Goal: Task Accomplishment & Management: Use online tool/utility

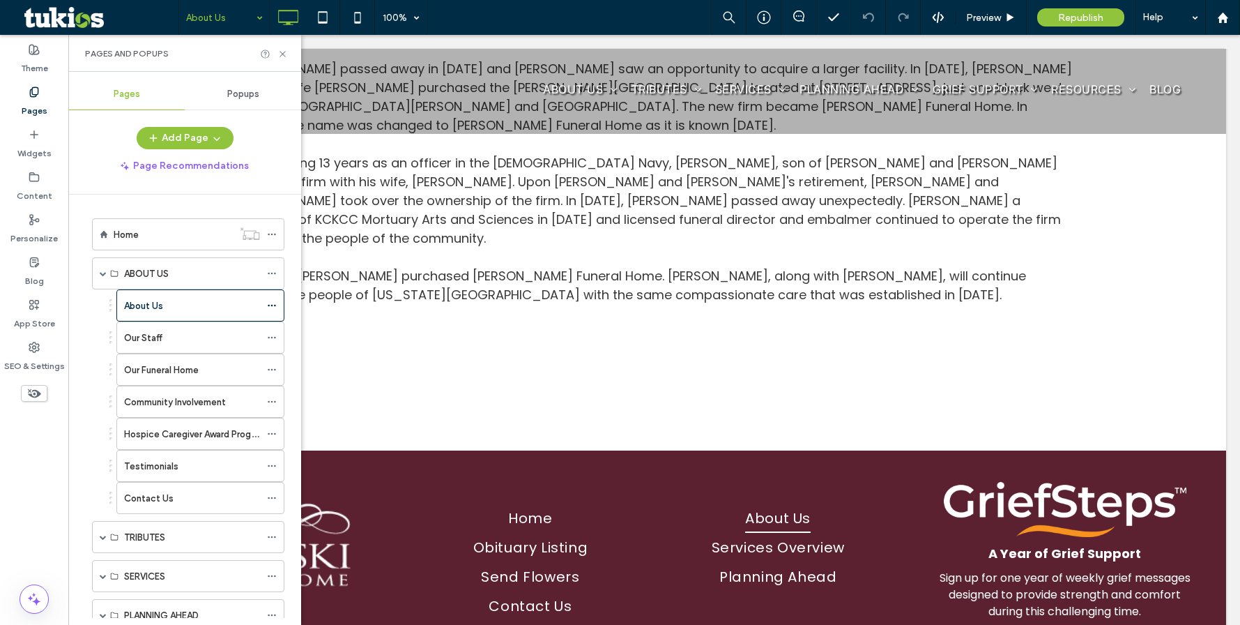
scroll to position [1255, 0]
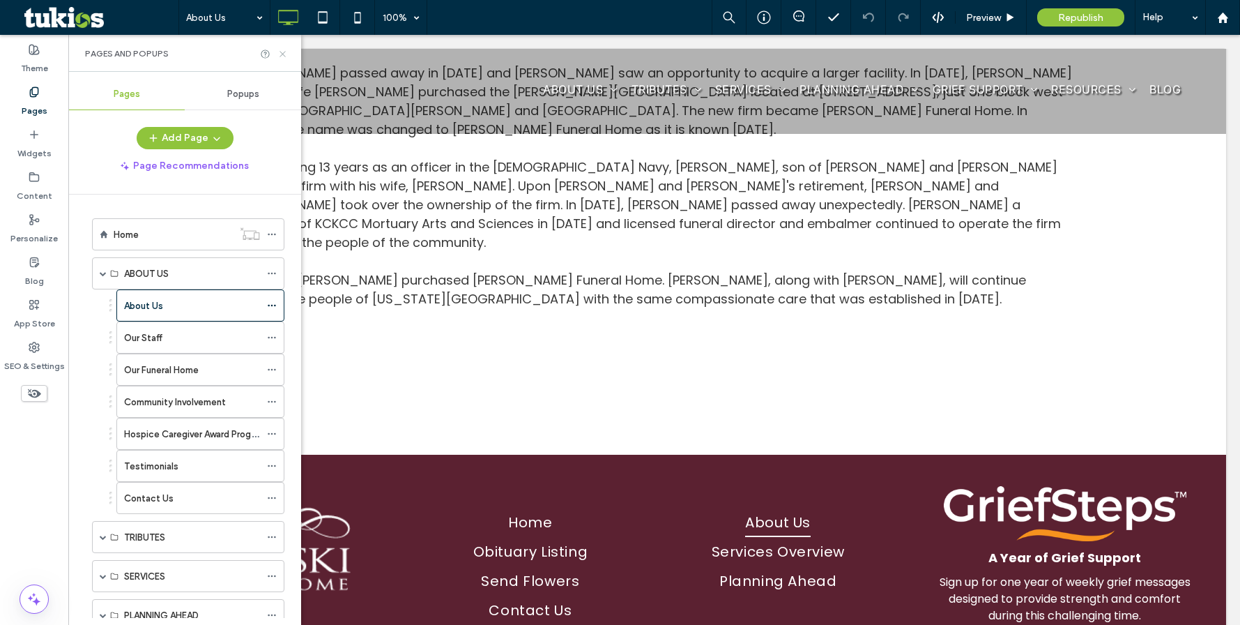
click at [284, 53] on use at bounding box center [283, 54] width 6 height 6
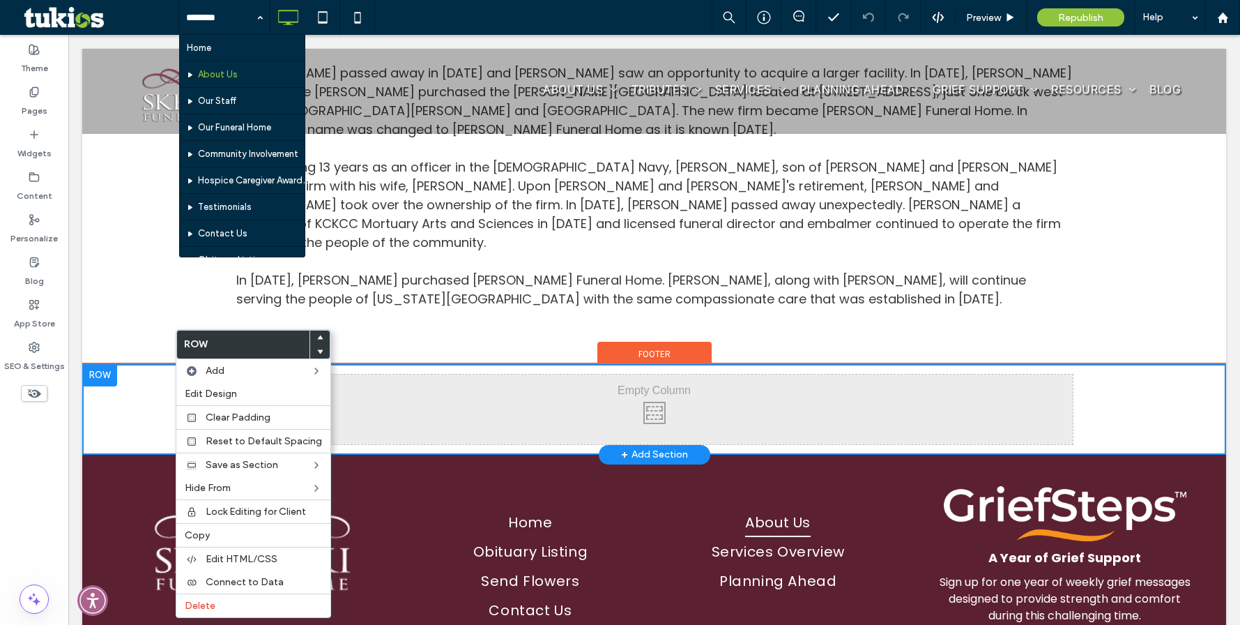
click at [171, 364] on div "Click To Paste + Add Section" at bounding box center [654, 409] width 1144 height 91
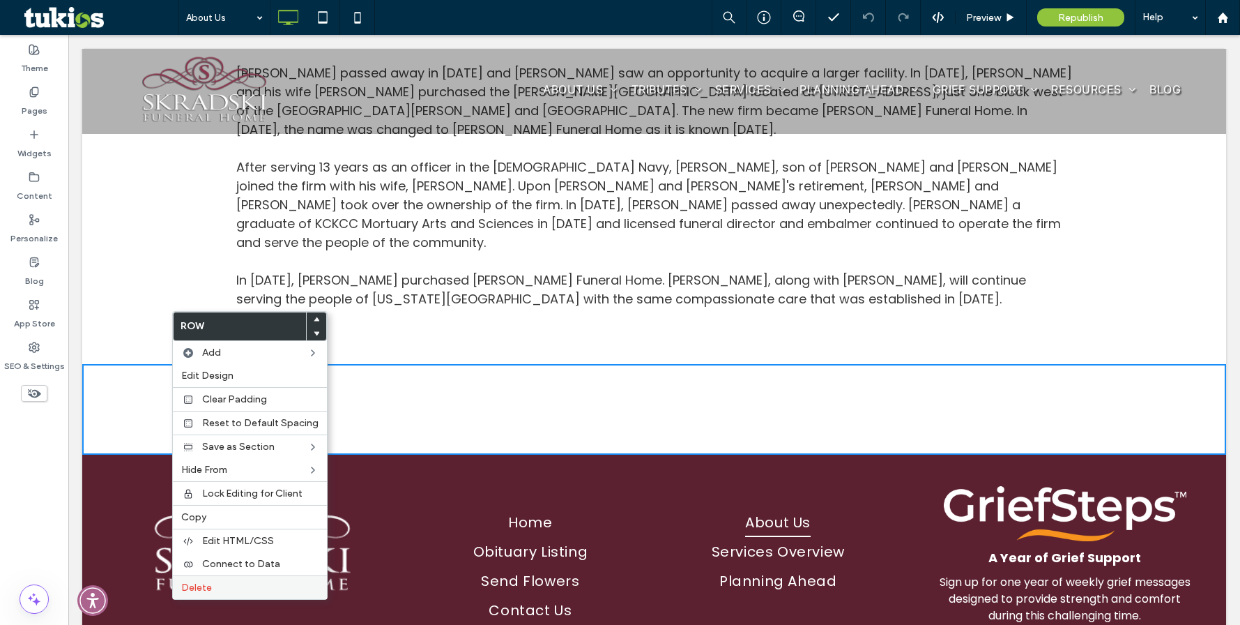
click at [233, 582] on label "Delete" at bounding box center [249, 588] width 137 height 12
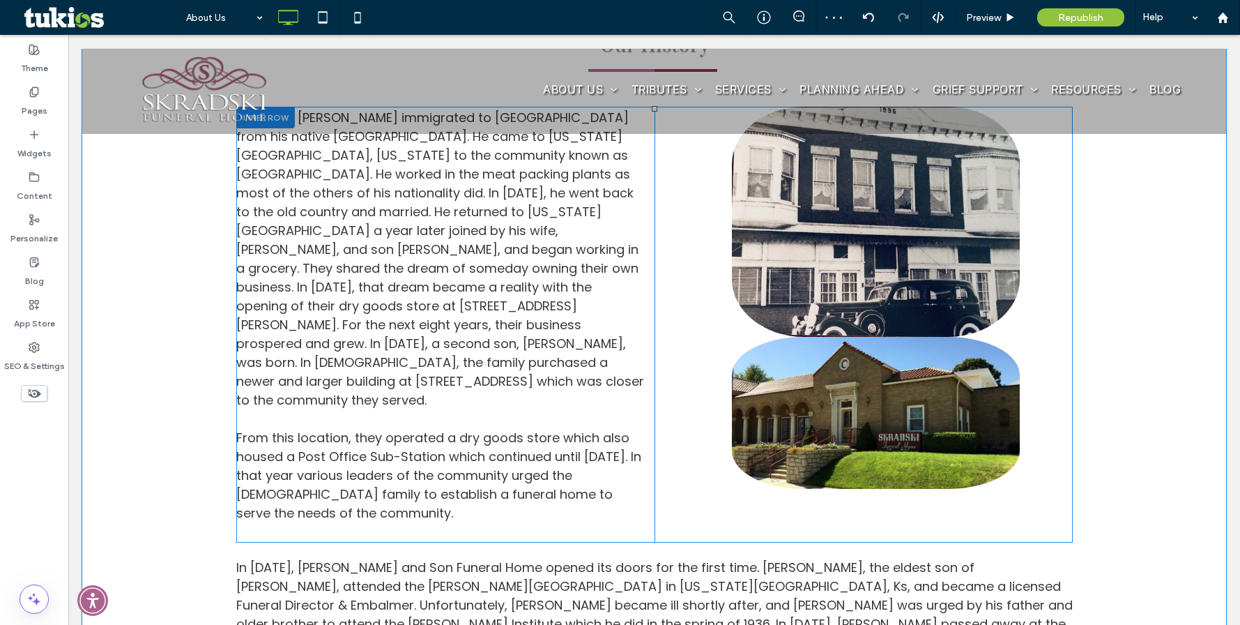
scroll to position [628, 0]
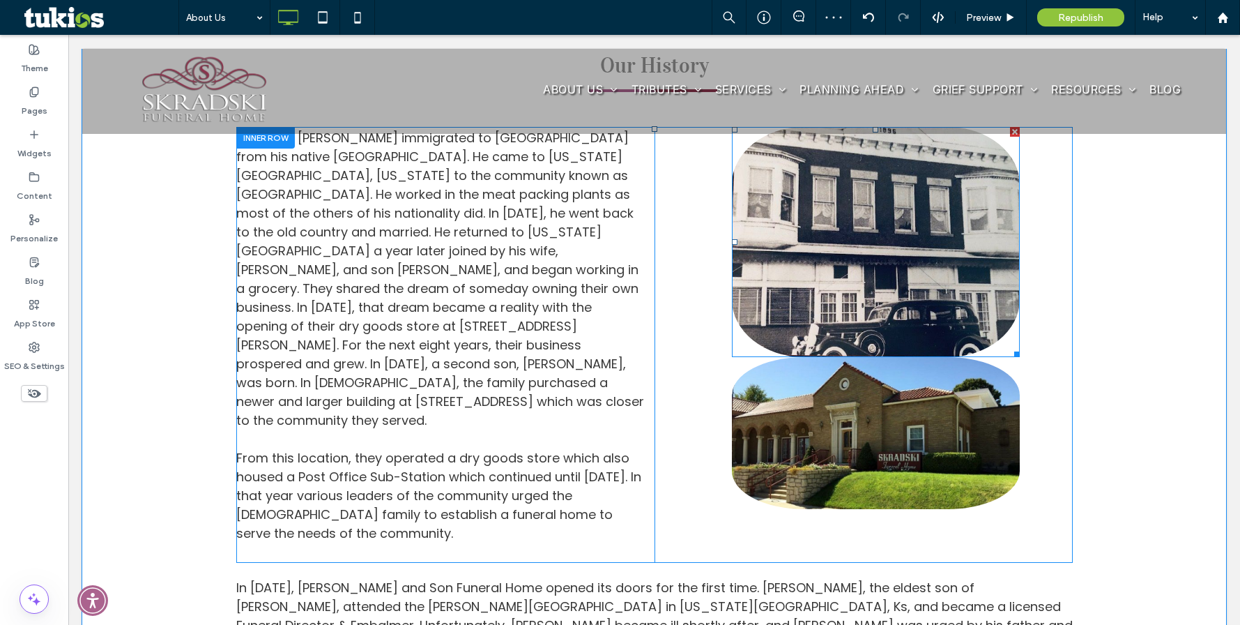
click at [830, 287] on img at bounding box center [876, 242] width 288 height 230
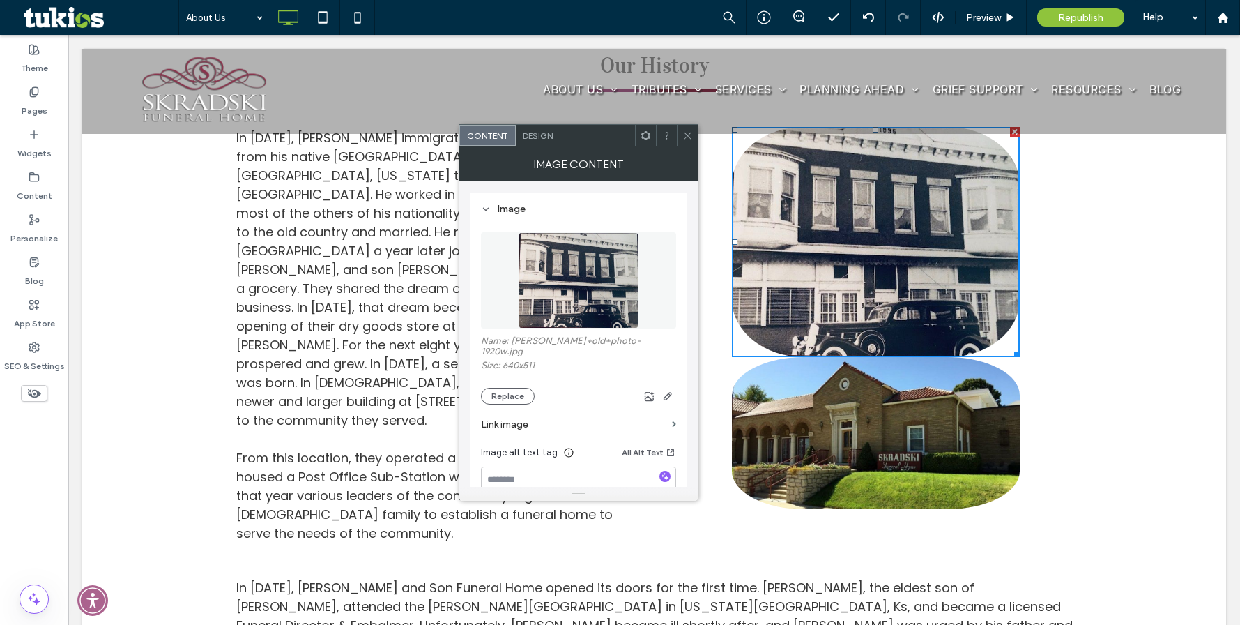
click at [693, 132] on div at bounding box center [687, 135] width 21 height 21
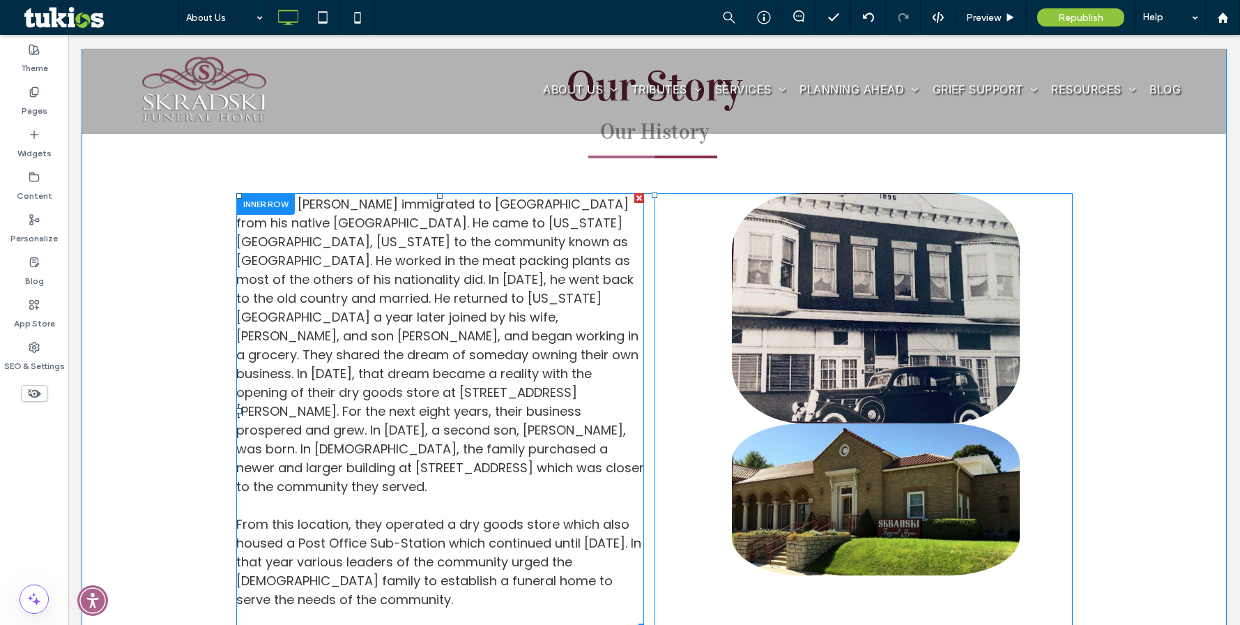
scroll to position [558, 0]
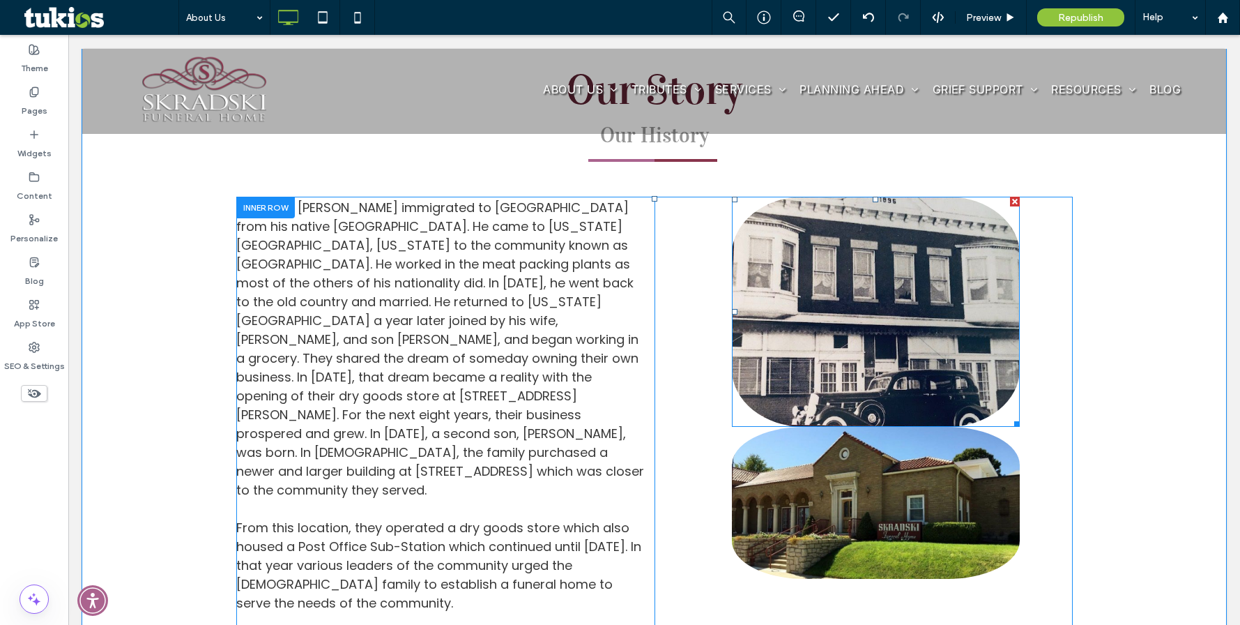
click at [843, 344] on img at bounding box center [876, 312] width 288 height 230
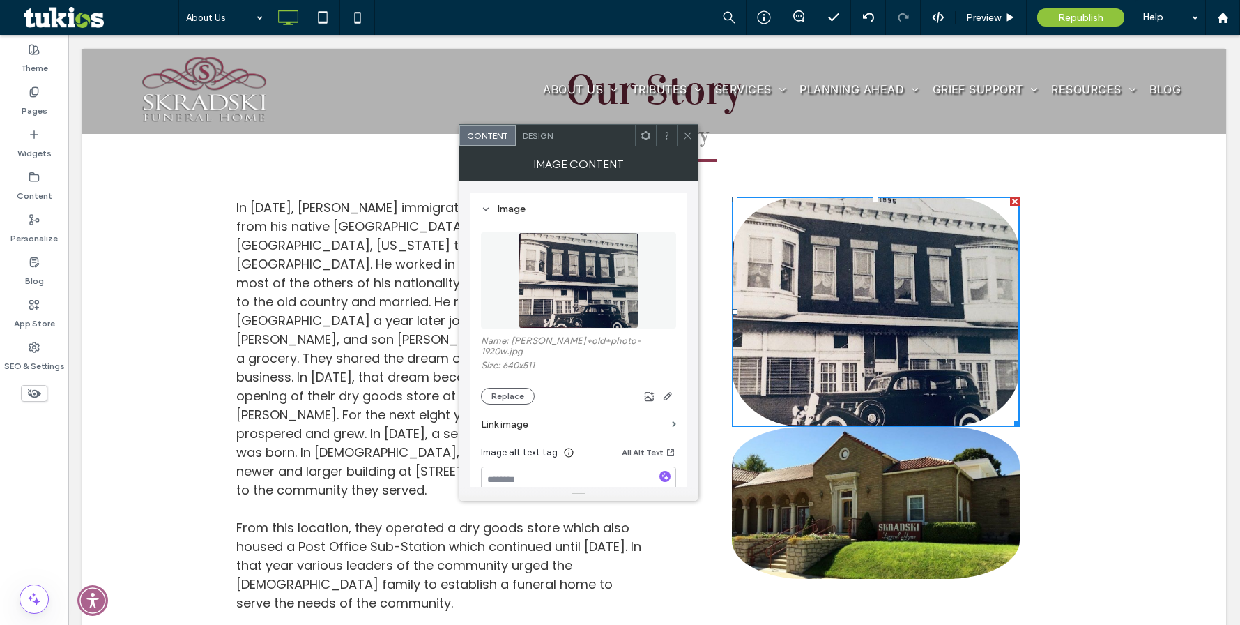
click at [542, 139] on span "Design" at bounding box center [538, 135] width 30 height 10
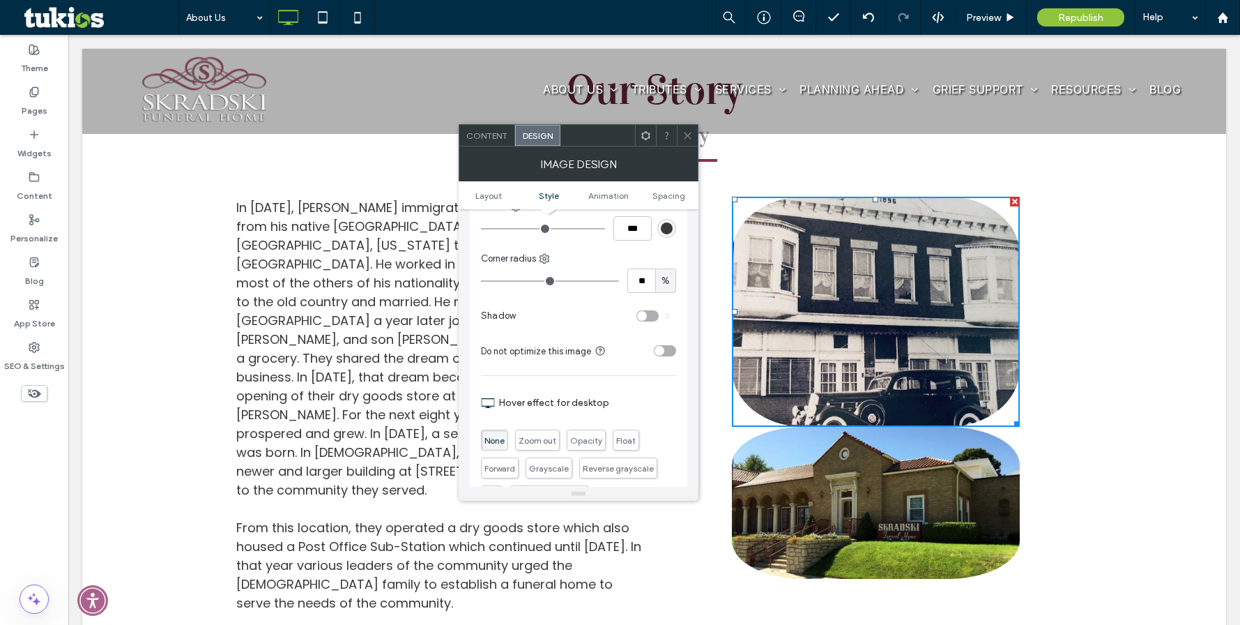
scroll to position [349, 0]
click at [667, 281] on span "%" at bounding box center [666, 279] width 8 height 14
click at [664, 301] on span "px" at bounding box center [666, 303] width 10 height 14
drag, startPoint x: 648, startPoint y: 278, endPoint x: 630, endPoint y: 275, distance: 18.2
click at [630, 275] on input "**" at bounding box center [642, 278] width 28 height 24
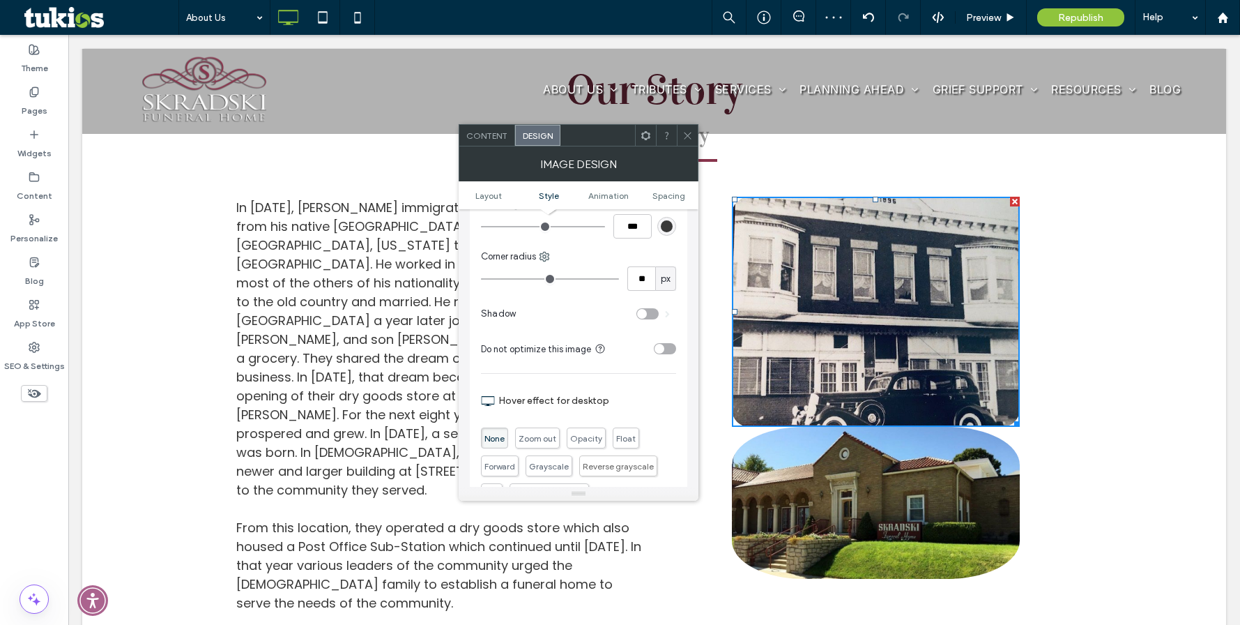
click at [1074, 323] on div "Our Story Our History In [DATE], [PERSON_NAME] immigrated to [GEOGRAPHIC_DATA] …" at bounding box center [654, 520] width 1144 height 1081
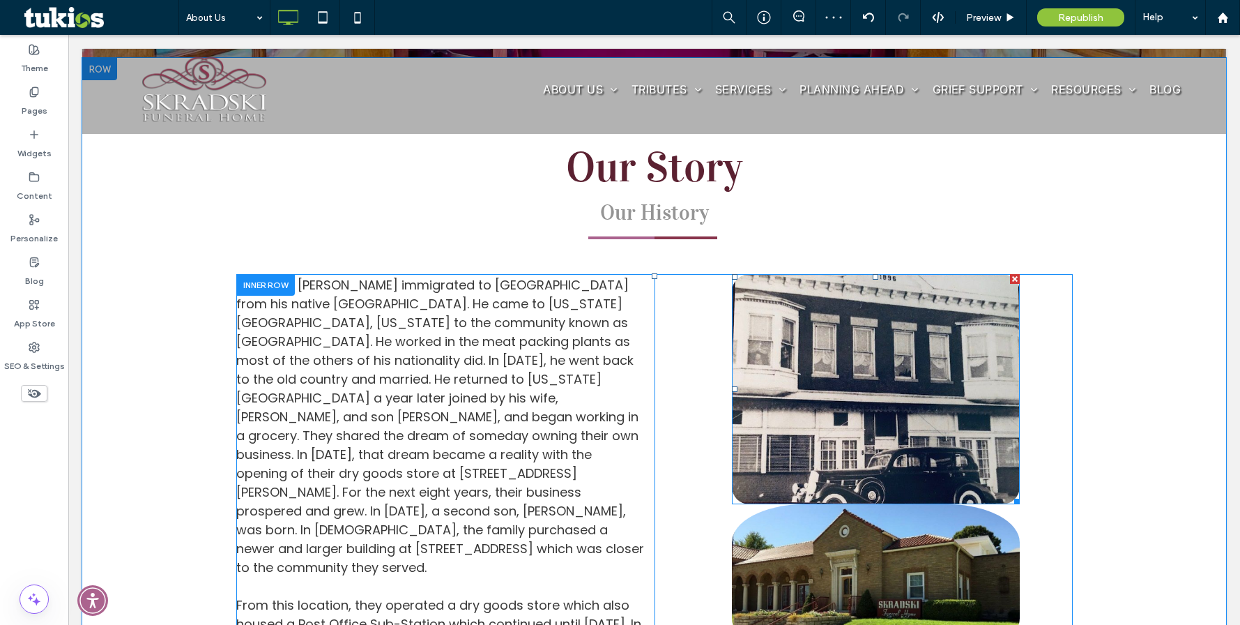
scroll to position [488, 0]
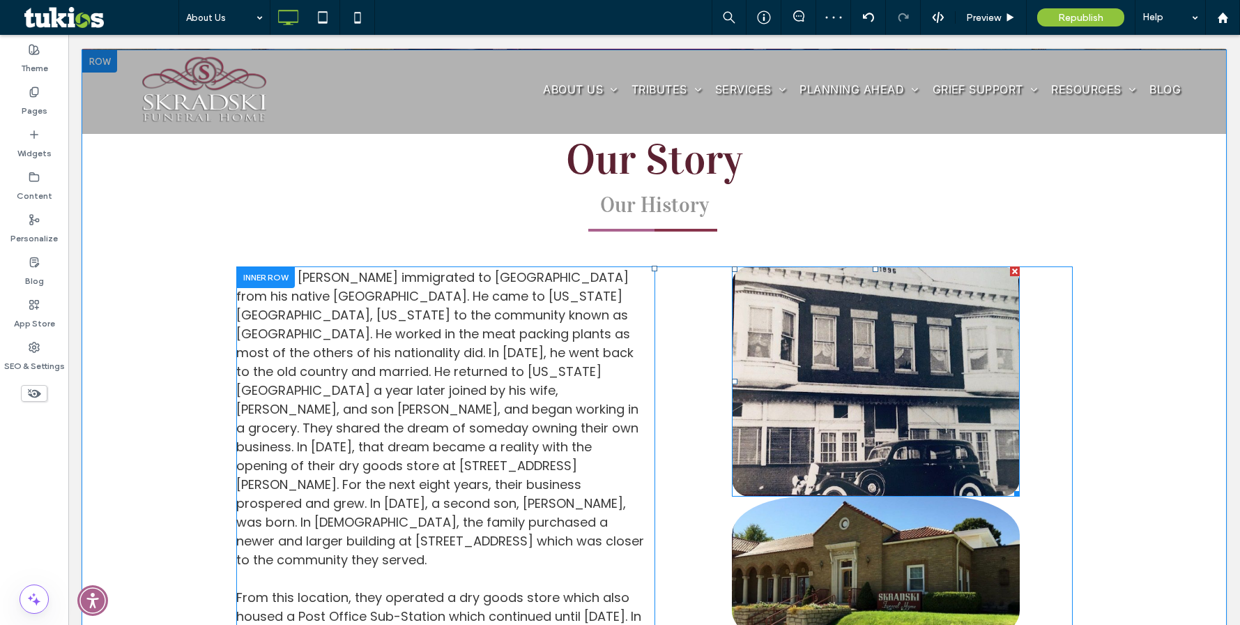
click at [830, 371] on img at bounding box center [876, 381] width 288 height 230
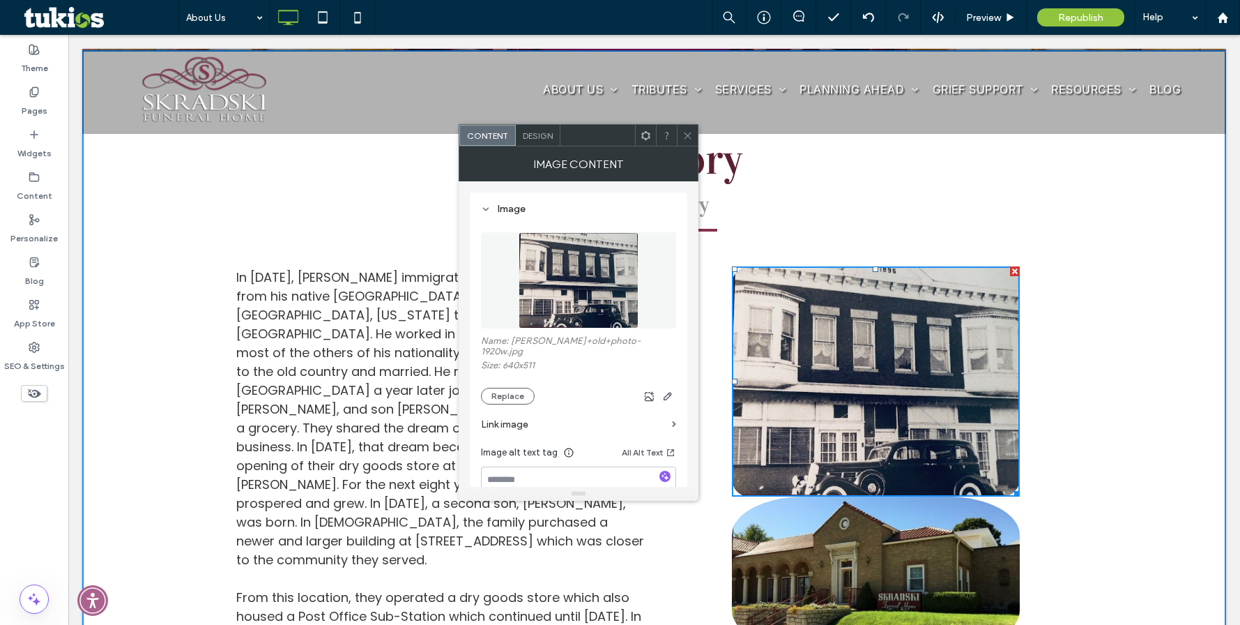
click at [556, 139] on div "Design" at bounding box center [538, 135] width 45 height 21
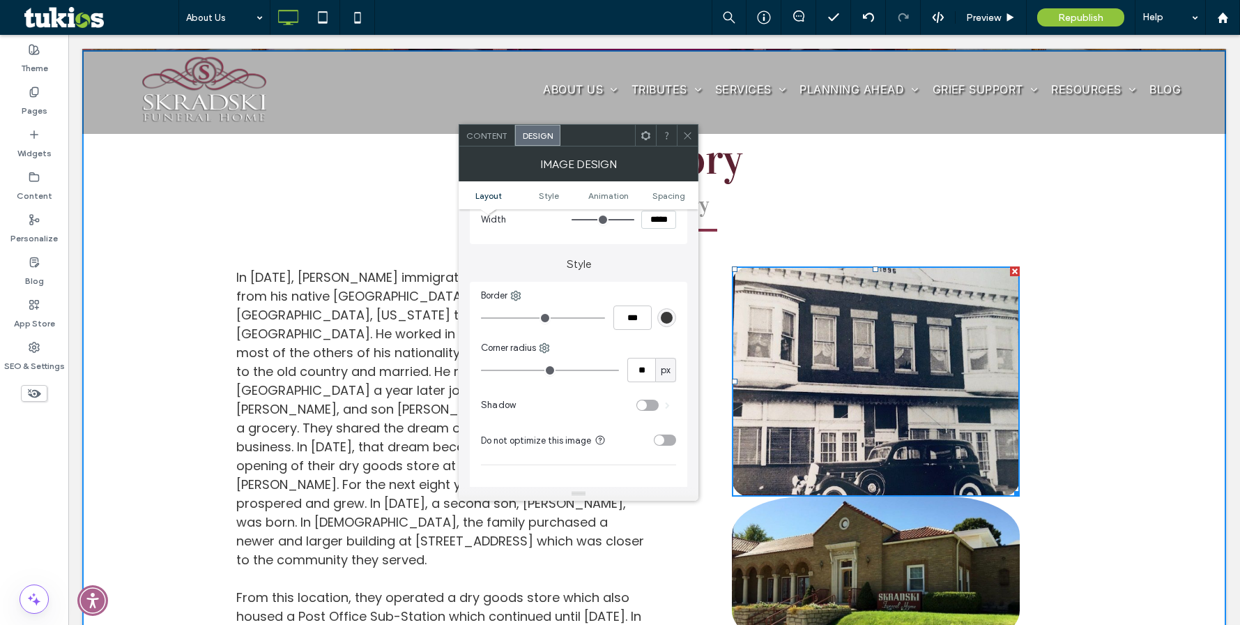
scroll to position [279, 0]
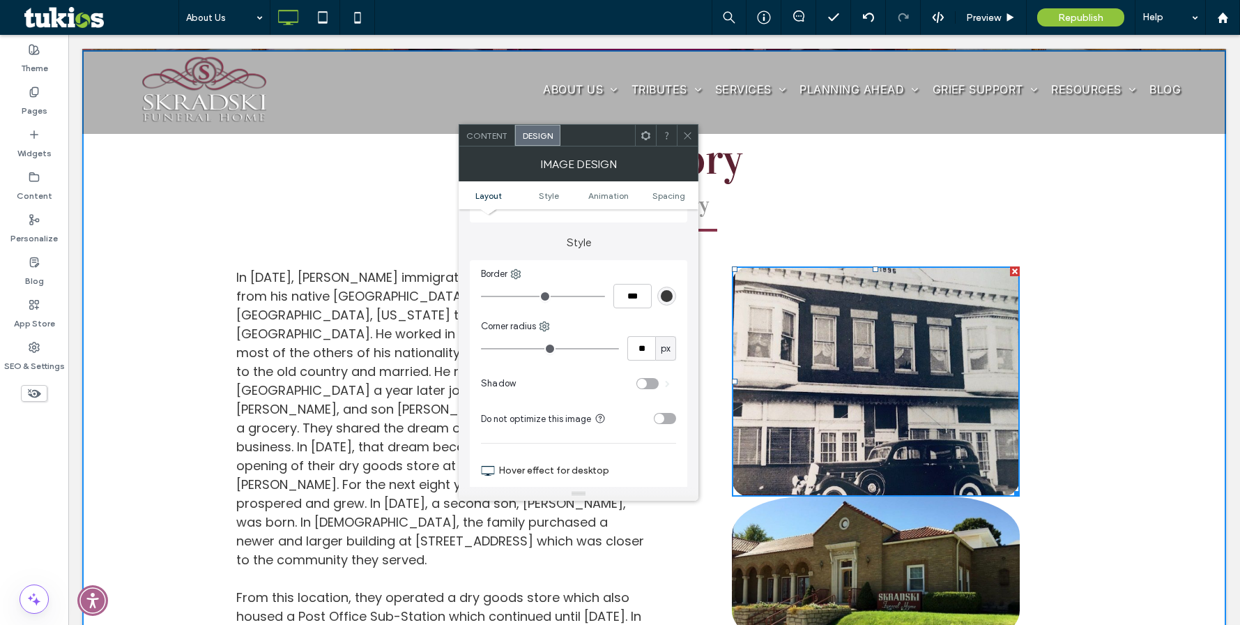
click at [675, 132] on div at bounding box center [666, 135] width 21 height 21
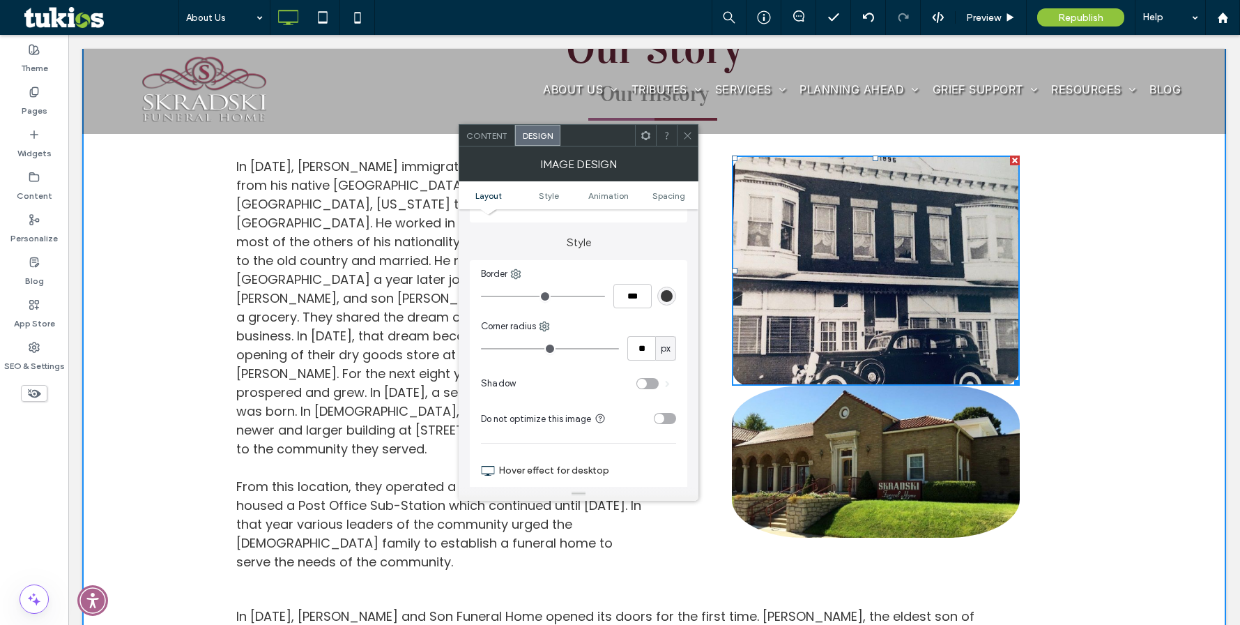
scroll to position [628, 0]
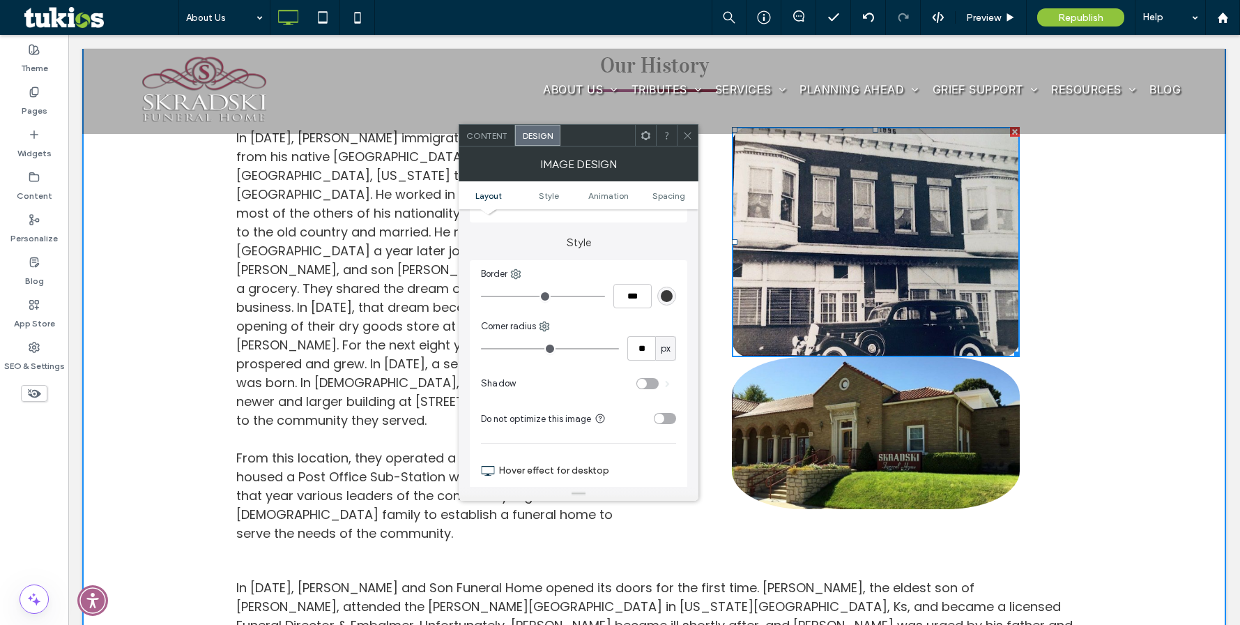
click at [690, 143] on span at bounding box center [688, 135] width 10 height 21
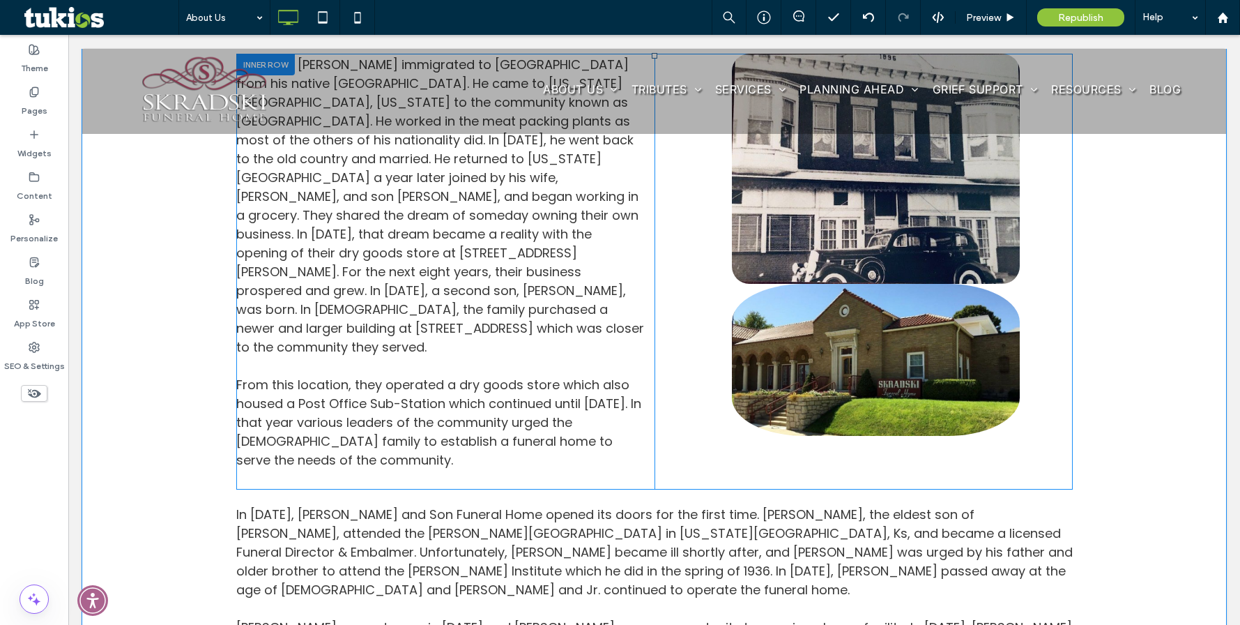
scroll to position [697, 0]
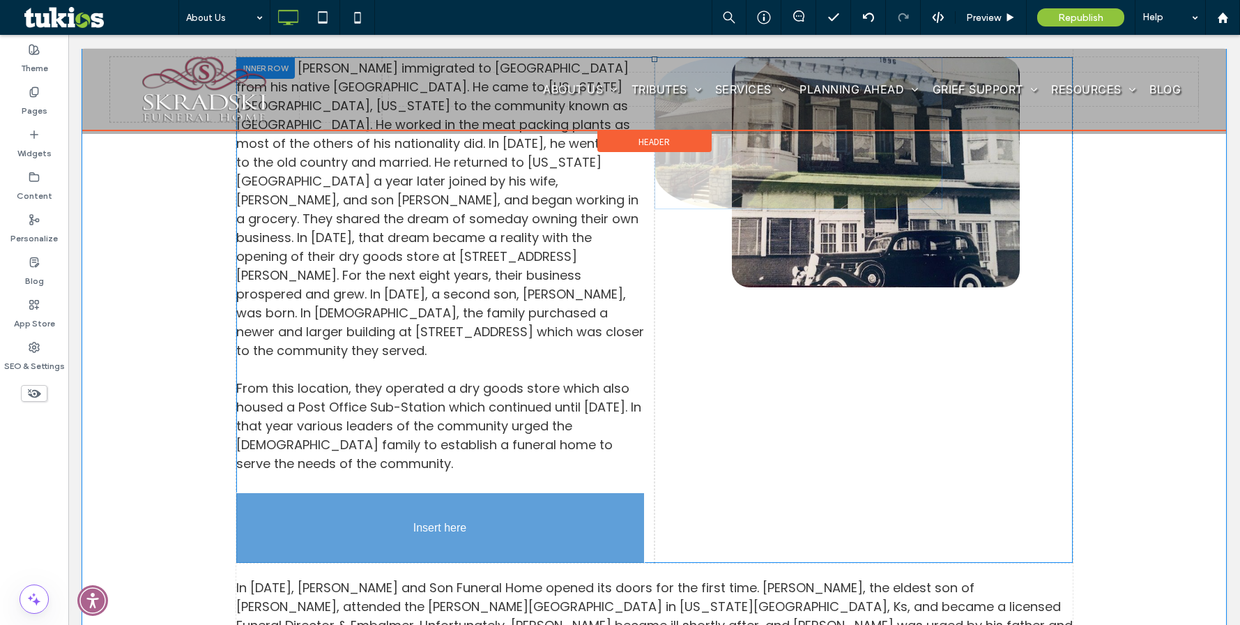
drag, startPoint x: 853, startPoint y: 363, endPoint x: 408, endPoint y: 457, distance: 455.2
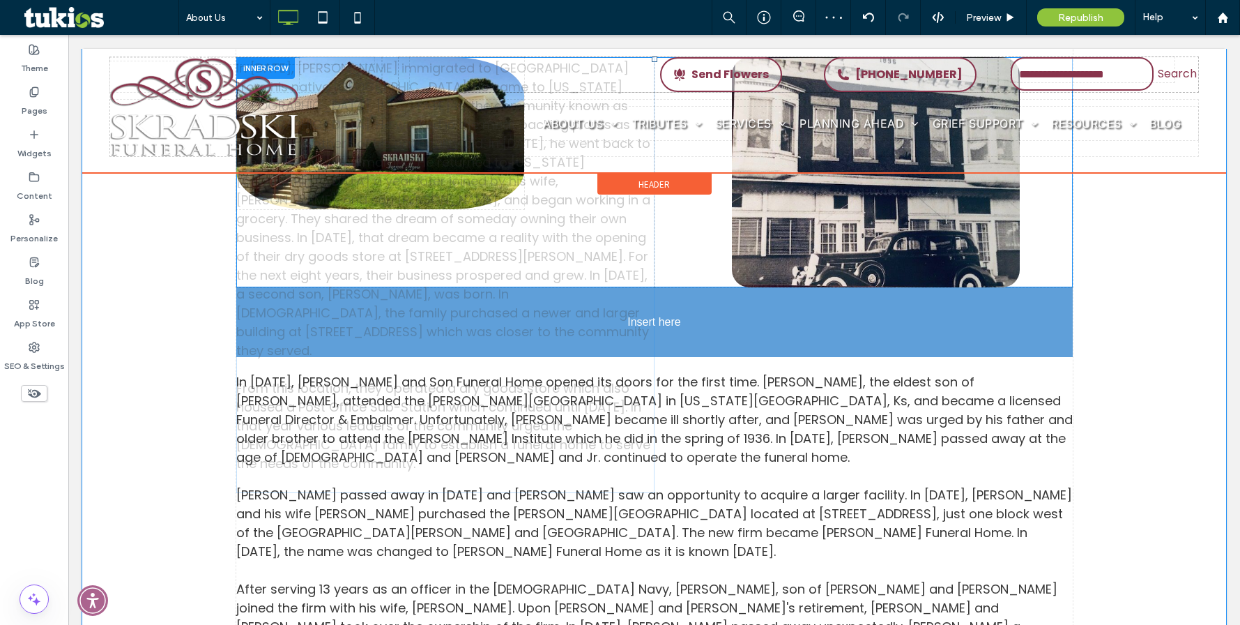
drag, startPoint x: 405, startPoint y: 384, endPoint x: 556, endPoint y: 360, distance: 153.3
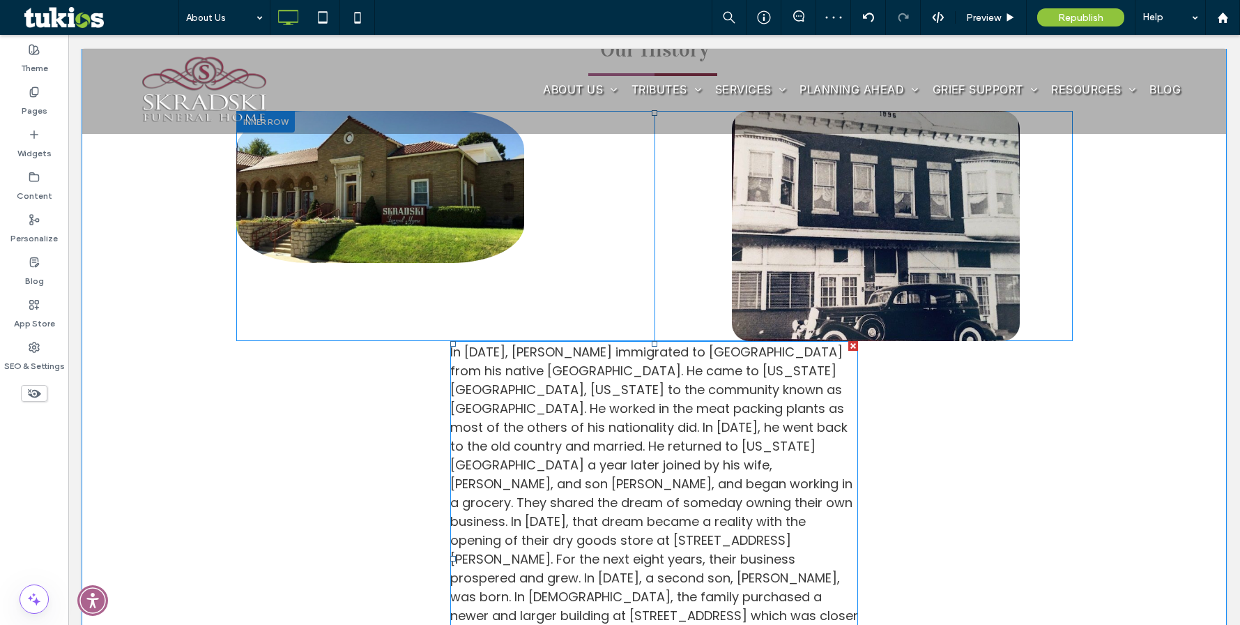
scroll to position [488, 0]
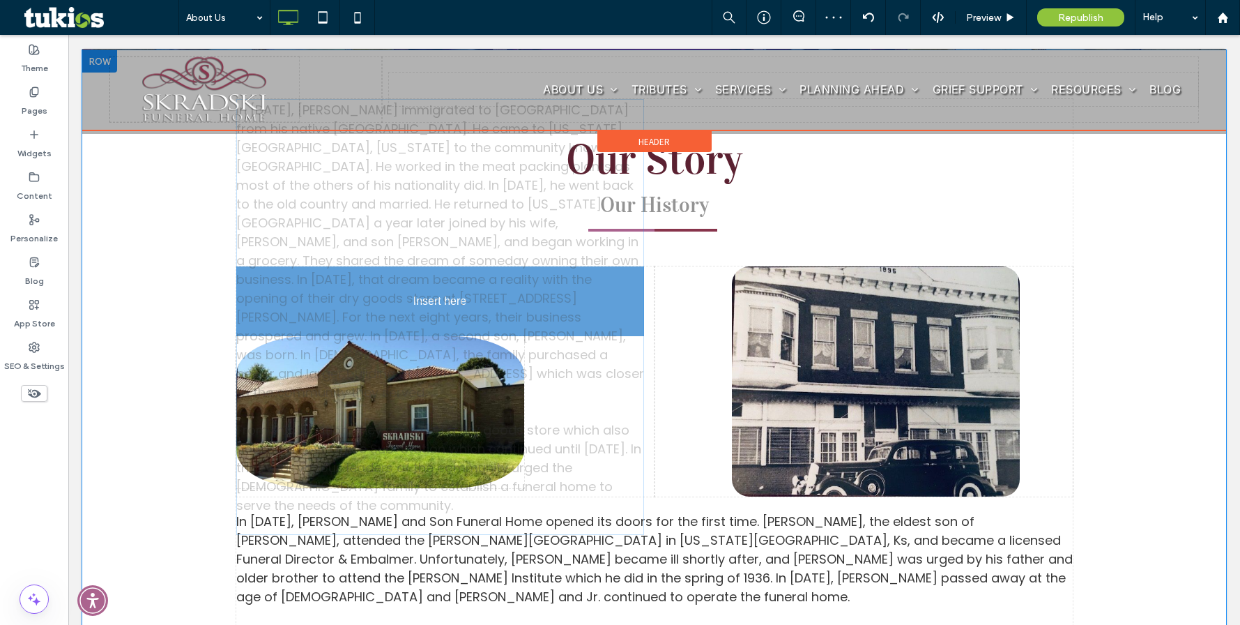
drag, startPoint x: 565, startPoint y: 509, endPoint x: 580, endPoint y: 448, distance: 63.1
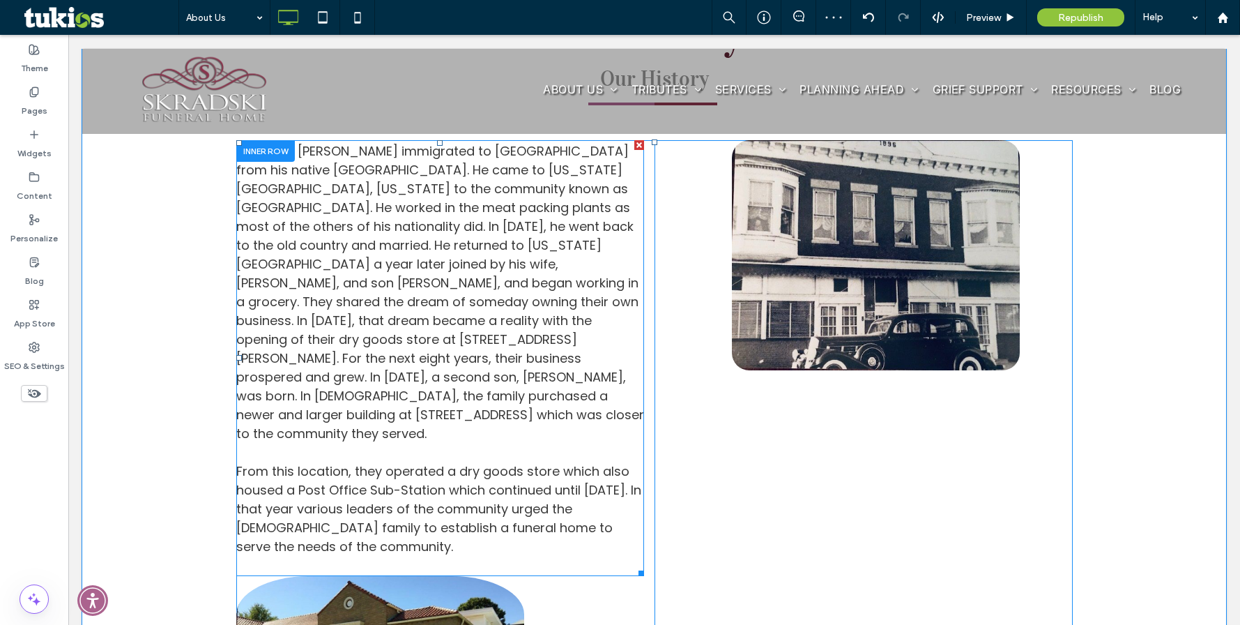
scroll to position [628, 0]
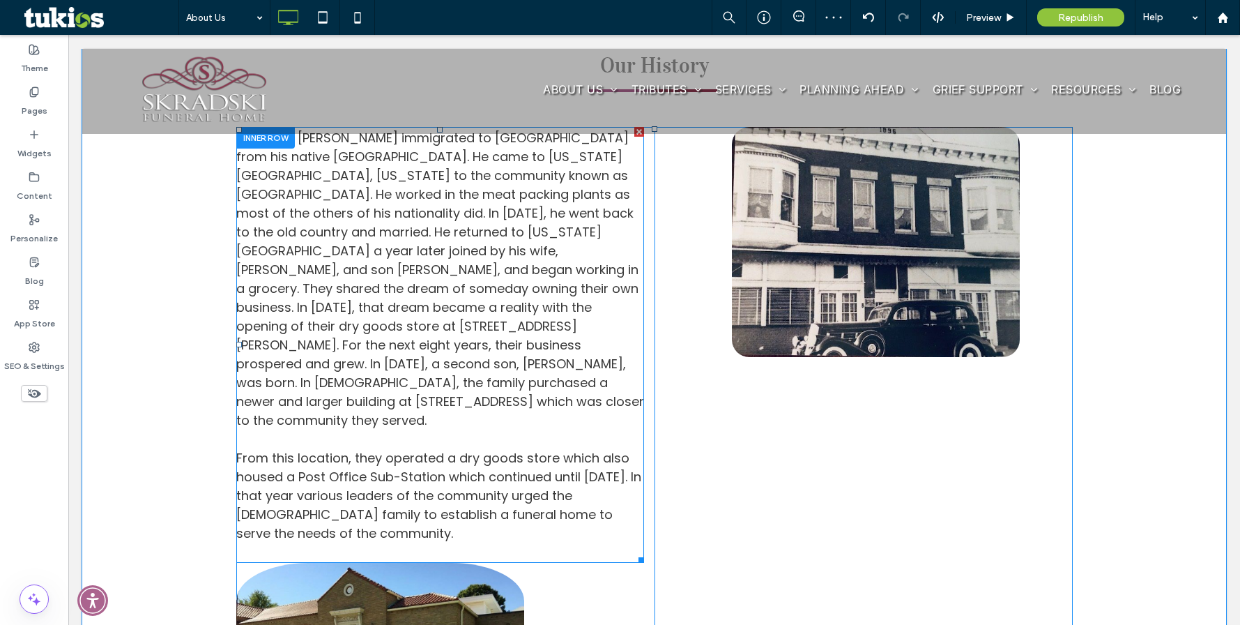
click at [531, 449] on span "From this location, they operated a dry goods store which also housed a Post Of…" at bounding box center [438, 495] width 405 height 93
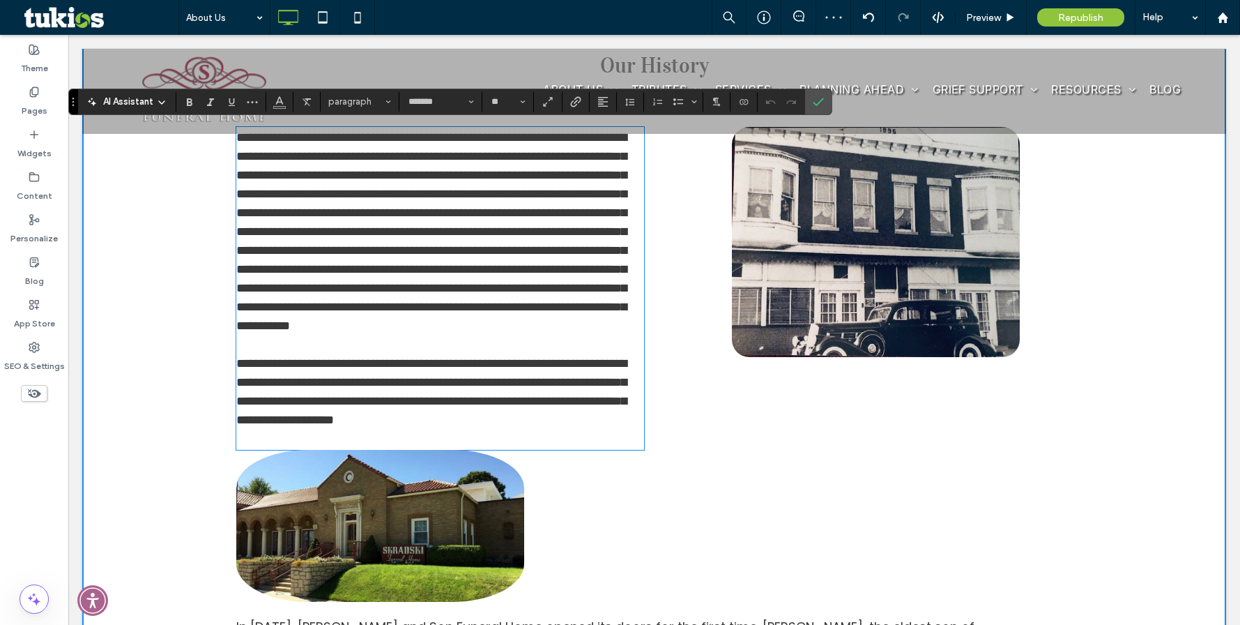
click at [547, 426] on span "**********" at bounding box center [431, 391] width 390 height 69
click at [334, 448] on p at bounding box center [440, 439] width 408 height 19
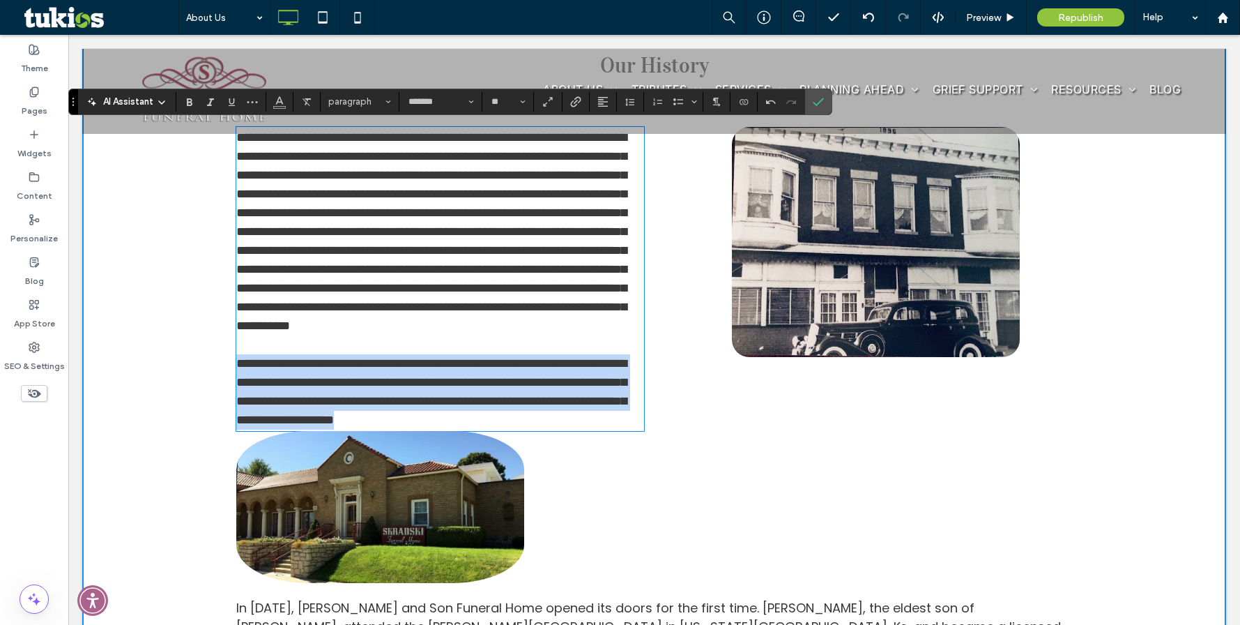
drag, startPoint x: 330, startPoint y: 496, endPoint x: 210, endPoint y: 425, distance: 139.4
click at [210, 425] on div "**********" at bounding box center [654, 461] width 1144 height 1101
copy span "**********"
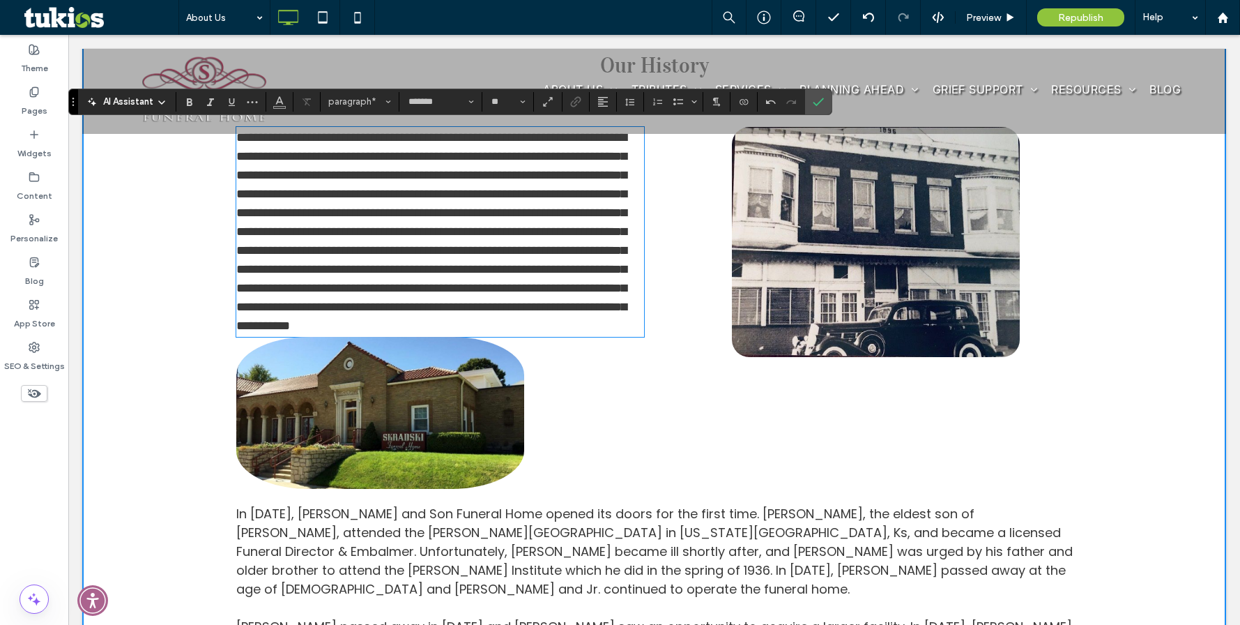
click at [714, 410] on div "Click To Paste" at bounding box center [864, 308] width 418 height 363
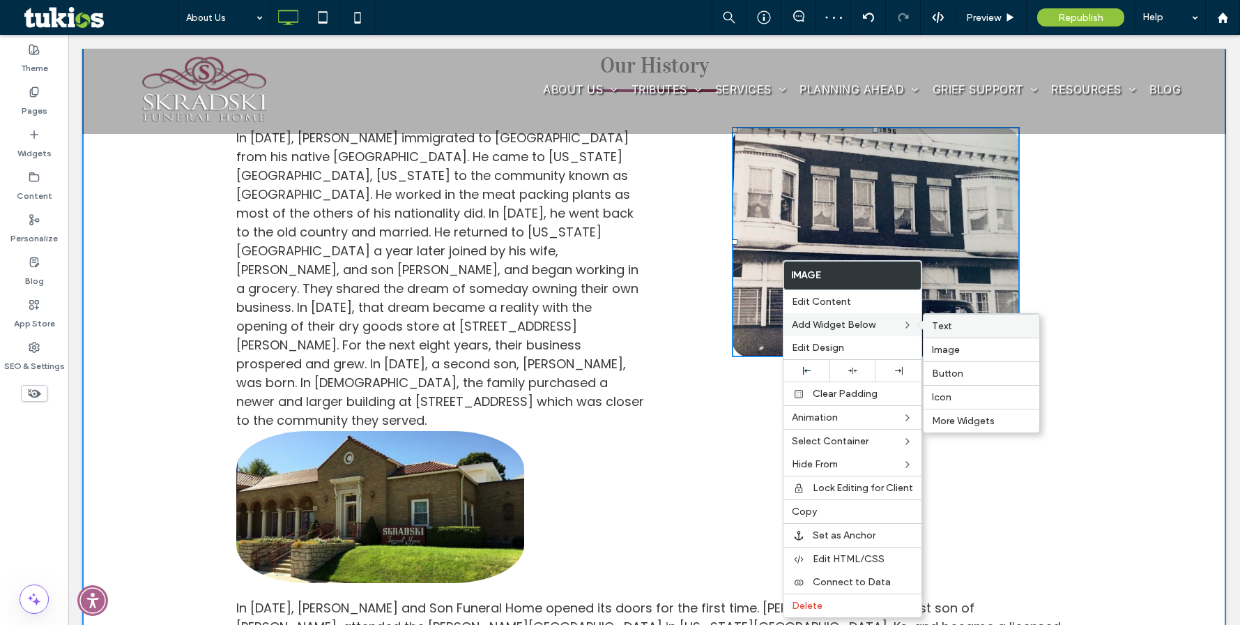
click at [948, 328] on span "Text" at bounding box center [942, 326] width 20 height 12
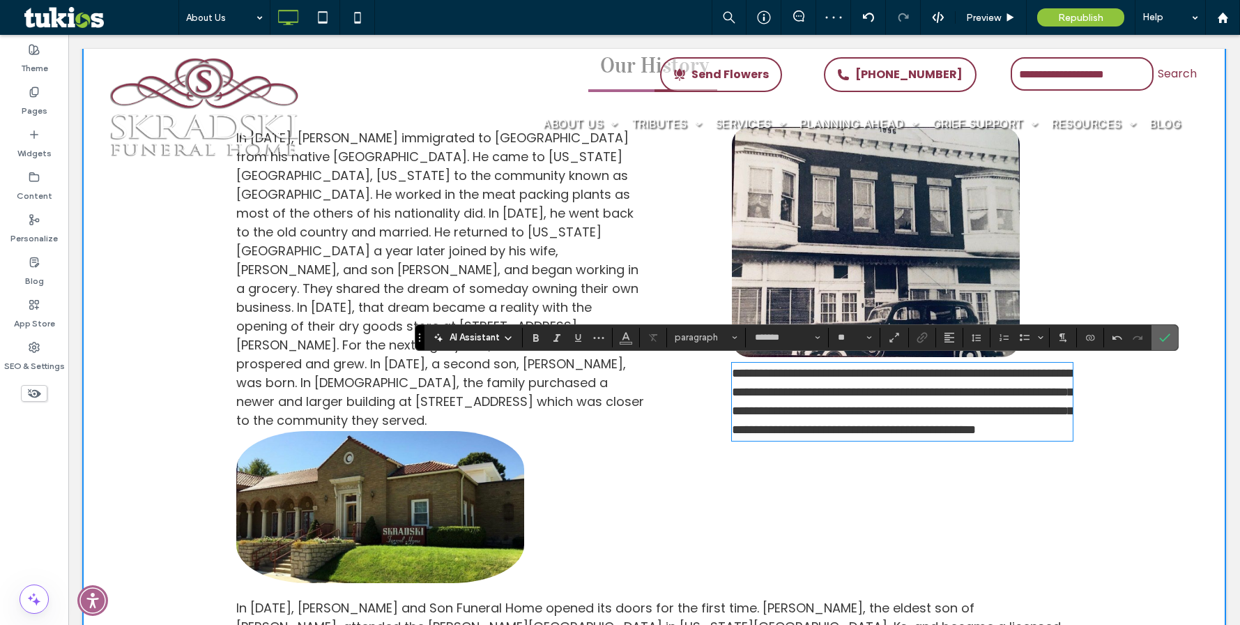
click at [1171, 335] on label "Confirm" at bounding box center [1165, 337] width 21 height 25
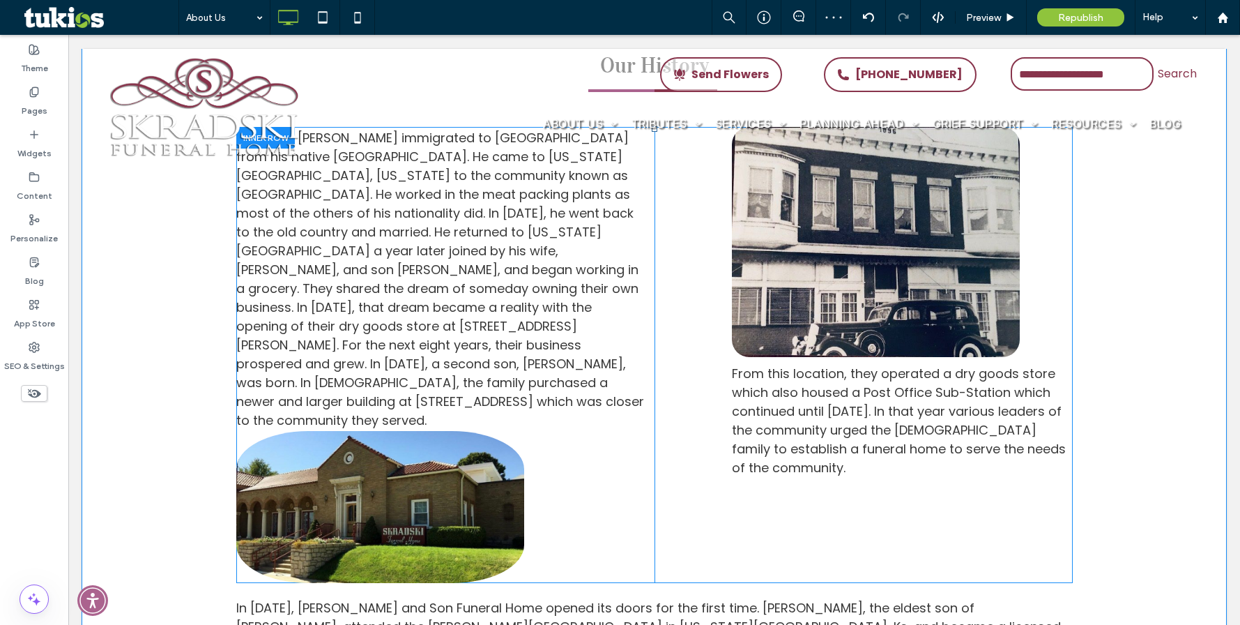
click at [676, 354] on div "Click To Paste From this location, they operated a dry goods store which also h…" at bounding box center [864, 355] width 418 height 457
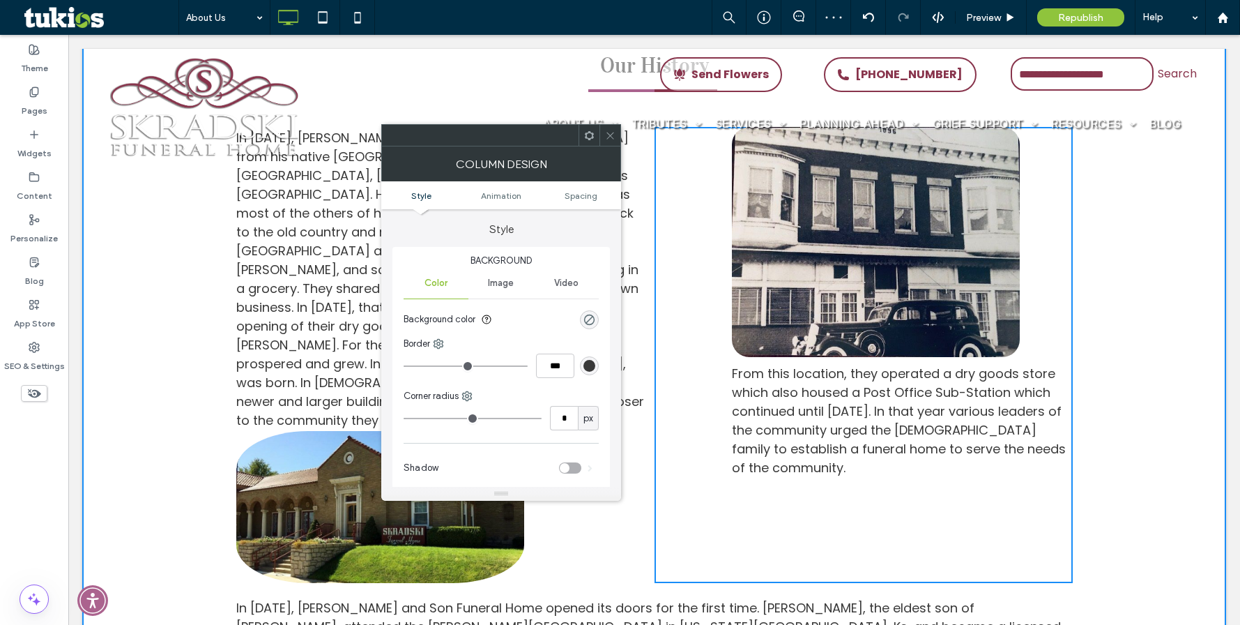
click at [609, 142] on span at bounding box center [610, 135] width 10 height 21
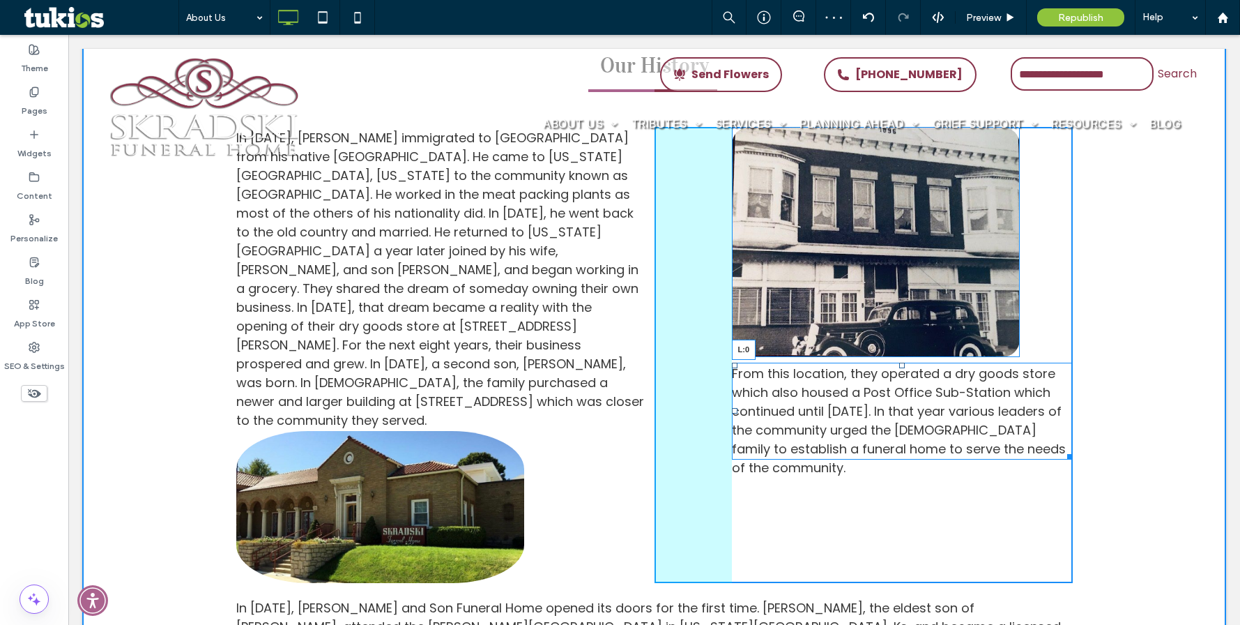
drag, startPoint x: 728, startPoint y: 410, endPoint x: 662, endPoint y: 409, distance: 66.3
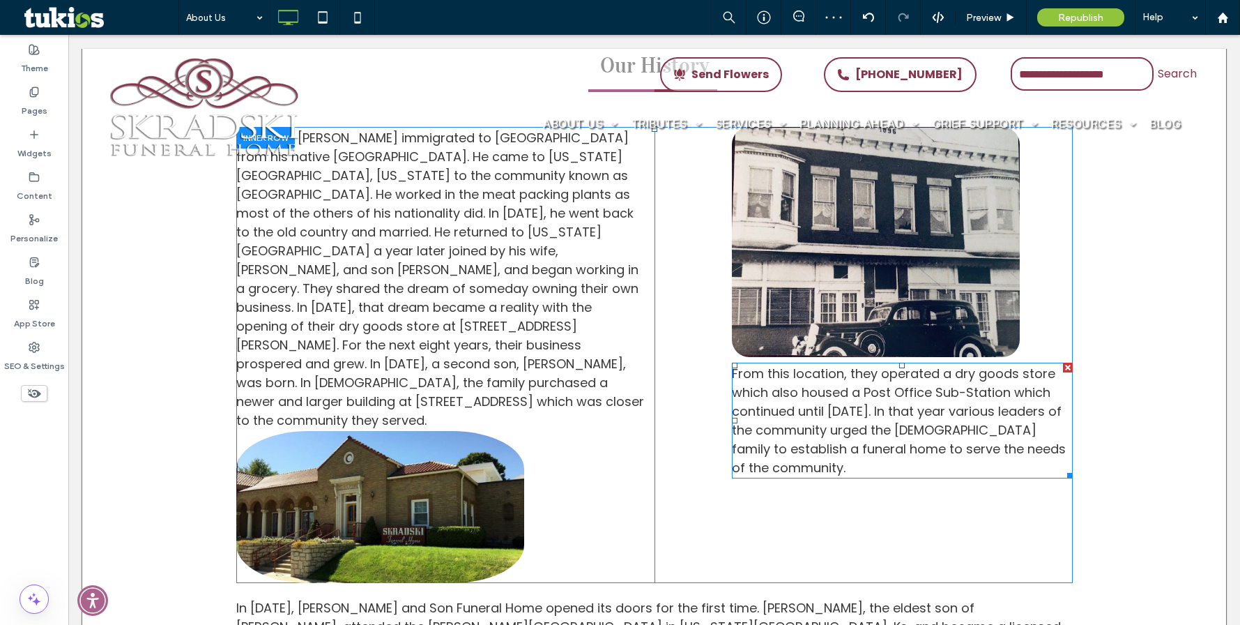
click at [692, 413] on div "Click To Paste From this location, they operated a dry goods store which also h…" at bounding box center [864, 355] width 418 height 457
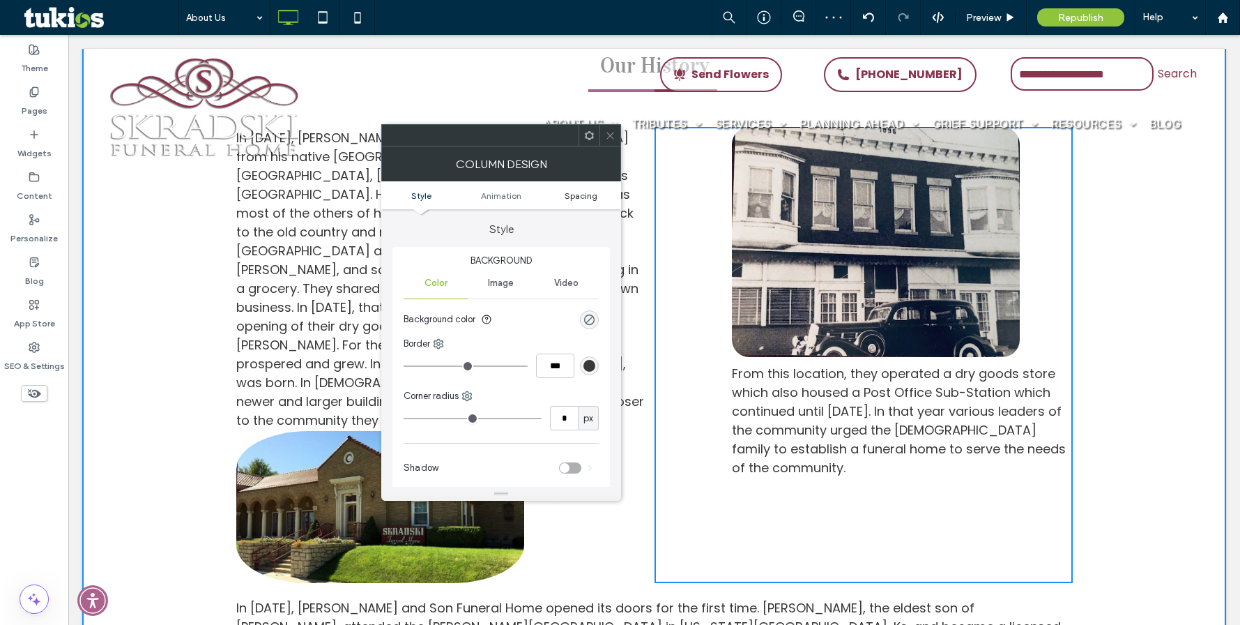
click at [579, 195] on span "Spacing" at bounding box center [581, 195] width 33 height 10
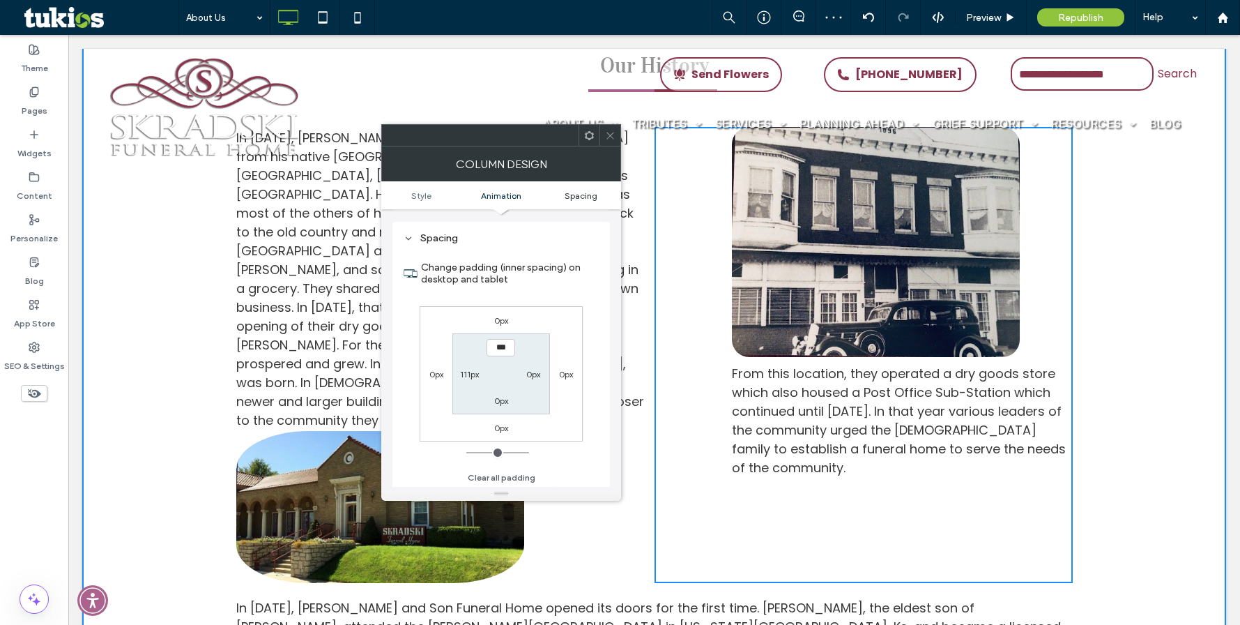
scroll to position [327, 0]
type input "*"
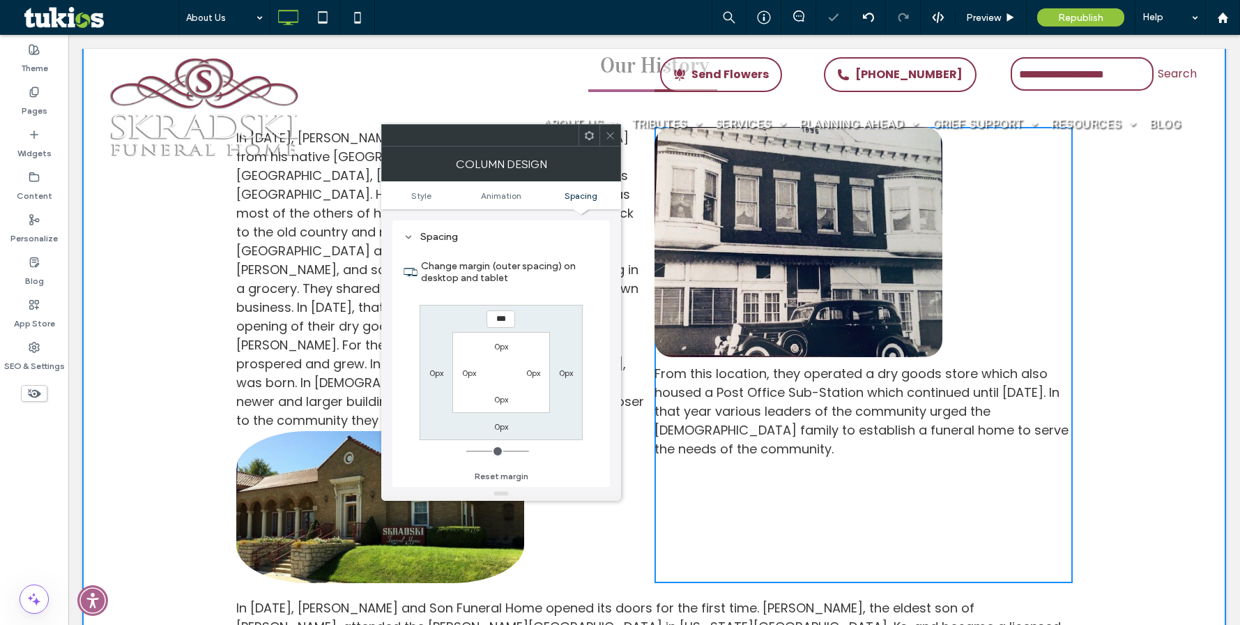
click at [617, 137] on div at bounding box center [610, 135] width 21 height 21
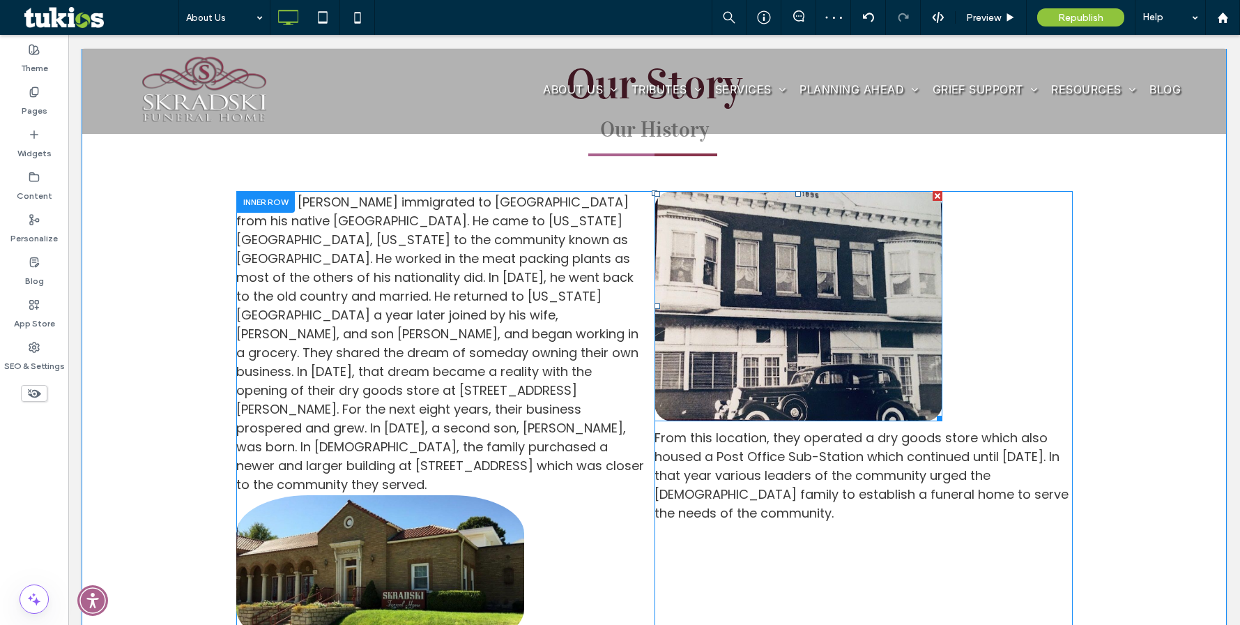
scroll to position [558, 0]
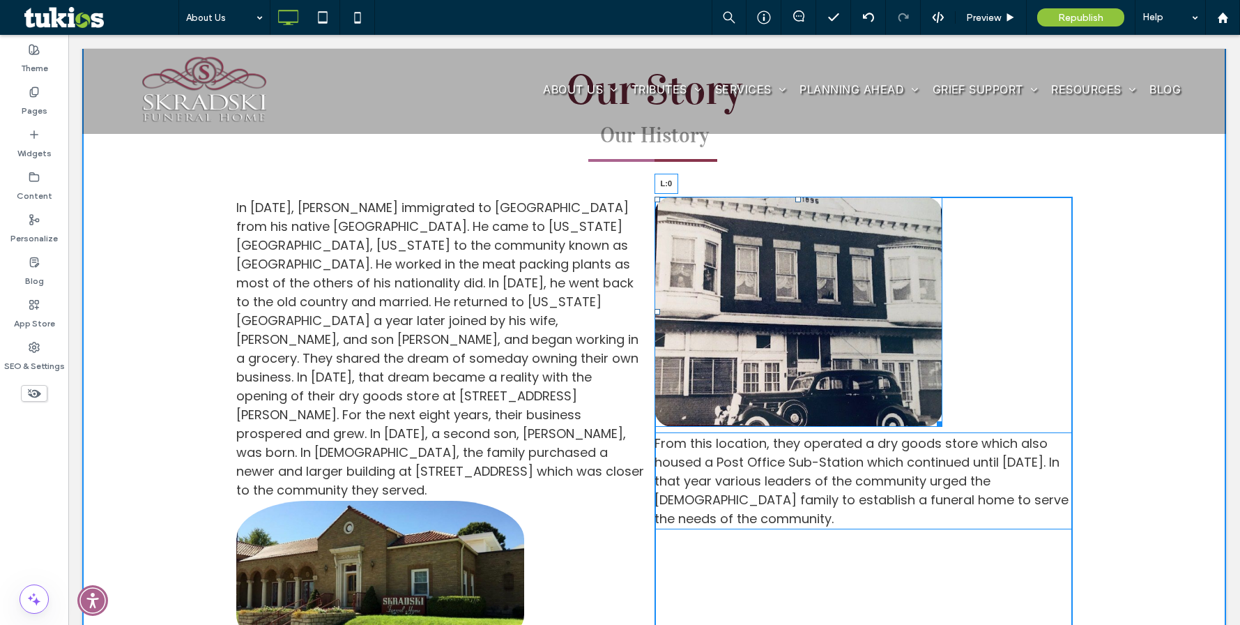
click at [644, 310] on div "In [DATE], [PERSON_NAME] immigrated to [GEOGRAPHIC_DATA] from his native [GEOGR…" at bounding box center [654, 425] width 837 height 457
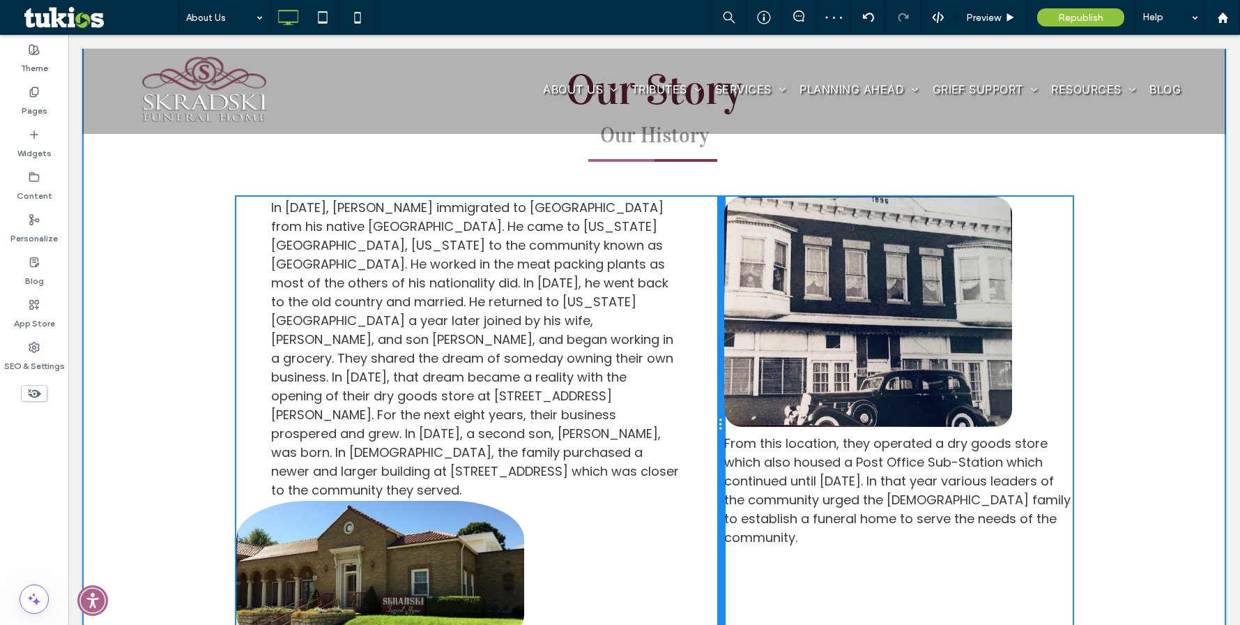
drag, startPoint x: 648, startPoint y: 554, endPoint x: 734, endPoint y: 561, distance: 86.0
click at [734, 561] on div "In [DATE], [PERSON_NAME] immigrated to [GEOGRAPHIC_DATA] from his native [GEOGR…" at bounding box center [654, 425] width 837 height 457
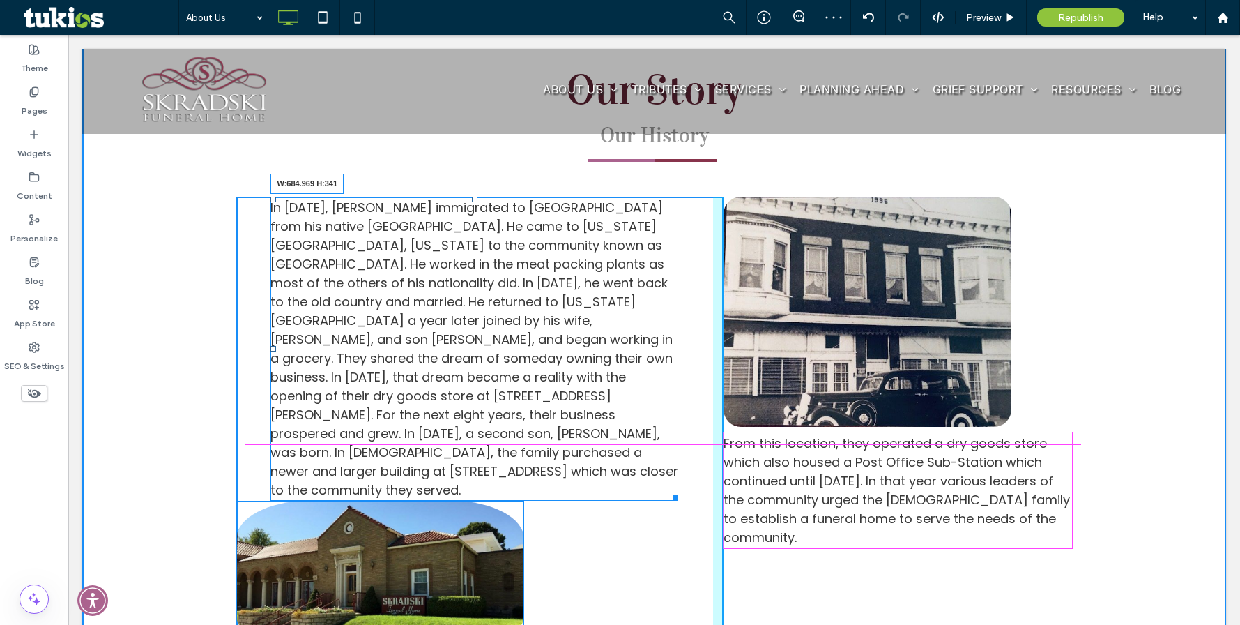
drag, startPoint x: 667, startPoint y: 457, endPoint x: 827, endPoint y: 490, distance: 163.8
click at [759, 455] on div "In [DATE], [PERSON_NAME] immigrated to [GEOGRAPHIC_DATA] from his native [GEOGR…" at bounding box center [654, 425] width 837 height 457
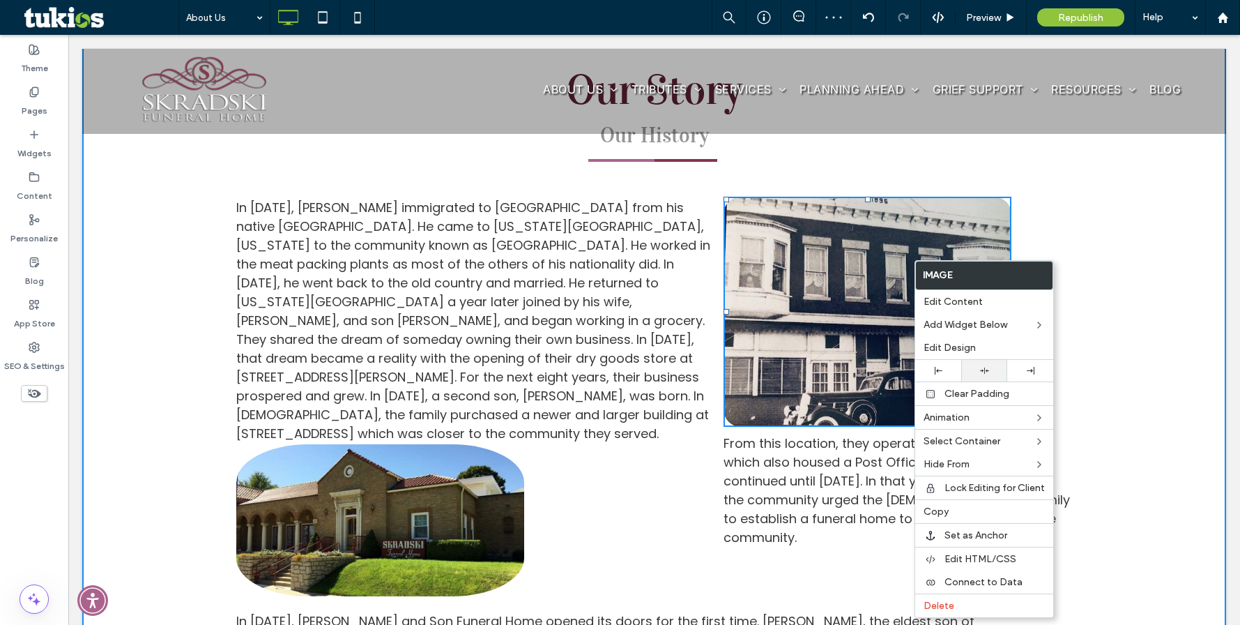
click at [977, 370] on div at bounding box center [984, 370] width 32 height 9
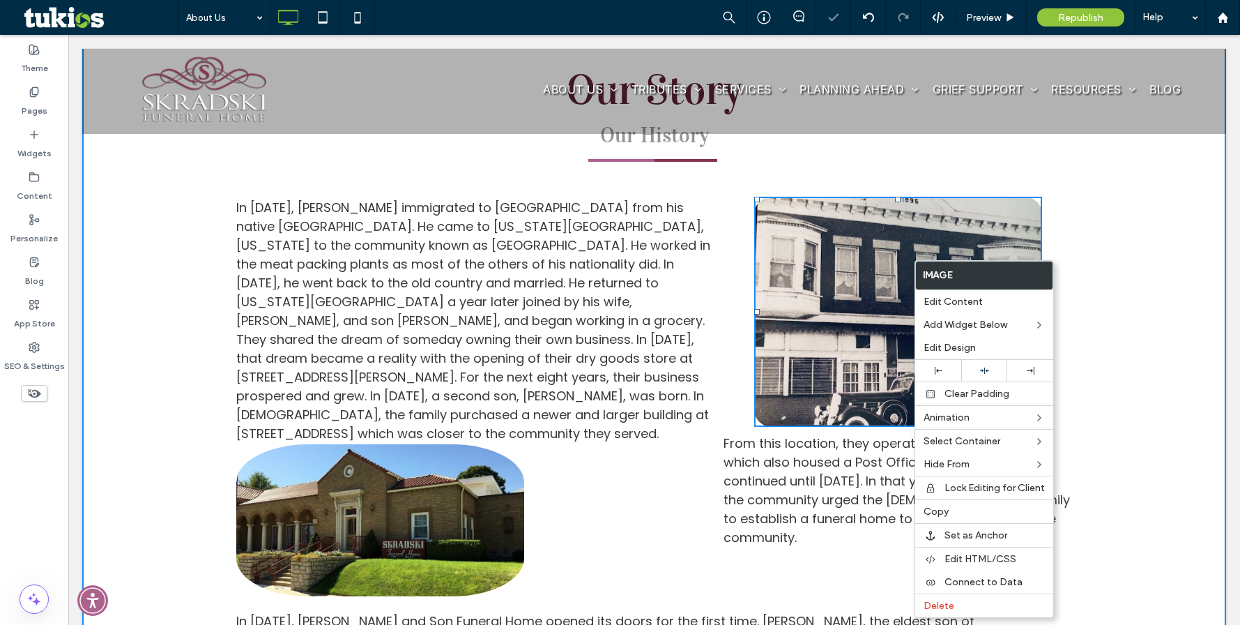
click at [695, 460] on div "In [DATE], [PERSON_NAME] immigrated to [GEOGRAPHIC_DATA] from his native [GEOGR…" at bounding box center [480, 397] width 488 height 400
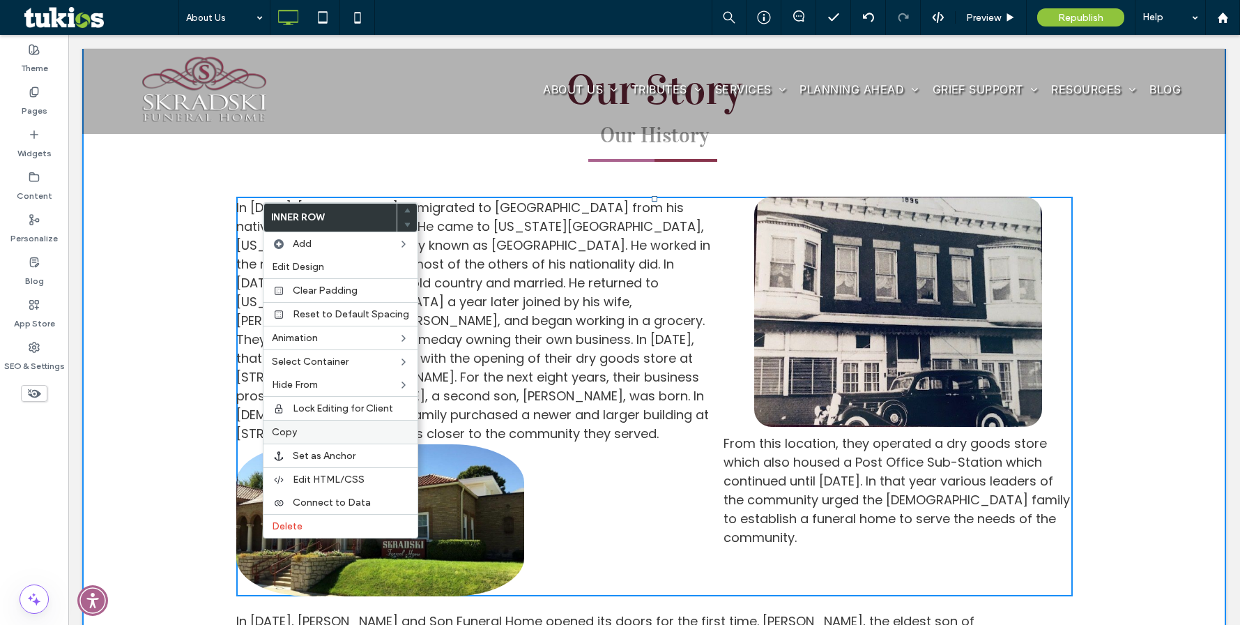
click at [321, 423] on div "Copy" at bounding box center [341, 432] width 154 height 24
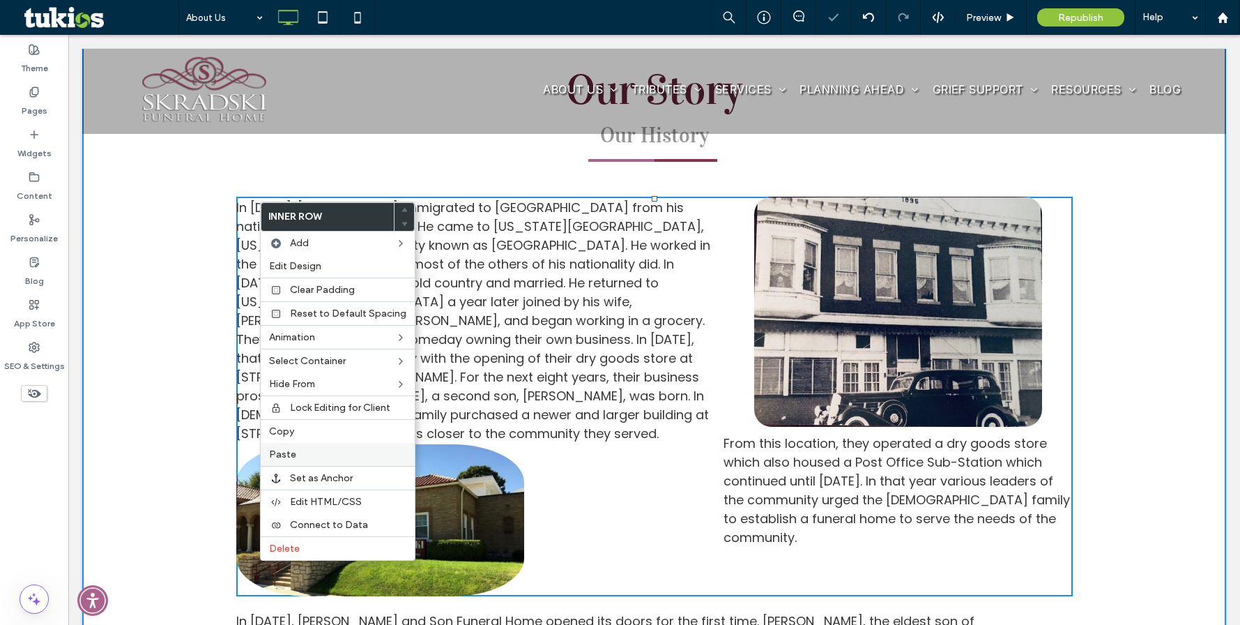
click at [304, 448] on label "Paste" at bounding box center [337, 454] width 137 height 12
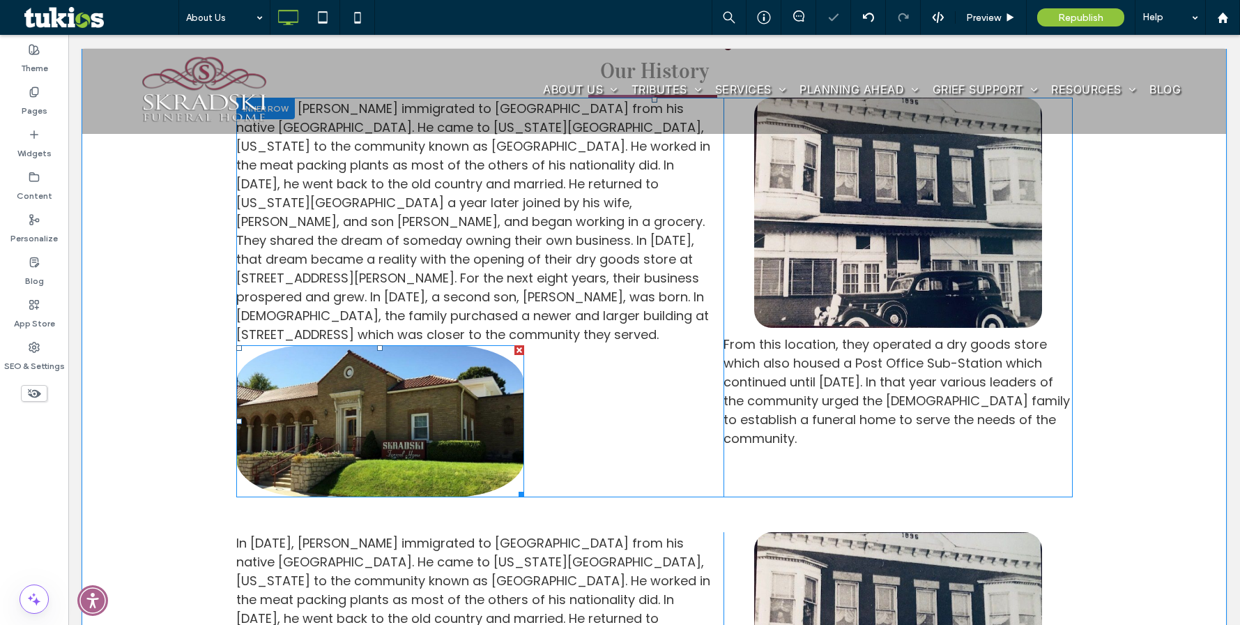
scroll to position [628, 0]
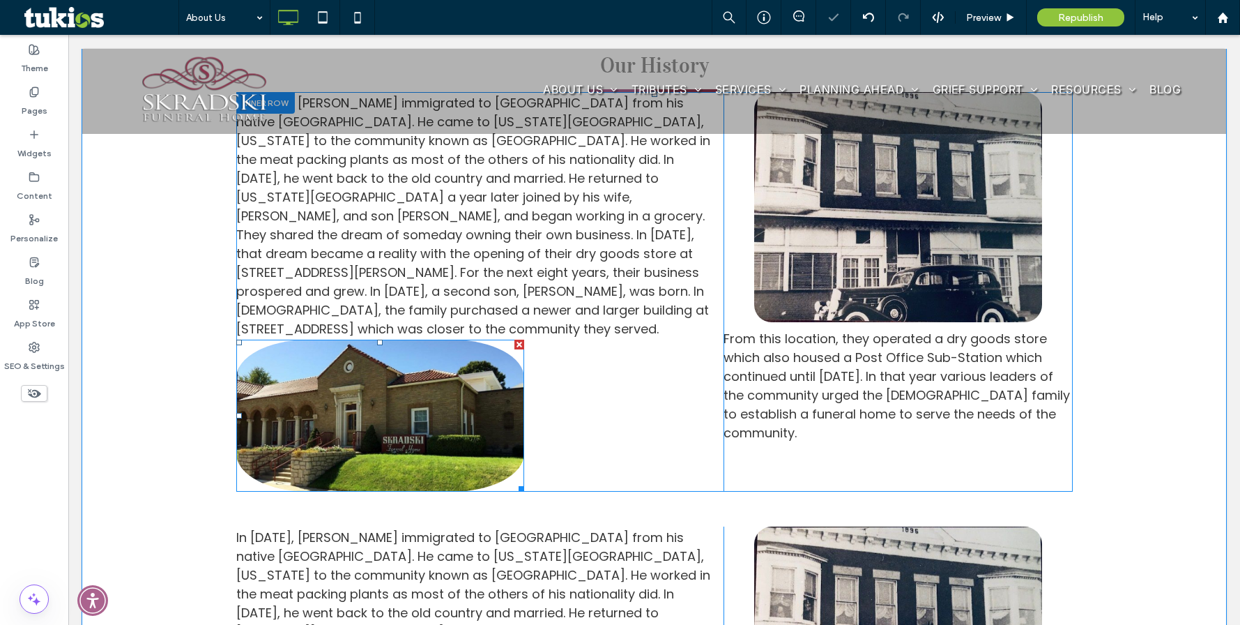
drag, startPoint x: 449, startPoint y: 388, endPoint x: 465, endPoint y: 368, distance: 25.8
click at [449, 388] on img at bounding box center [380, 416] width 288 height 153
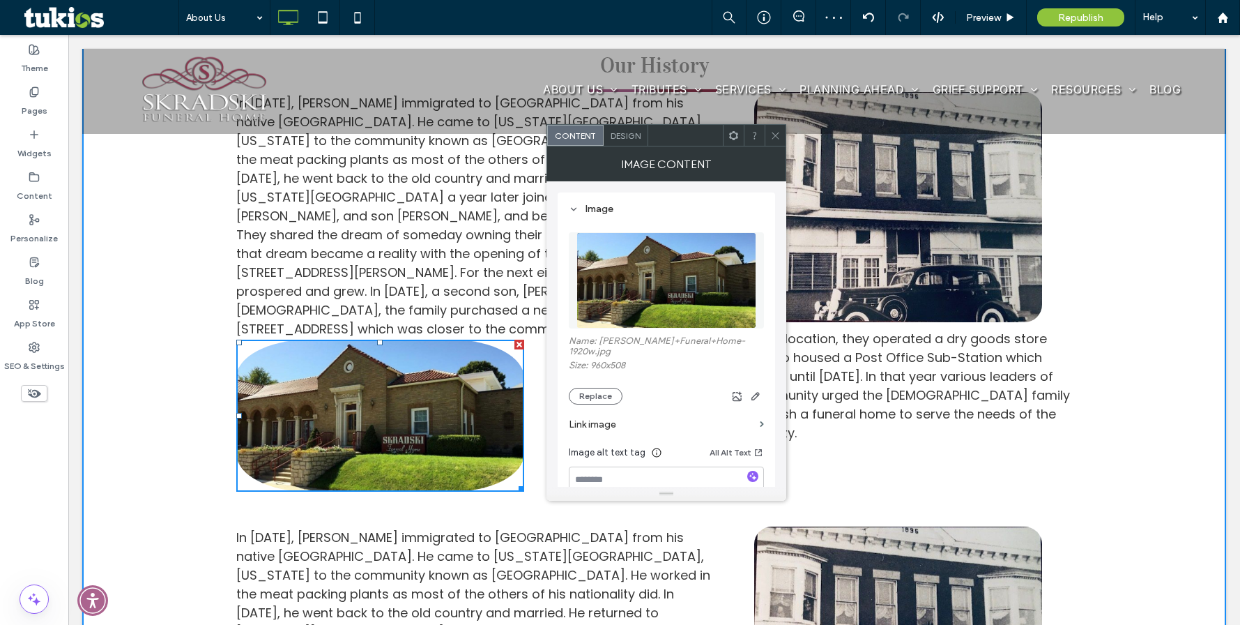
click at [776, 130] on icon at bounding box center [775, 135] width 10 height 10
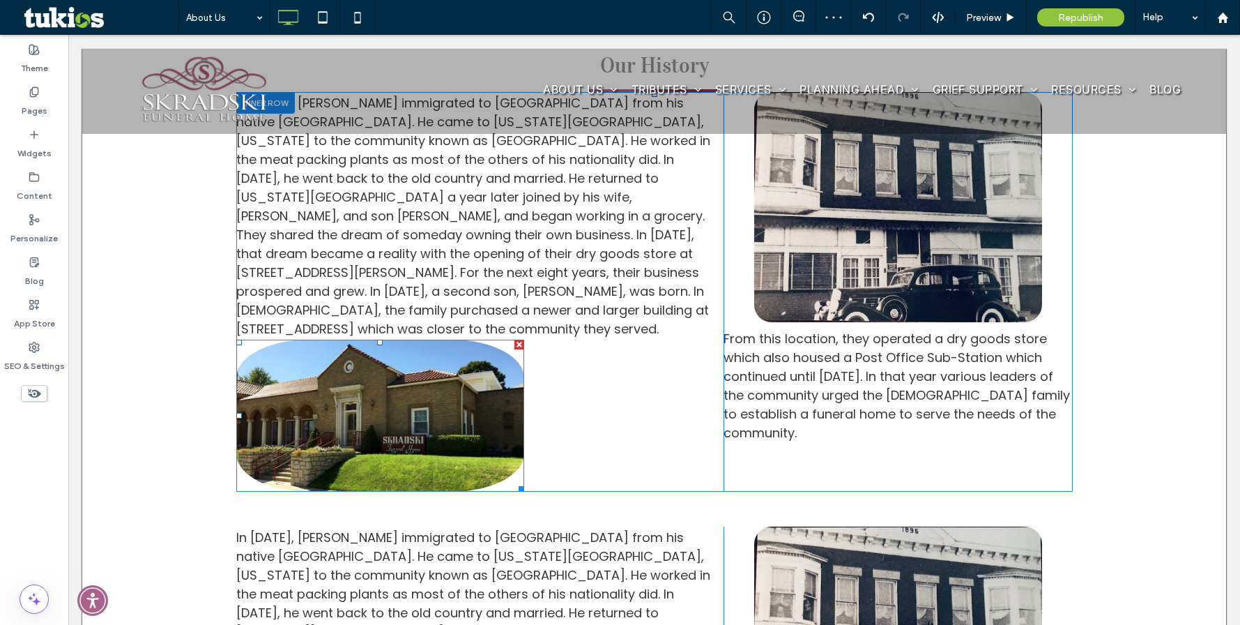
click at [517, 340] on div at bounding box center [520, 345] width 10 height 10
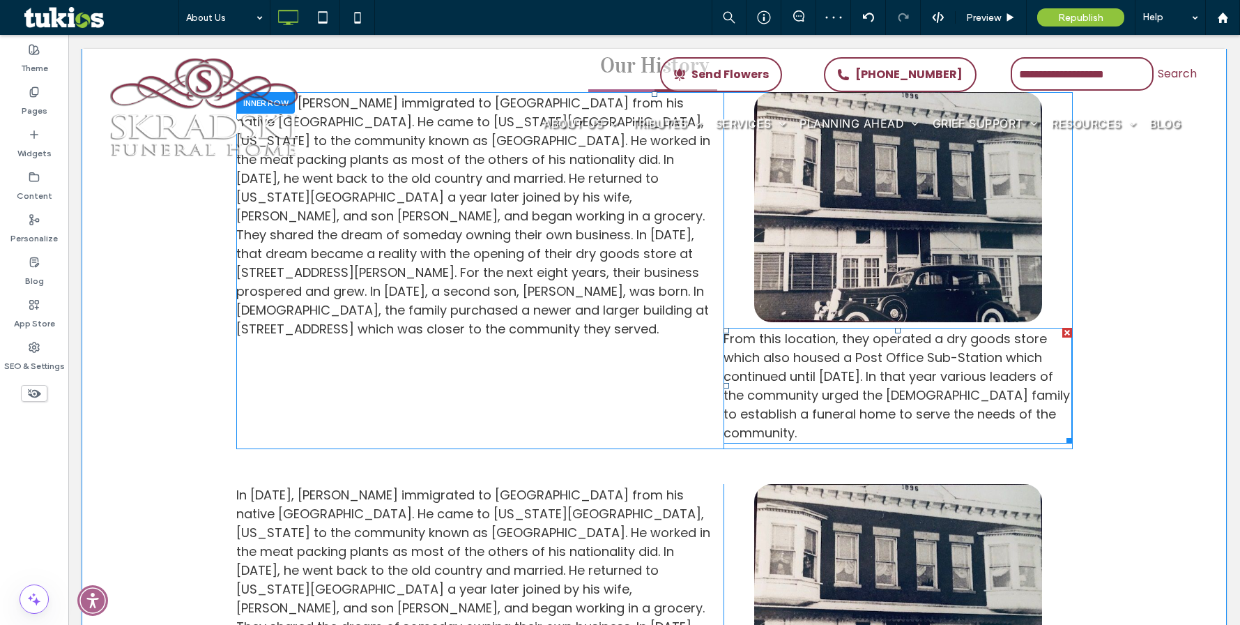
click at [1063, 330] on div at bounding box center [1068, 333] width 10 height 10
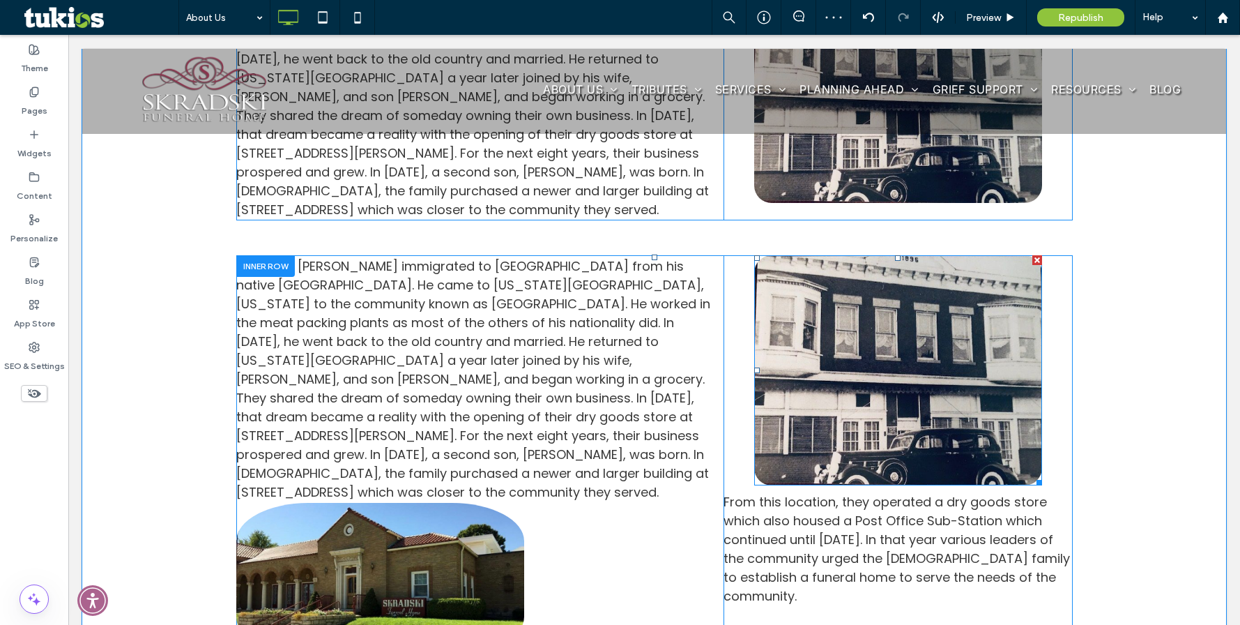
scroll to position [767, 0]
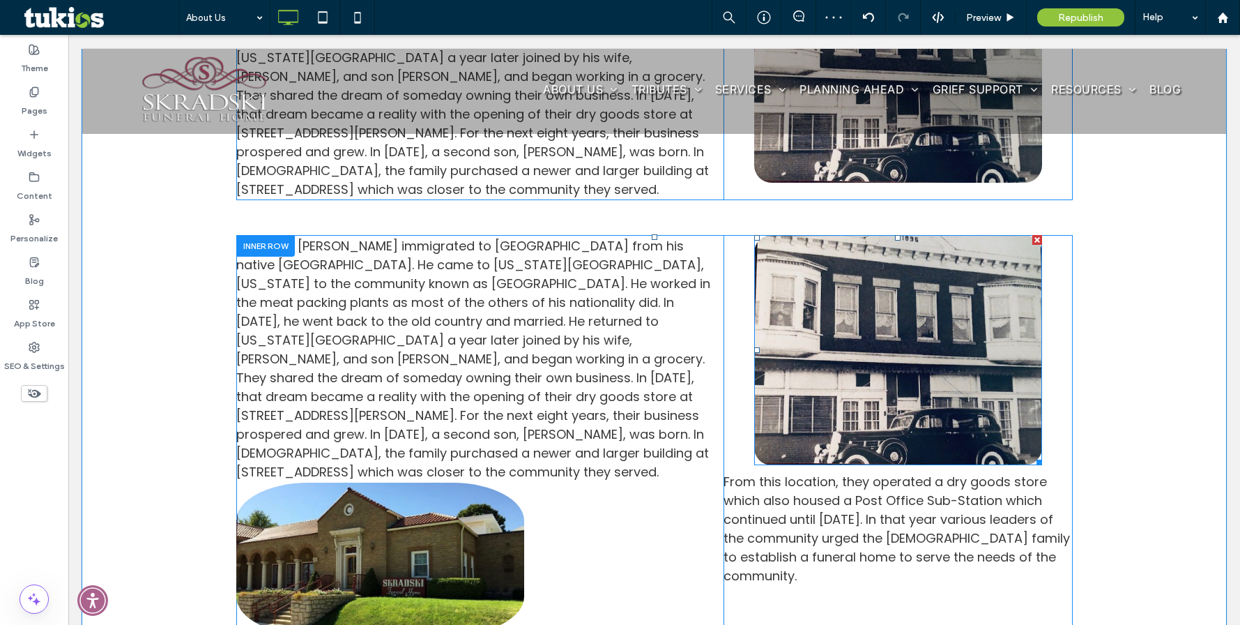
click at [1033, 235] on div at bounding box center [1038, 240] width 10 height 10
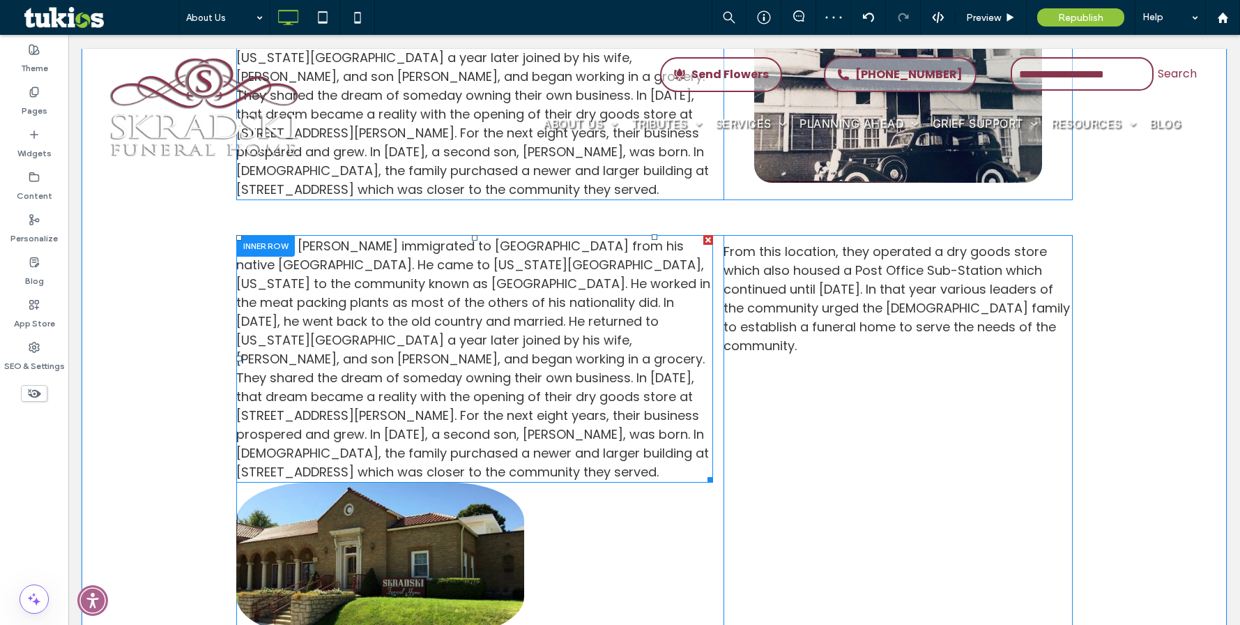
click at [704, 235] on div at bounding box center [709, 240] width 10 height 10
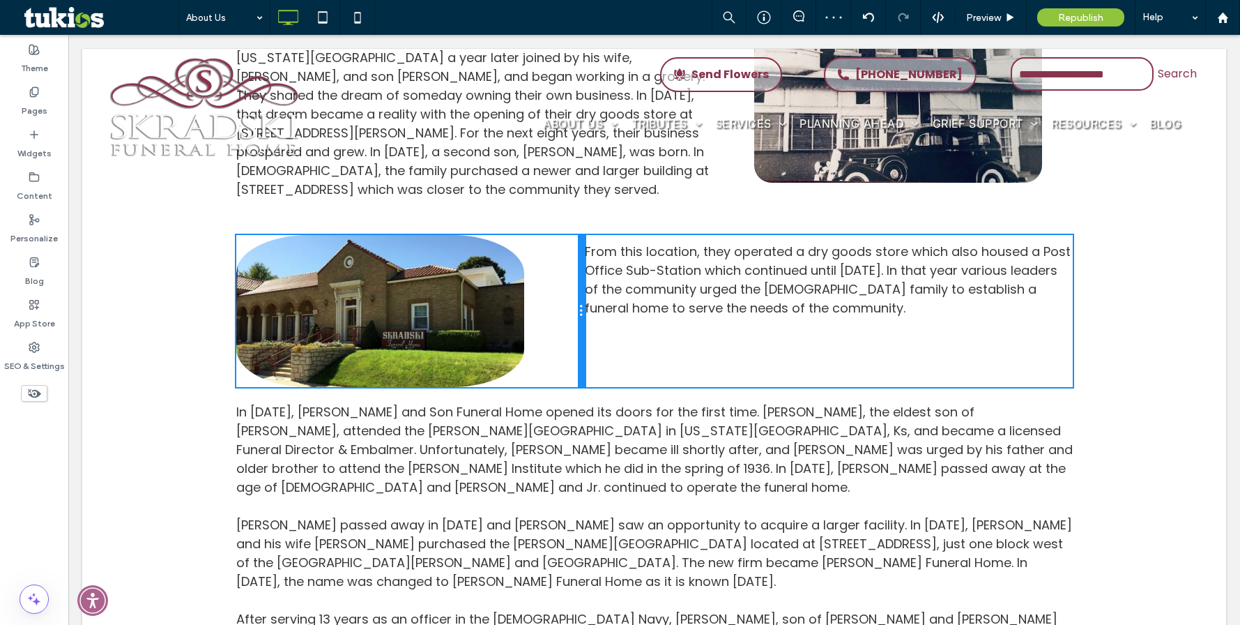
drag, startPoint x: 717, startPoint y: 254, endPoint x: 715, endPoint y: 299, distance: 45.4
click at [561, 255] on div "Click To Paste" at bounding box center [410, 311] width 349 height 153
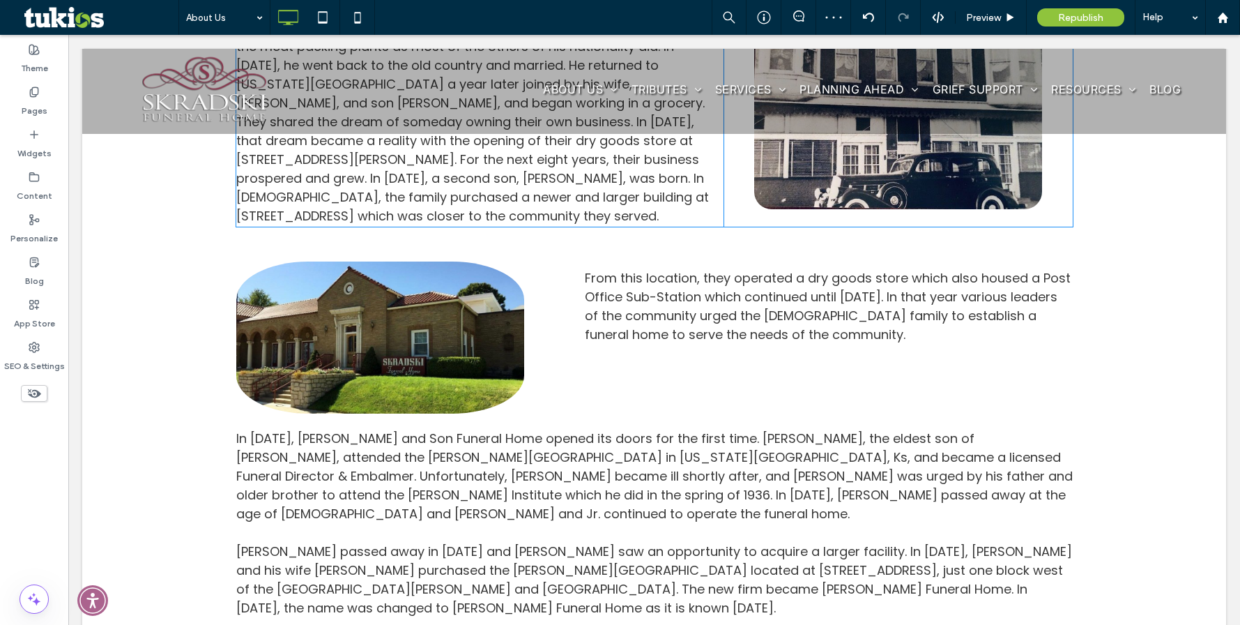
scroll to position [628, 0]
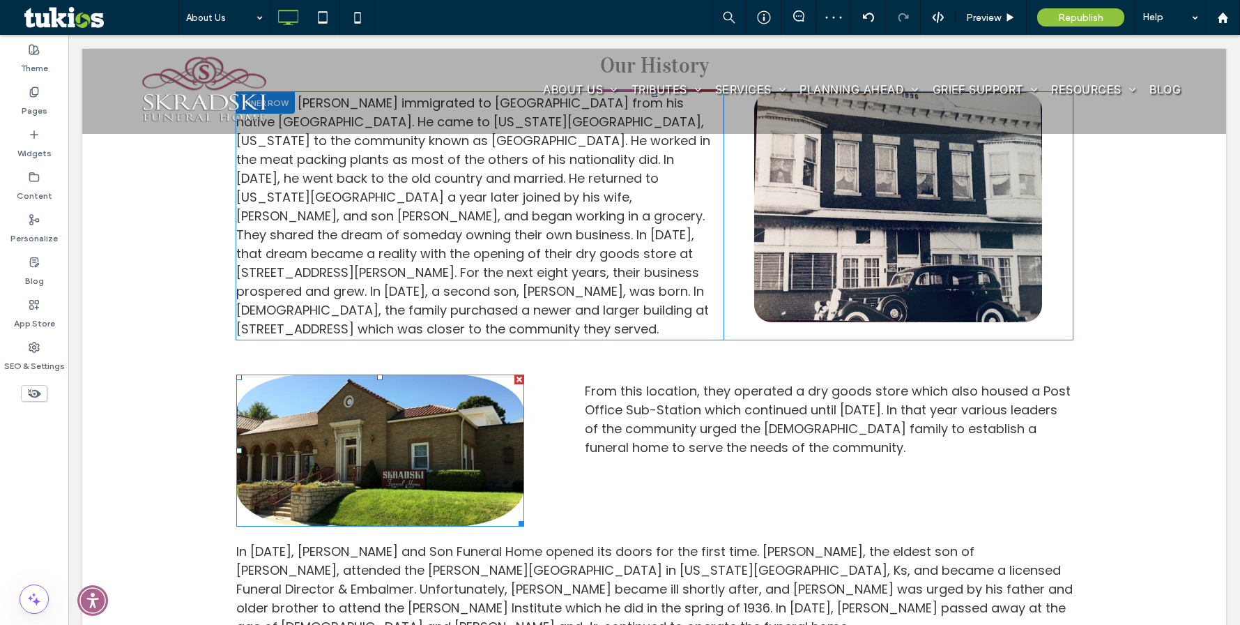
click at [457, 471] on img at bounding box center [380, 450] width 288 height 153
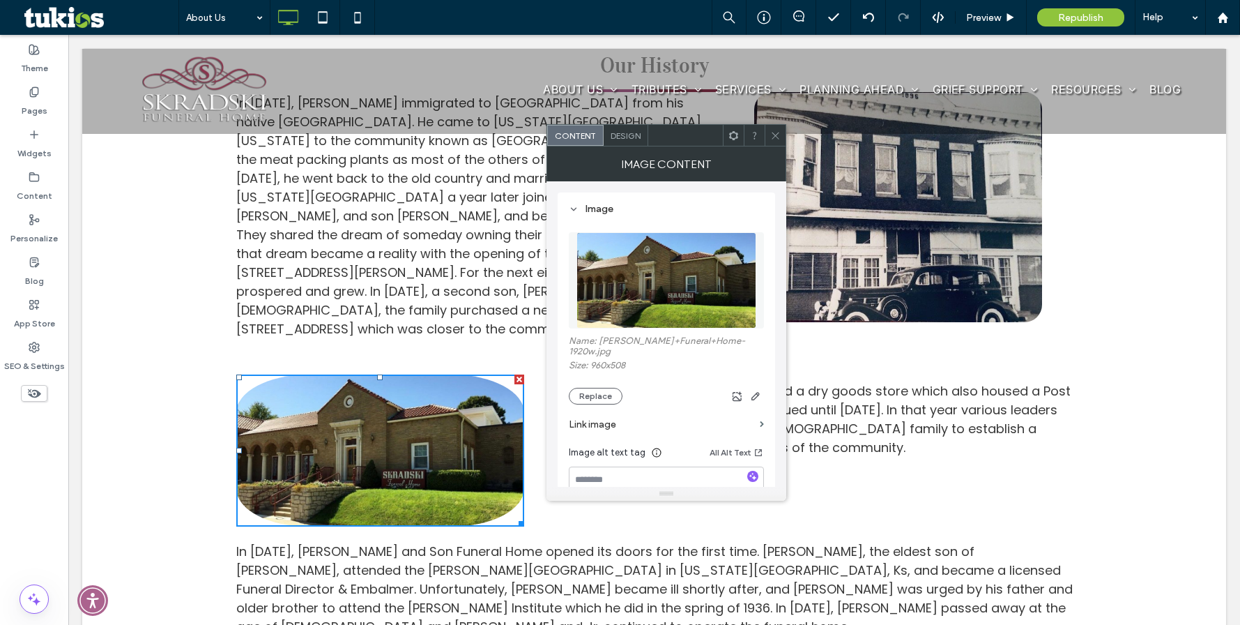
click at [637, 137] on span "Design" at bounding box center [626, 135] width 30 height 10
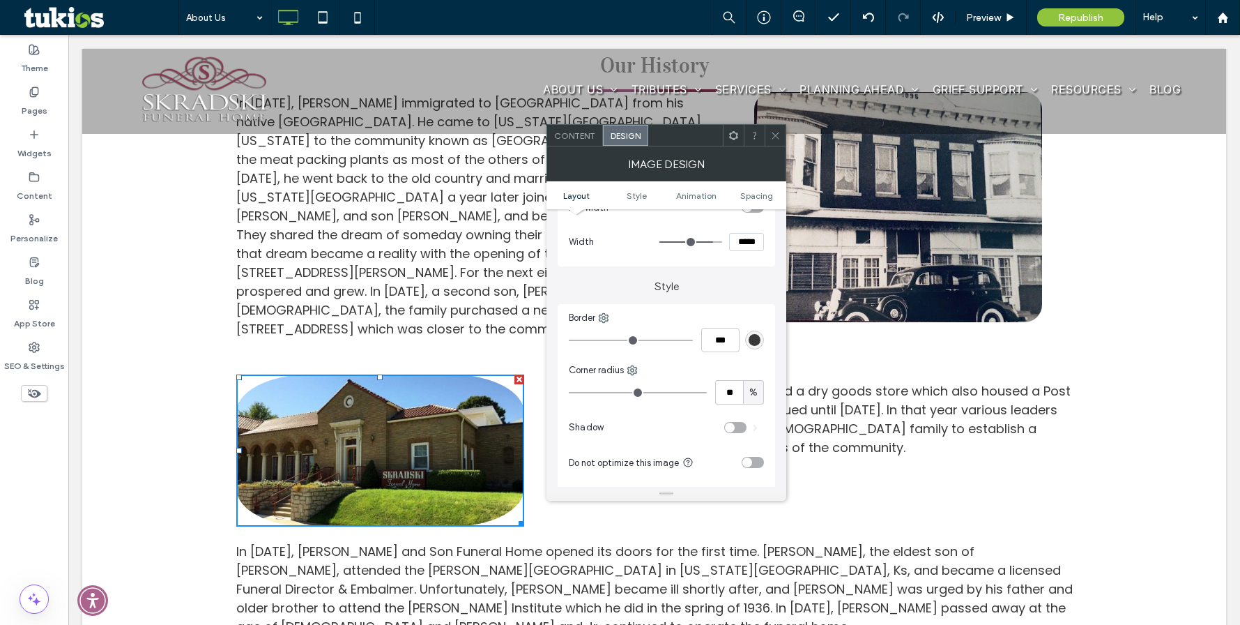
scroll to position [279, 0]
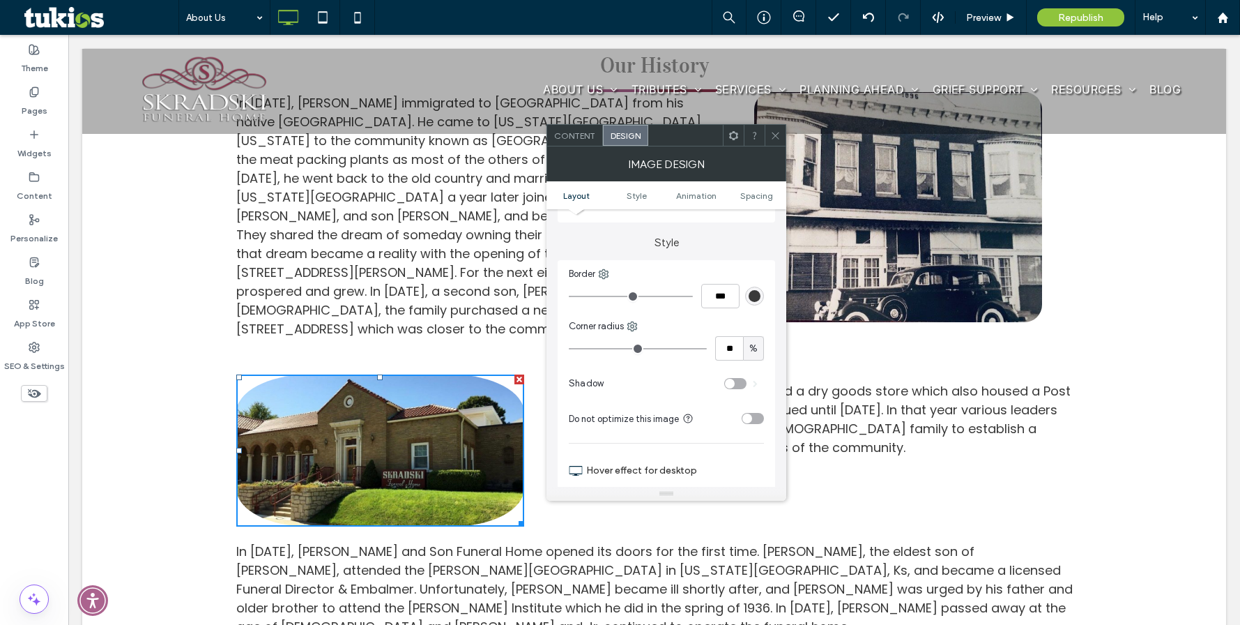
click at [751, 348] on span "%" at bounding box center [754, 349] width 8 height 14
click at [759, 369] on span "px" at bounding box center [754, 373] width 10 height 14
click at [778, 142] on span at bounding box center [775, 135] width 10 height 21
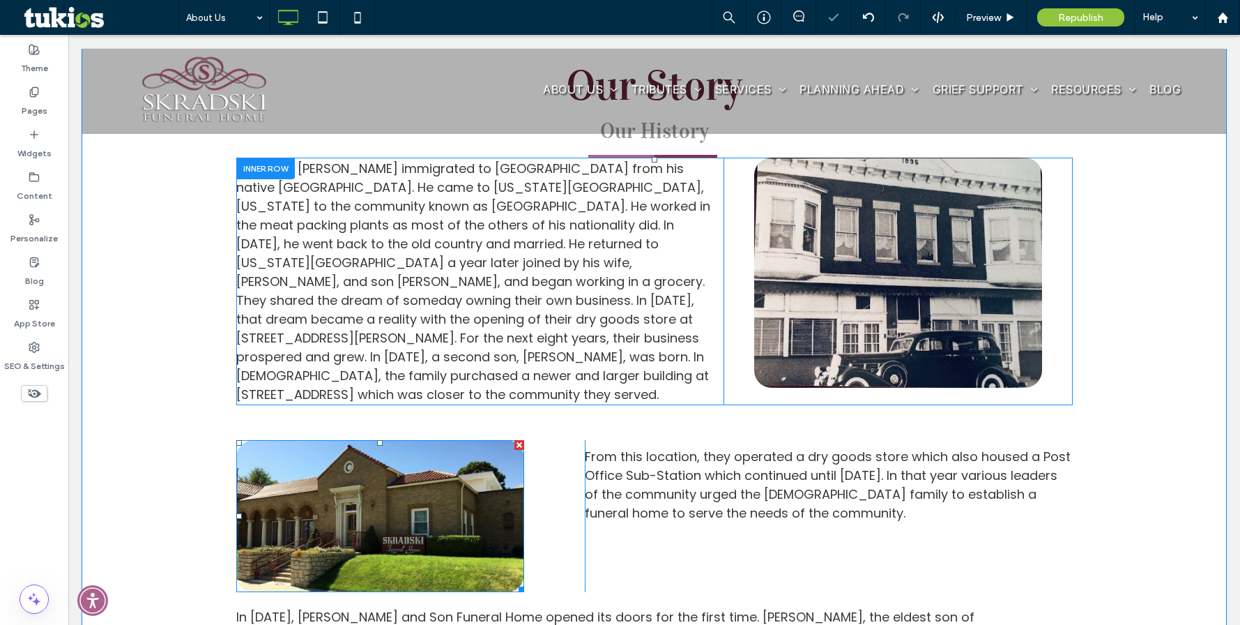
scroll to position [558, 0]
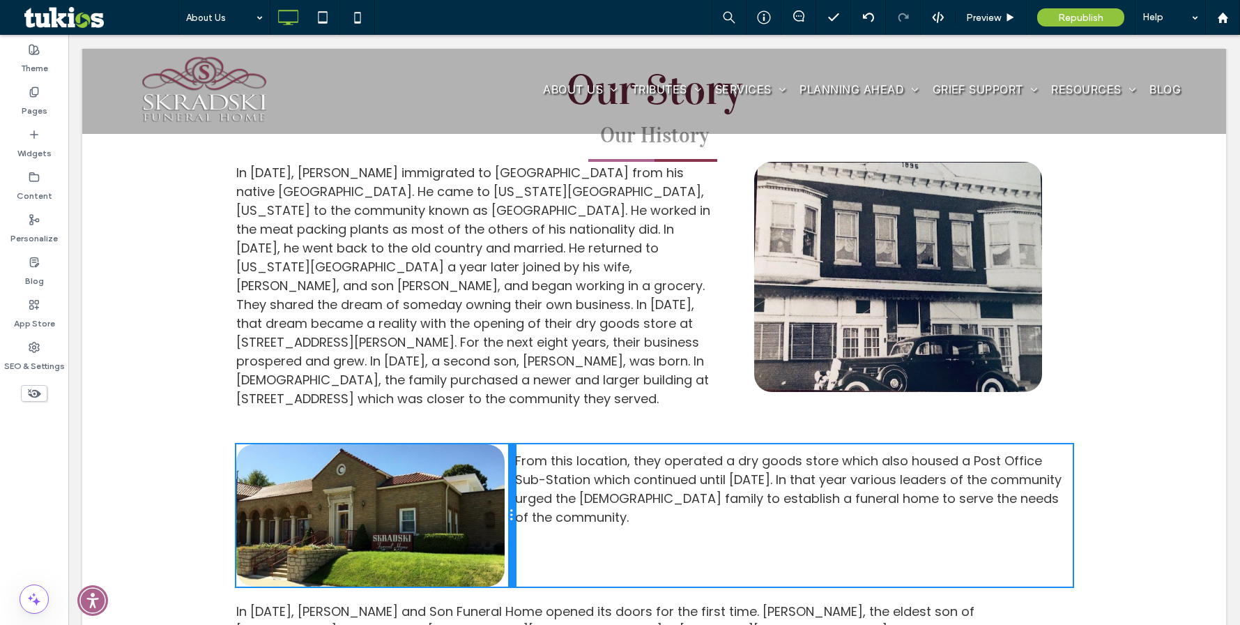
drag, startPoint x: 579, startPoint y: 528, endPoint x: 591, endPoint y: 559, distance: 32.9
click at [522, 524] on div "Click To Paste Click To Paste From this location, they operated a dry goods sto…" at bounding box center [654, 515] width 837 height 142
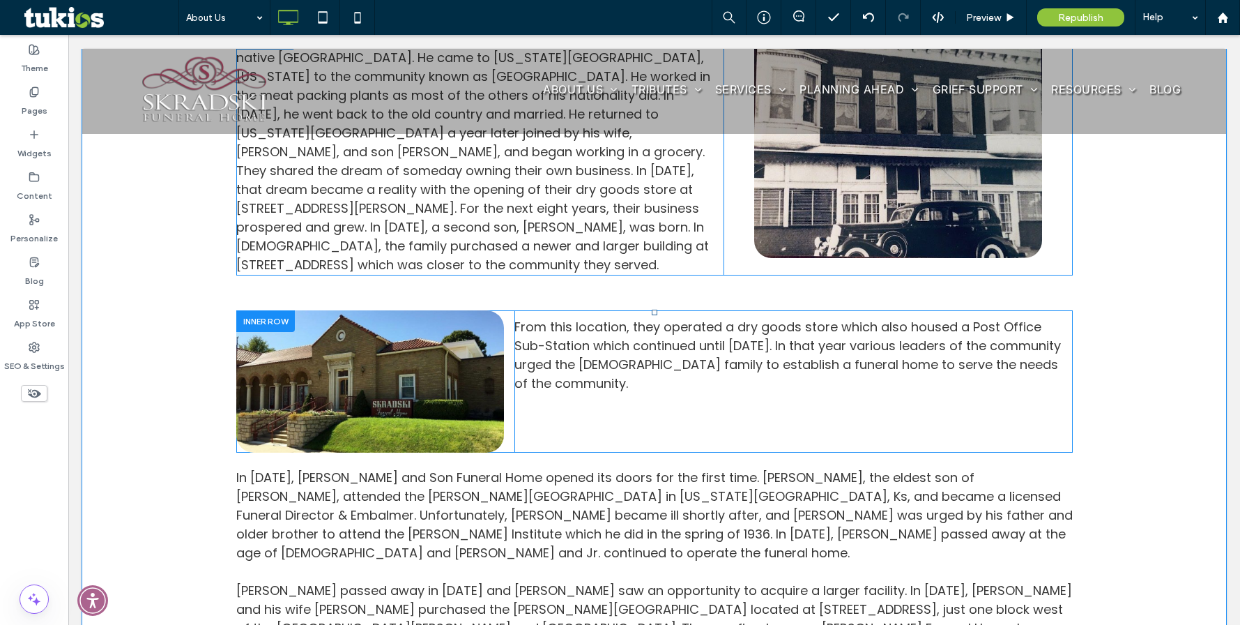
scroll to position [697, 0]
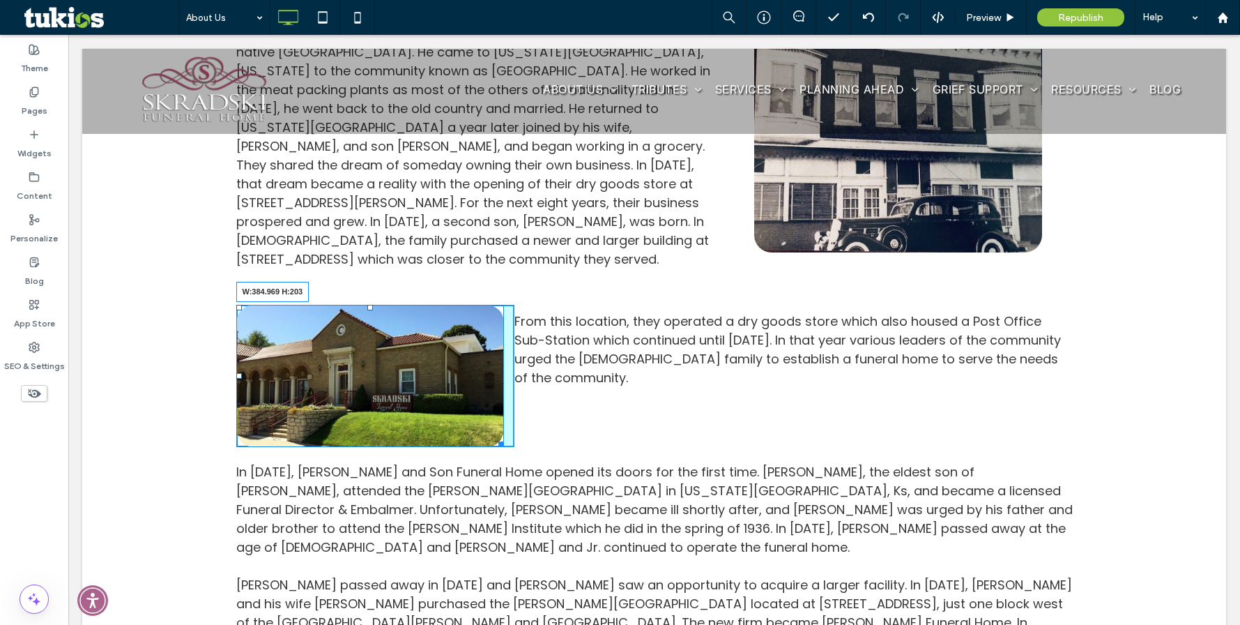
drag, startPoint x: 492, startPoint y: 418, endPoint x: 517, endPoint y: 438, distance: 32.2
click at [517, 438] on div "Our Story Our History In [DATE], [PERSON_NAME] immigrated to [GEOGRAPHIC_DATA] …" at bounding box center [654, 358] width 837 height 937
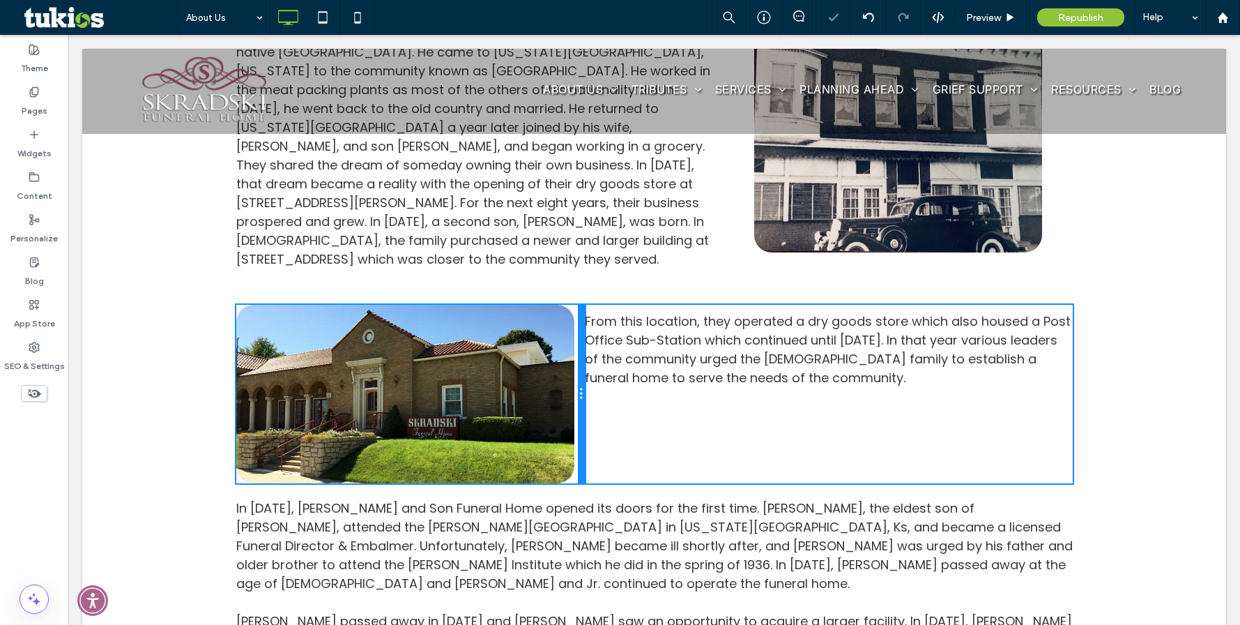
drag, startPoint x: 507, startPoint y: 381, endPoint x: 625, endPoint y: 447, distance: 134.8
click at [548, 380] on div "Click To Paste" at bounding box center [410, 394] width 349 height 179
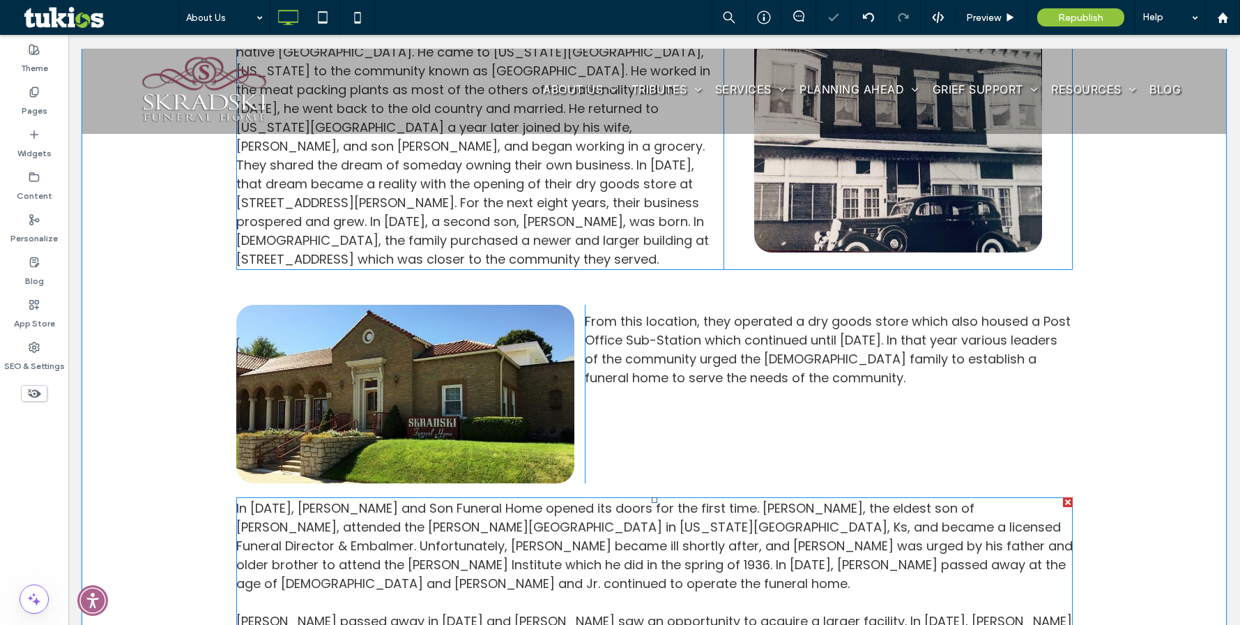
click at [489, 500] on span "In [DATE], [PERSON_NAME] and Son Funeral Home opened its doors for the first ti…" at bounding box center [654, 545] width 837 height 93
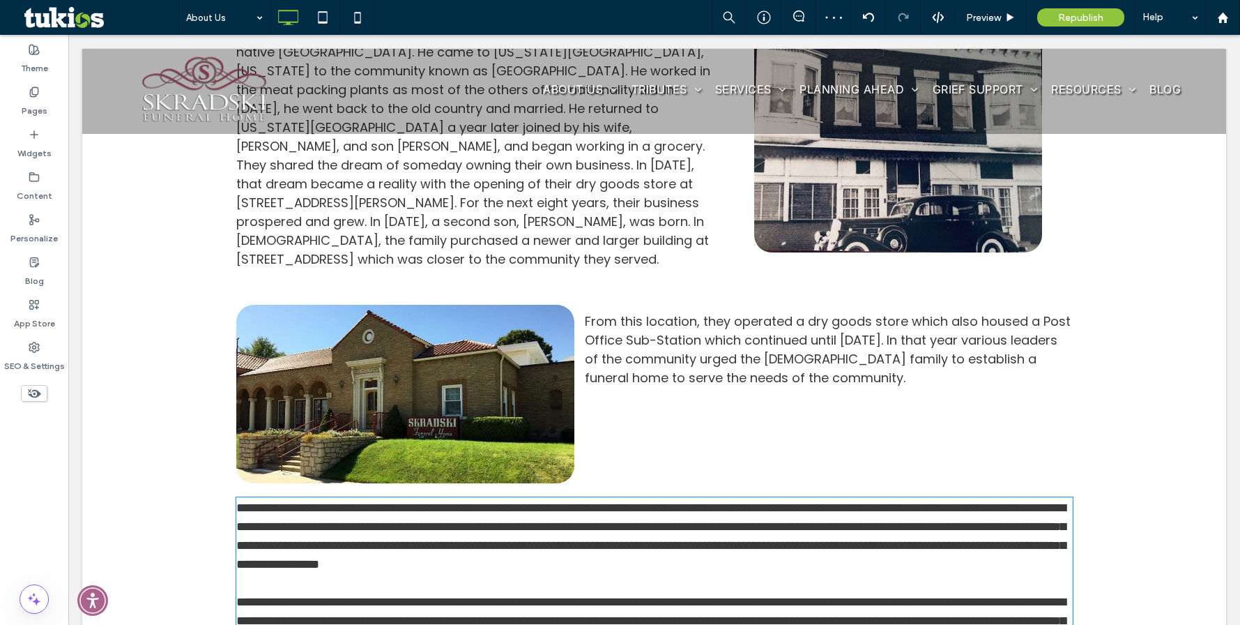
type input "*******"
type input "**"
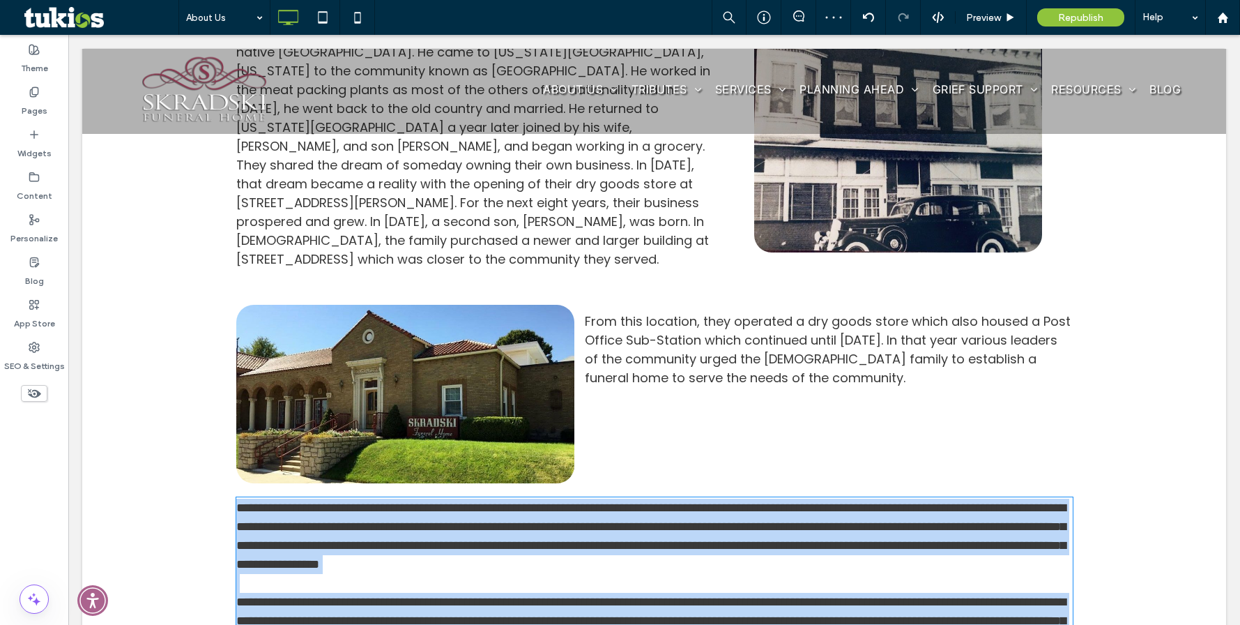
scroll to position [1008, 0]
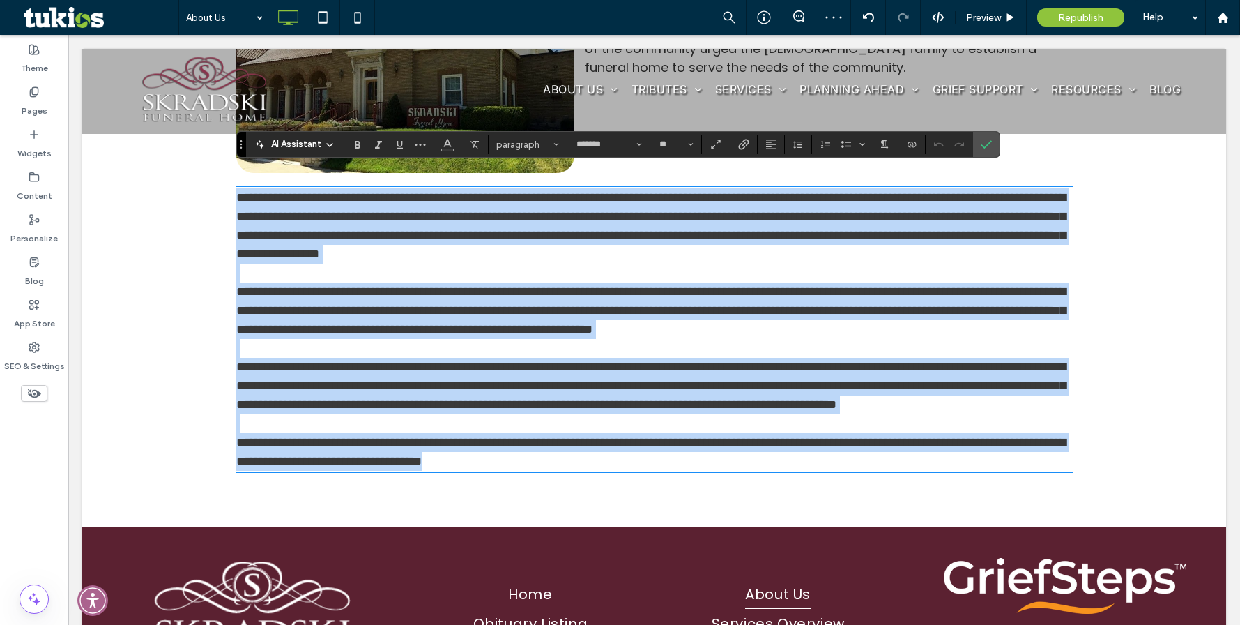
click at [708, 285] on span "**********" at bounding box center [651, 310] width 830 height 50
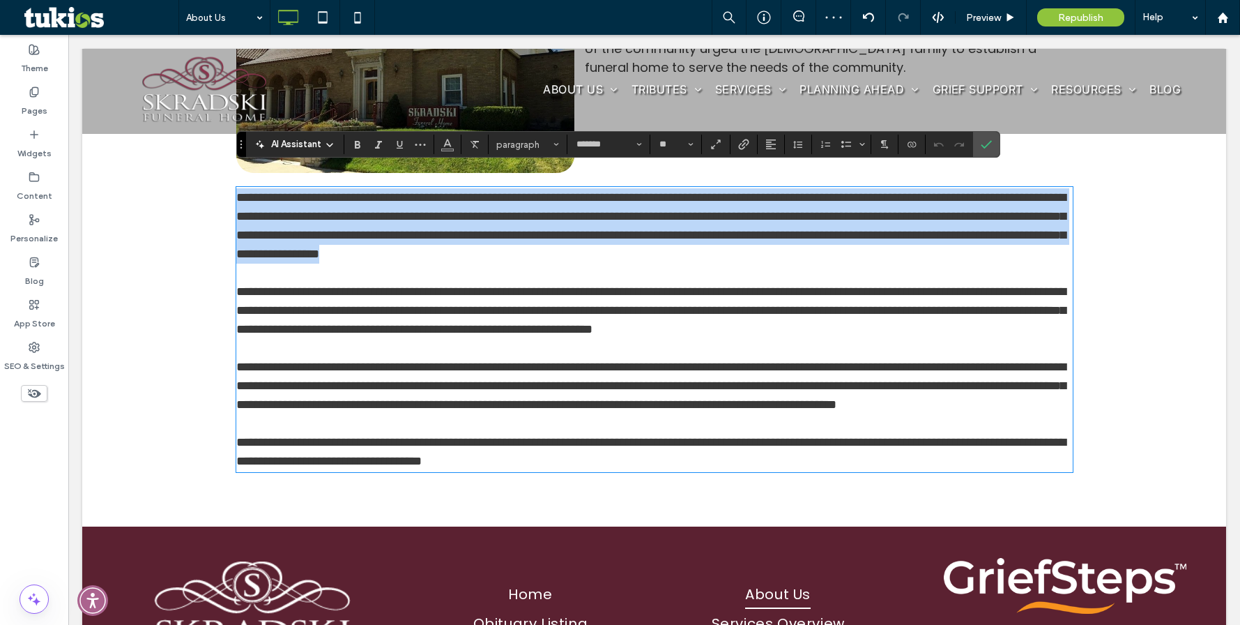
drag, startPoint x: 1025, startPoint y: 232, endPoint x: 217, endPoint y: 171, distance: 810.4
click at [217, 171] on div "Our Story Our History In [DATE], [PERSON_NAME] immigrated to [GEOGRAPHIC_DATA] …" at bounding box center [654, 29] width 1144 height 996
copy span "**********"
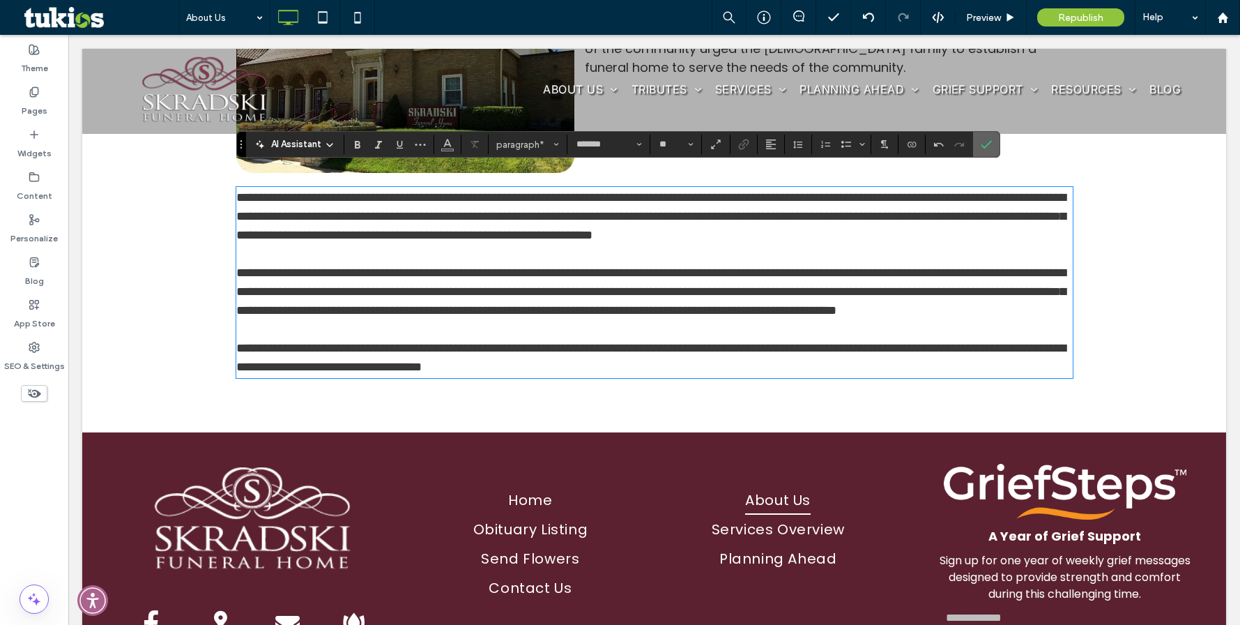
click at [998, 153] on section at bounding box center [986, 144] width 26 height 25
drag, startPoint x: 989, startPoint y: 151, endPoint x: 895, endPoint y: 165, distance: 95.8
click at [989, 151] on span "Confirm" at bounding box center [986, 144] width 11 height 24
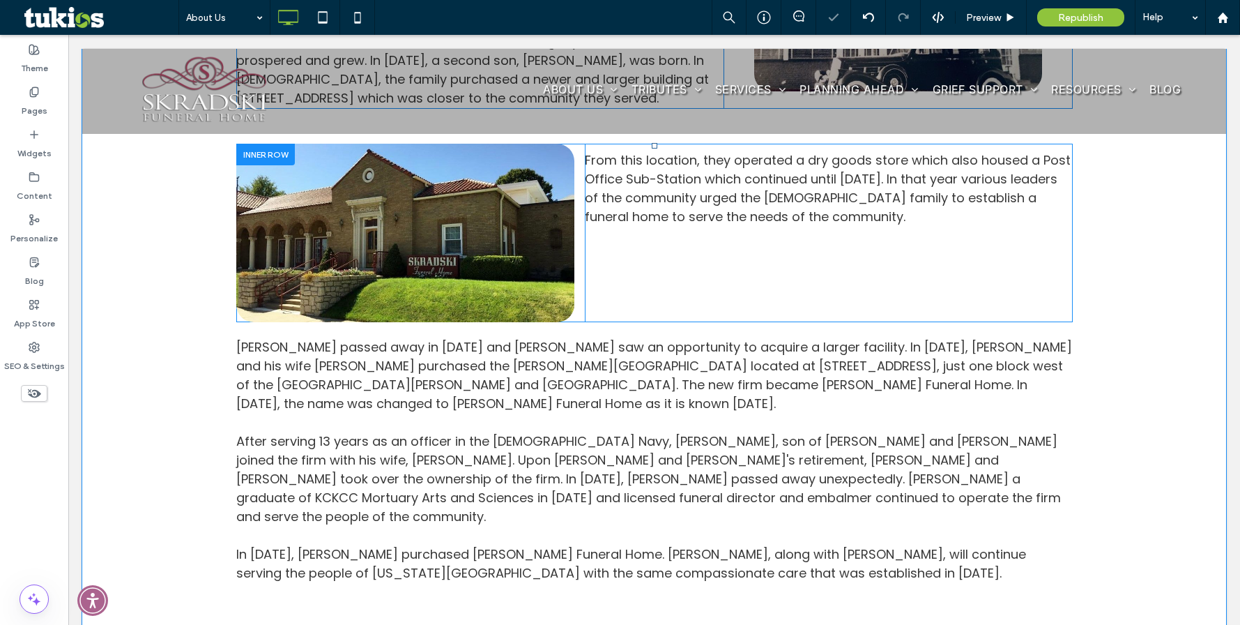
scroll to position [798, 0]
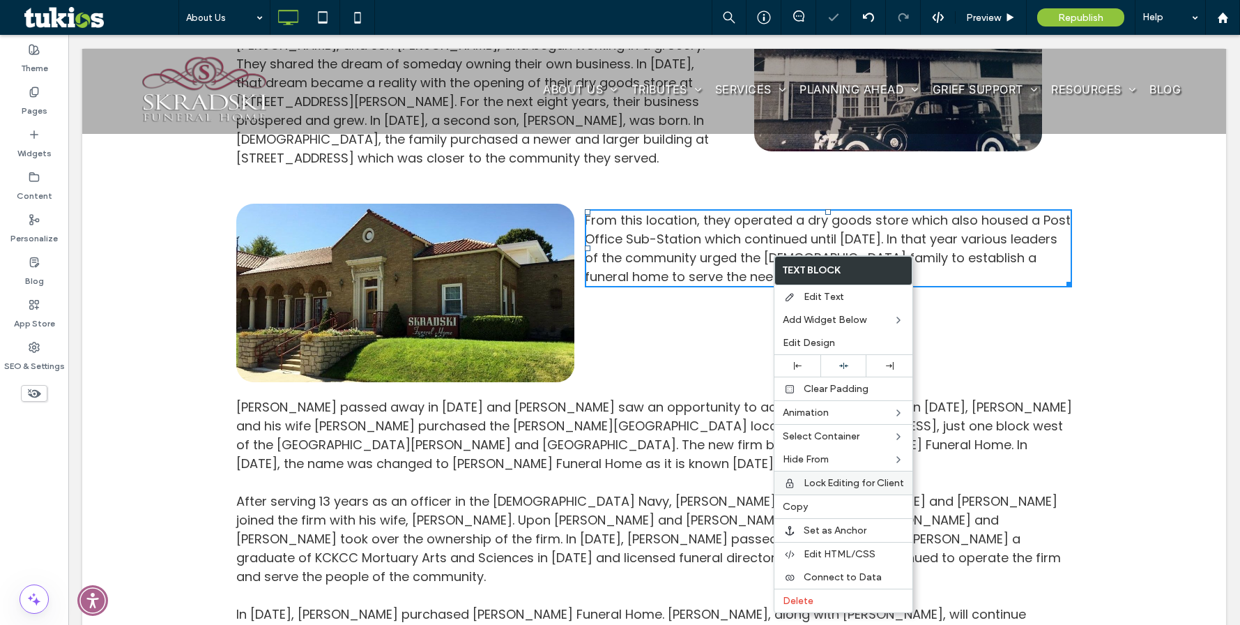
click at [819, 504] on label "Copy" at bounding box center [843, 507] width 121 height 12
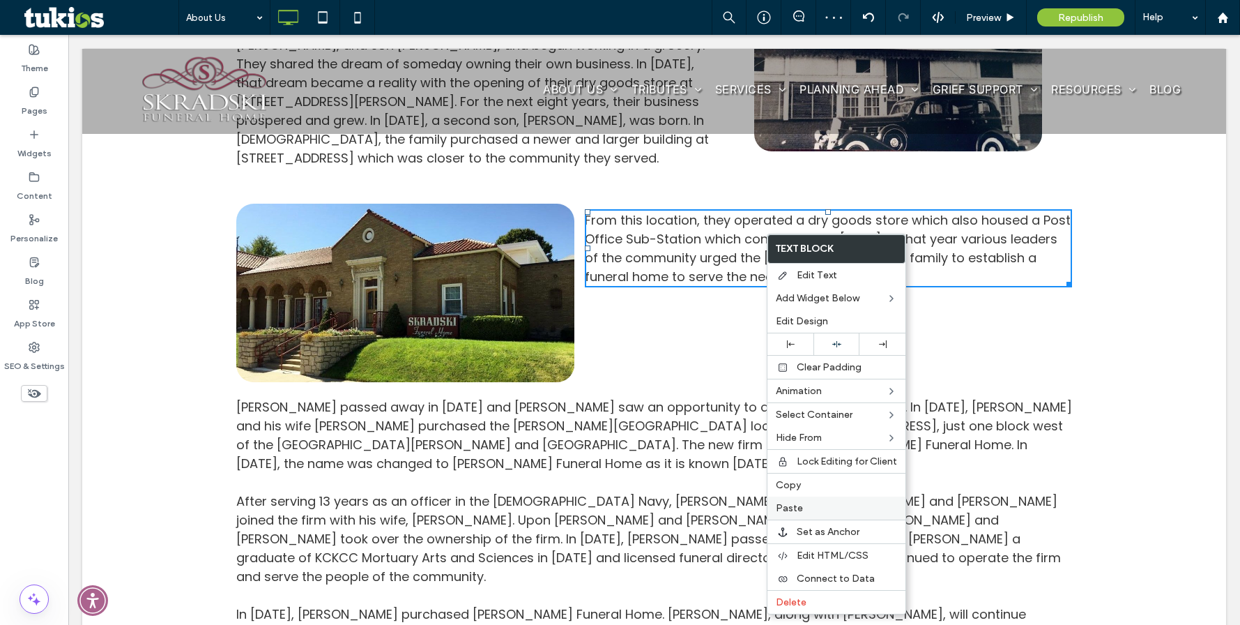
click at [808, 505] on label "Paste" at bounding box center [836, 508] width 121 height 12
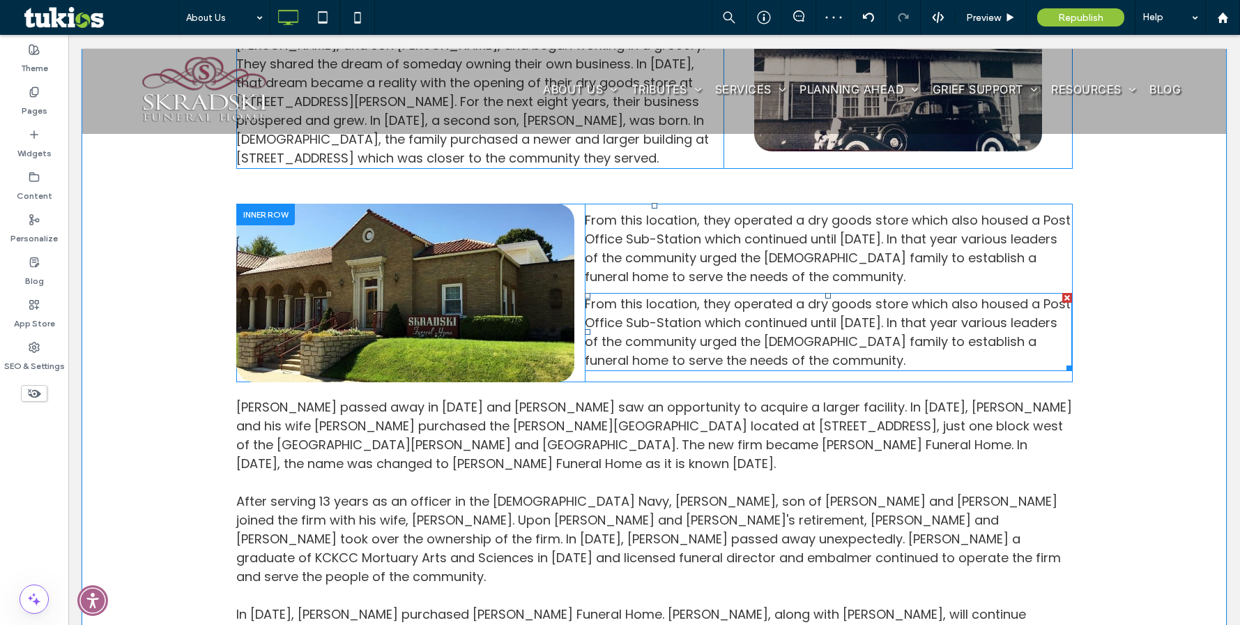
click at [757, 324] on span "From this location, they operated a dry goods store which also housed a Post Of…" at bounding box center [828, 332] width 486 height 74
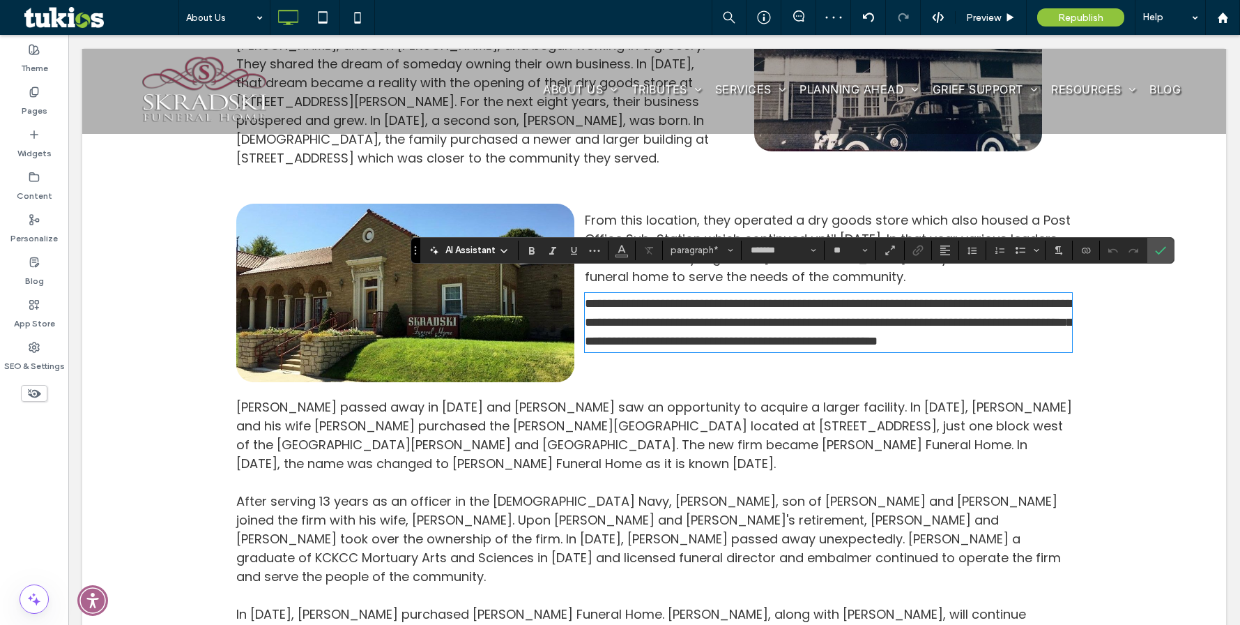
click at [757, 324] on span "**********" at bounding box center [829, 322] width 488 height 50
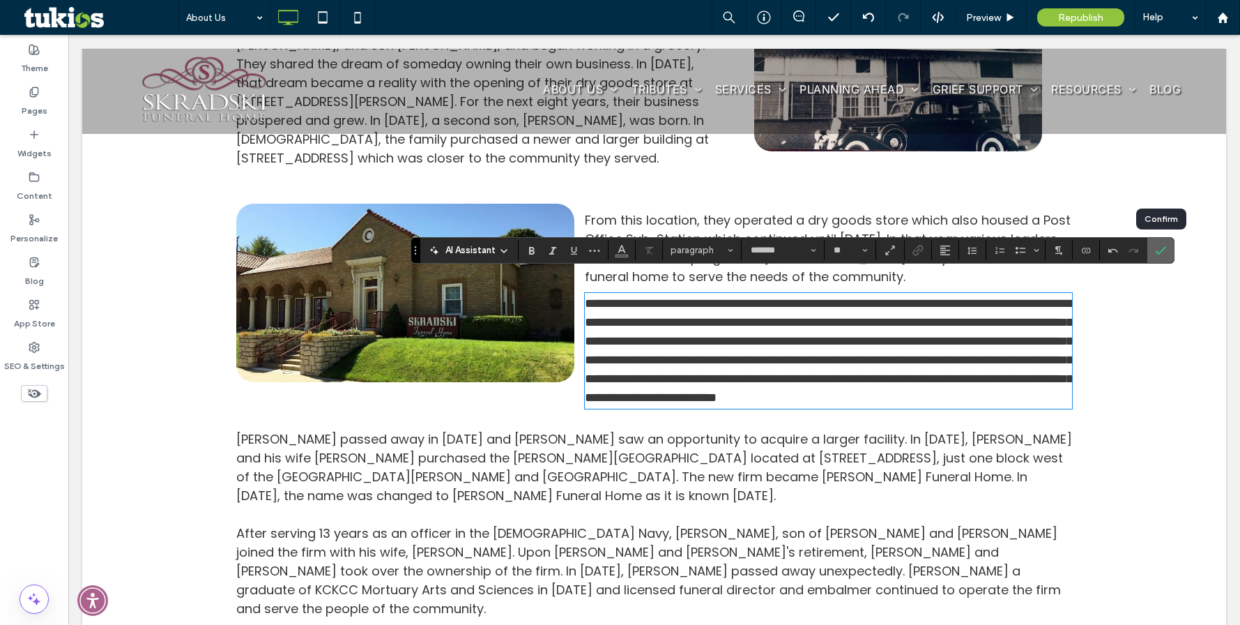
click at [1160, 246] on icon "Confirm" at bounding box center [1160, 250] width 11 height 11
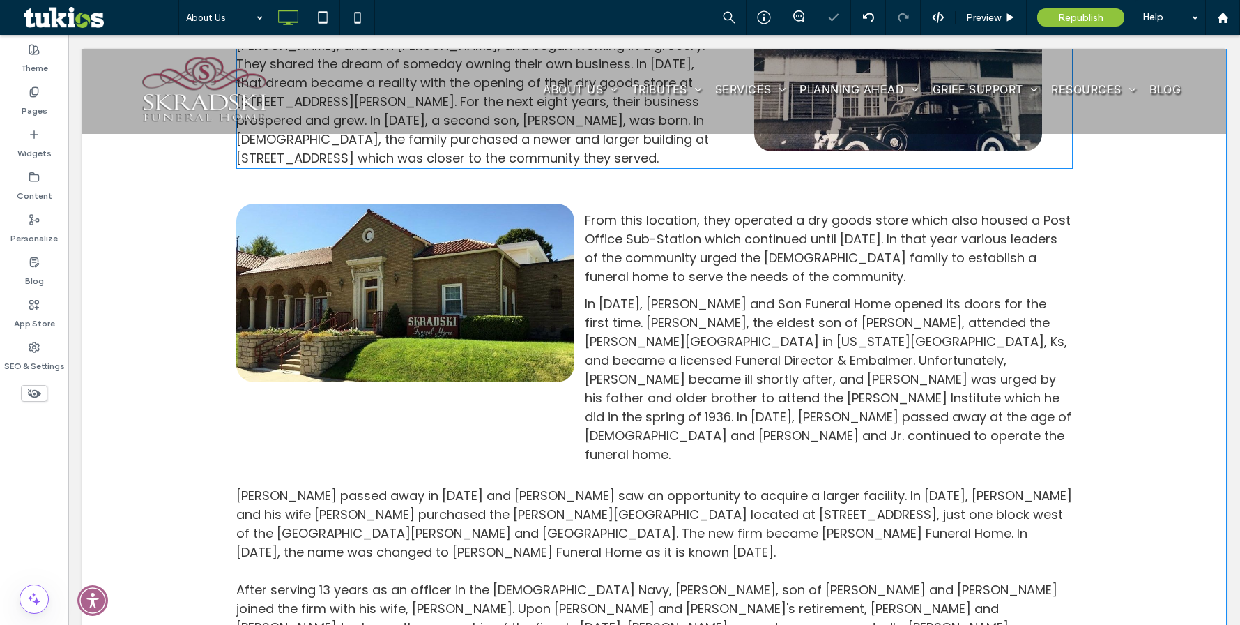
click at [1100, 370] on div "Our Story Our History In [DATE], [PERSON_NAME] immigrated to [GEOGRAPHIC_DATA] …" at bounding box center [654, 263] width 1144 height 1047
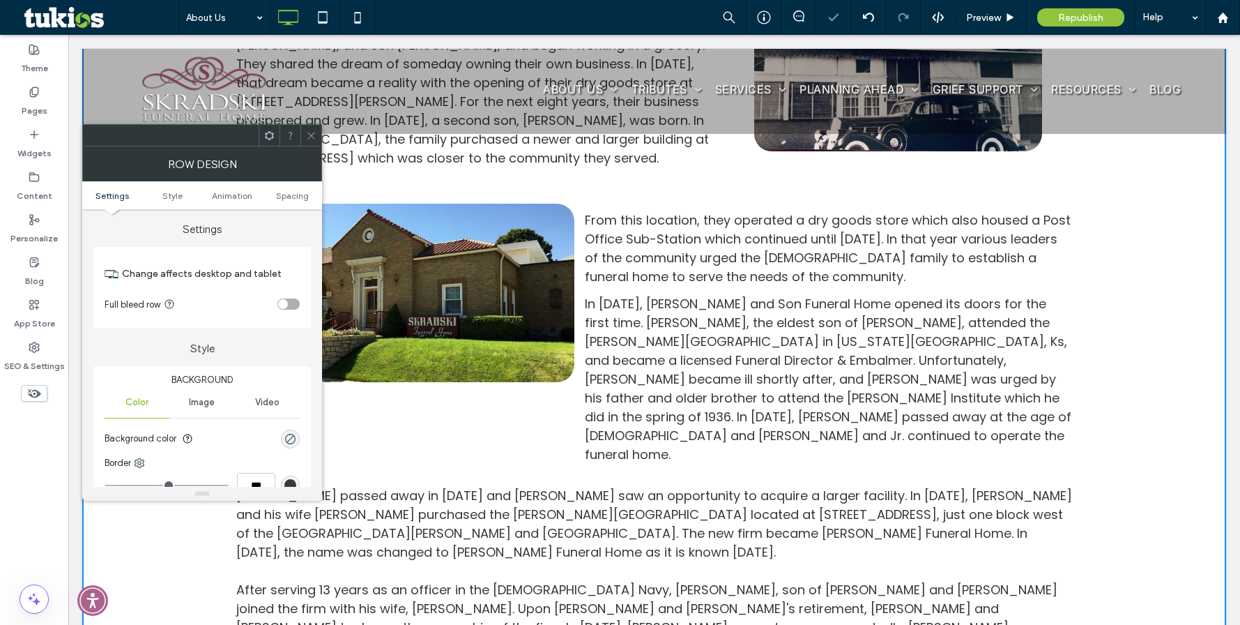
click at [301, 130] on div at bounding box center [311, 135] width 21 height 21
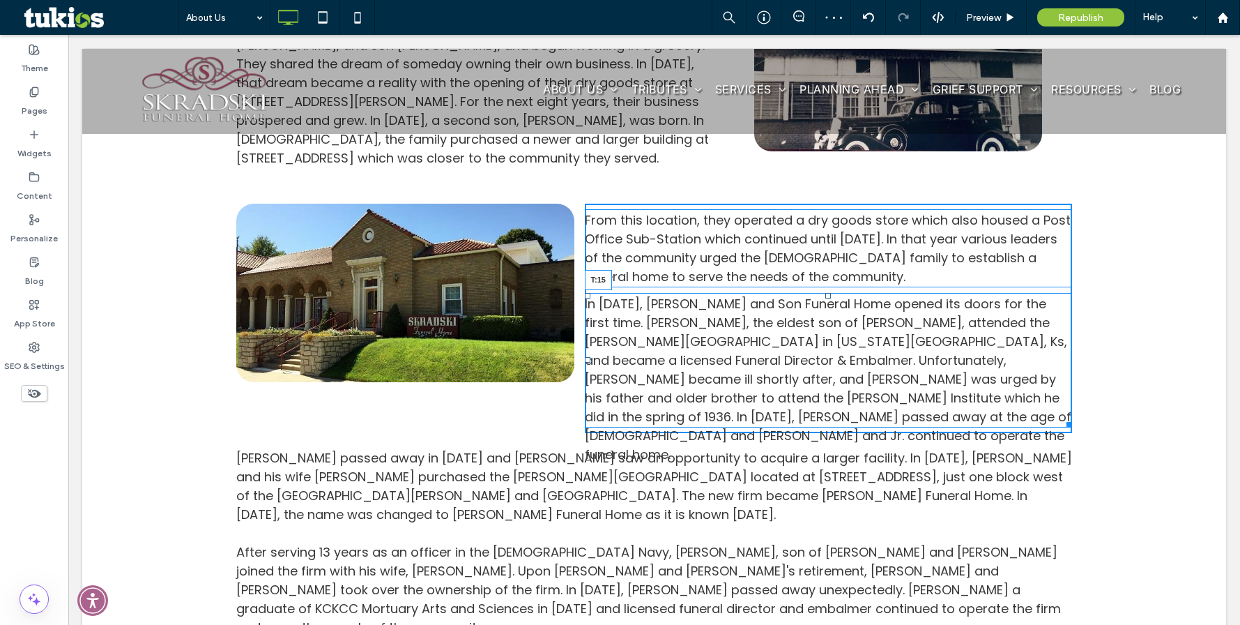
click at [826, 293] on div at bounding box center [829, 296] width 6 height 6
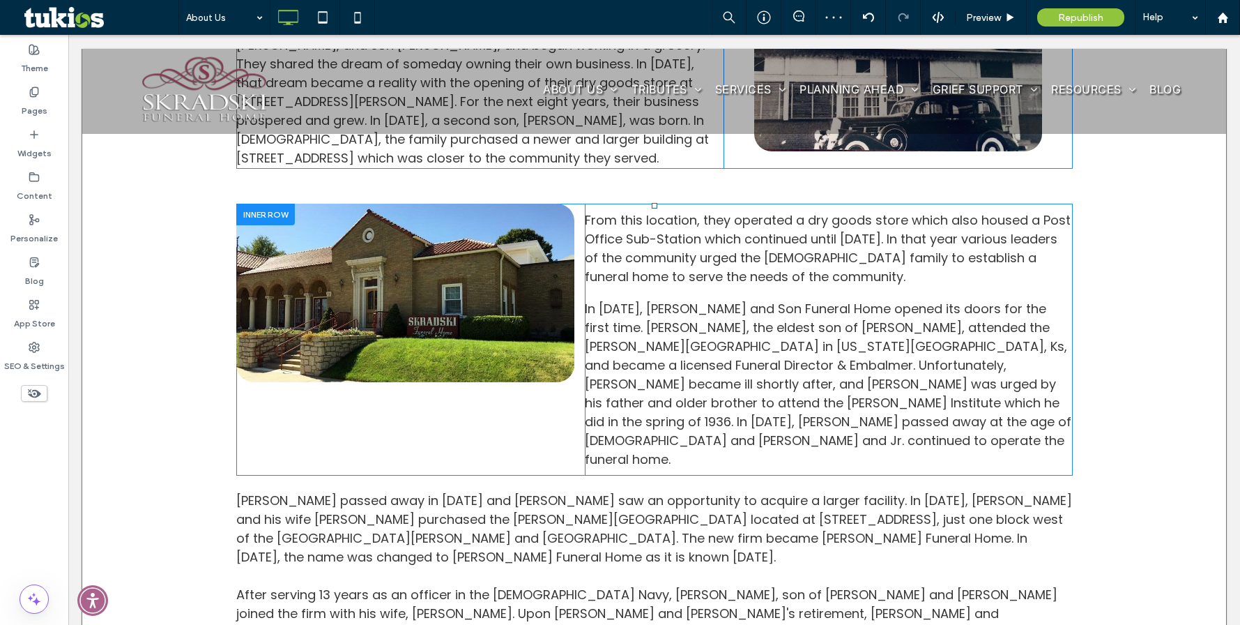
click at [495, 385] on div "Click To Paste" at bounding box center [410, 340] width 349 height 272
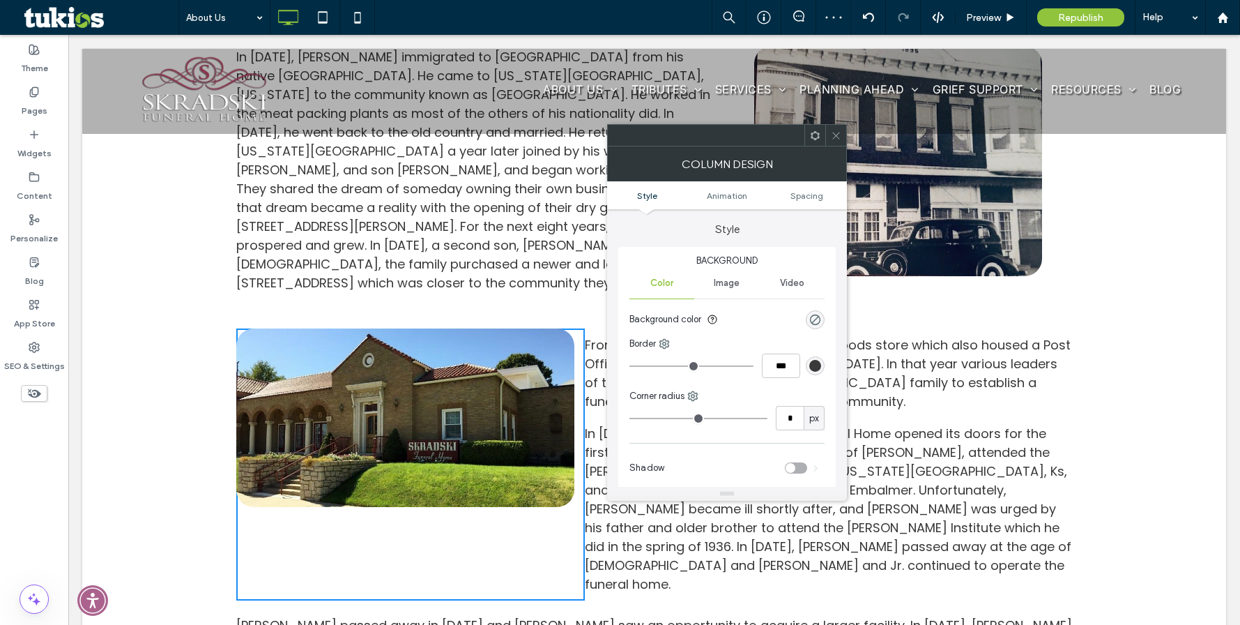
scroll to position [659, 0]
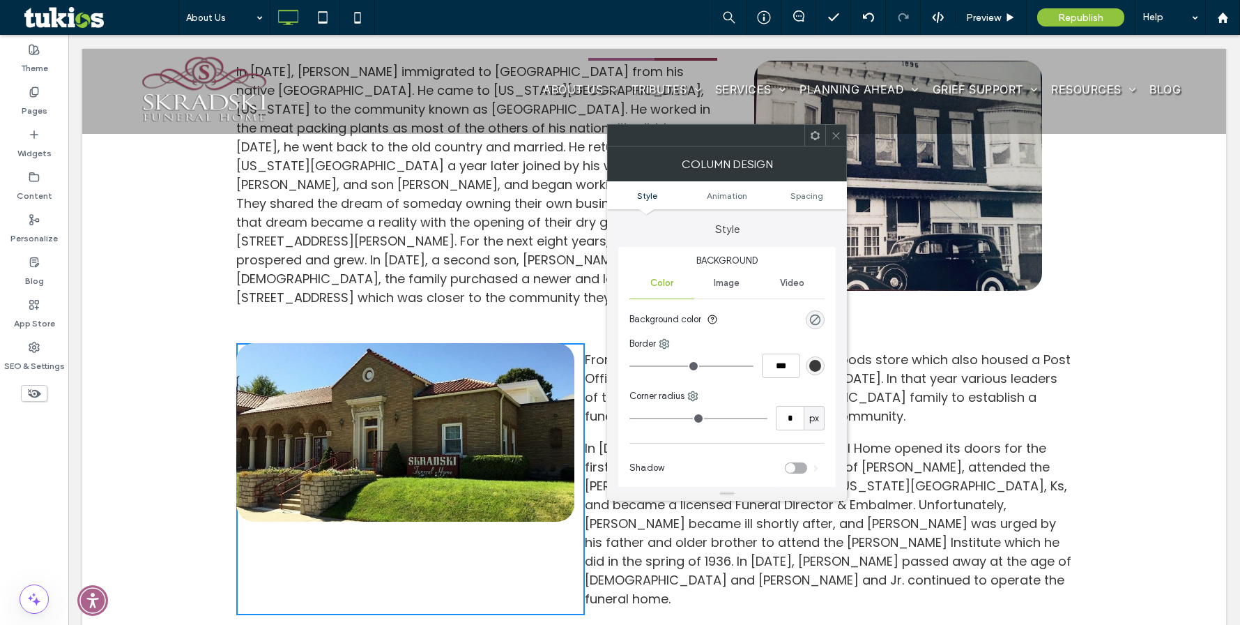
drag, startPoint x: 835, startPoint y: 136, endPoint x: 828, endPoint y: 149, distance: 15.3
click at [836, 134] on icon at bounding box center [836, 135] width 10 height 10
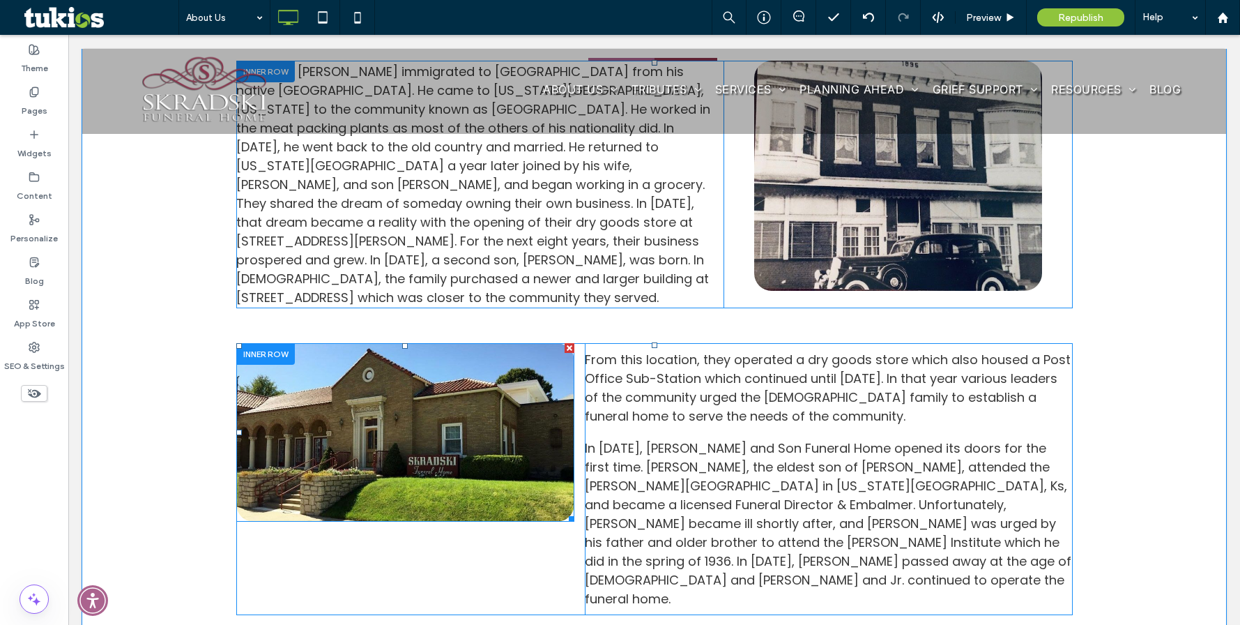
click at [497, 395] on img at bounding box center [405, 432] width 338 height 179
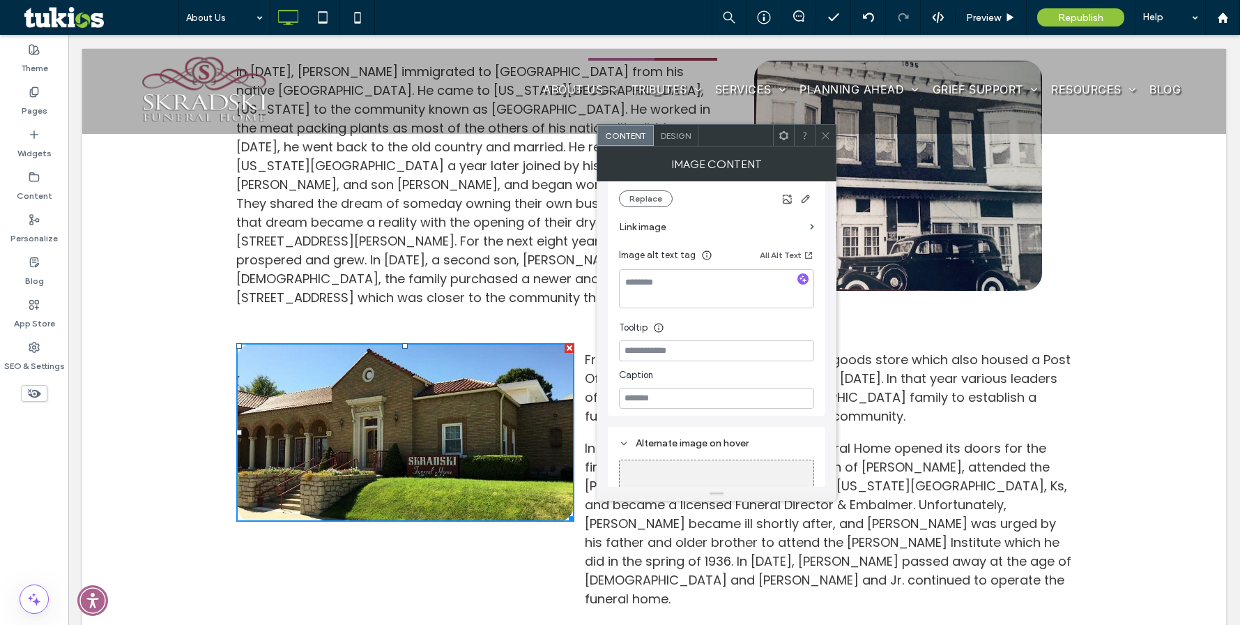
scroll to position [209, 0]
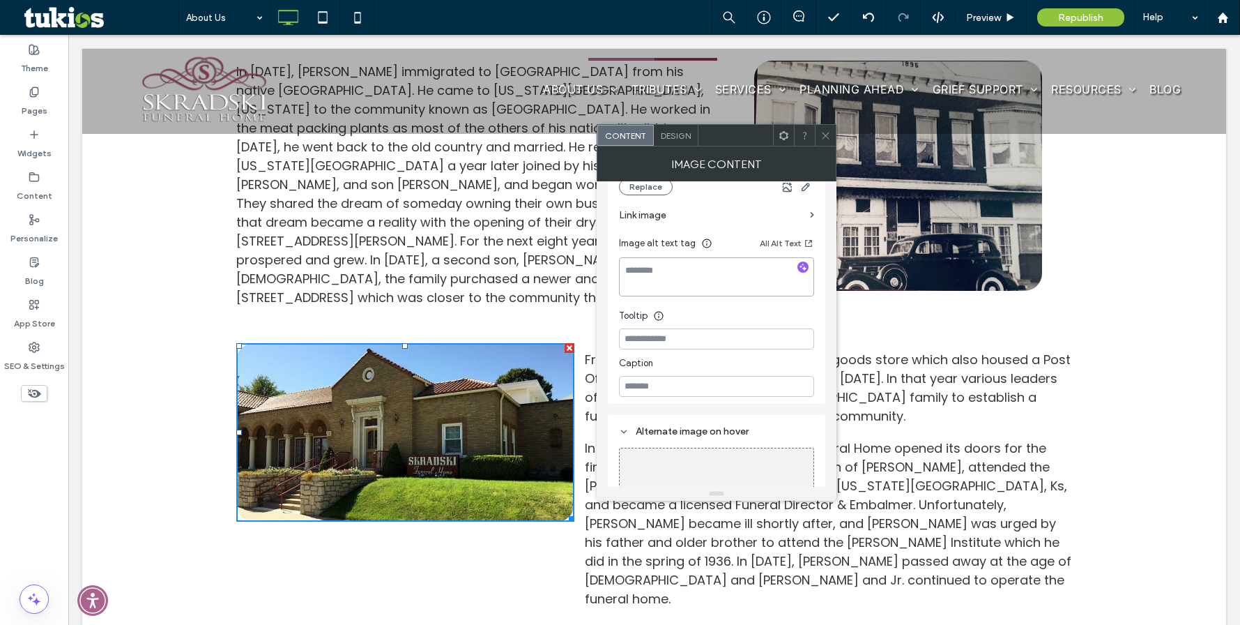
click at [706, 272] on textarea at bounding box center [716, 276] width 195 height 39
type textarea "**********"
click at [682, 377] on input at bounding box center [716, 386] width 195 height 21
paste input "**********"
type input "**********"
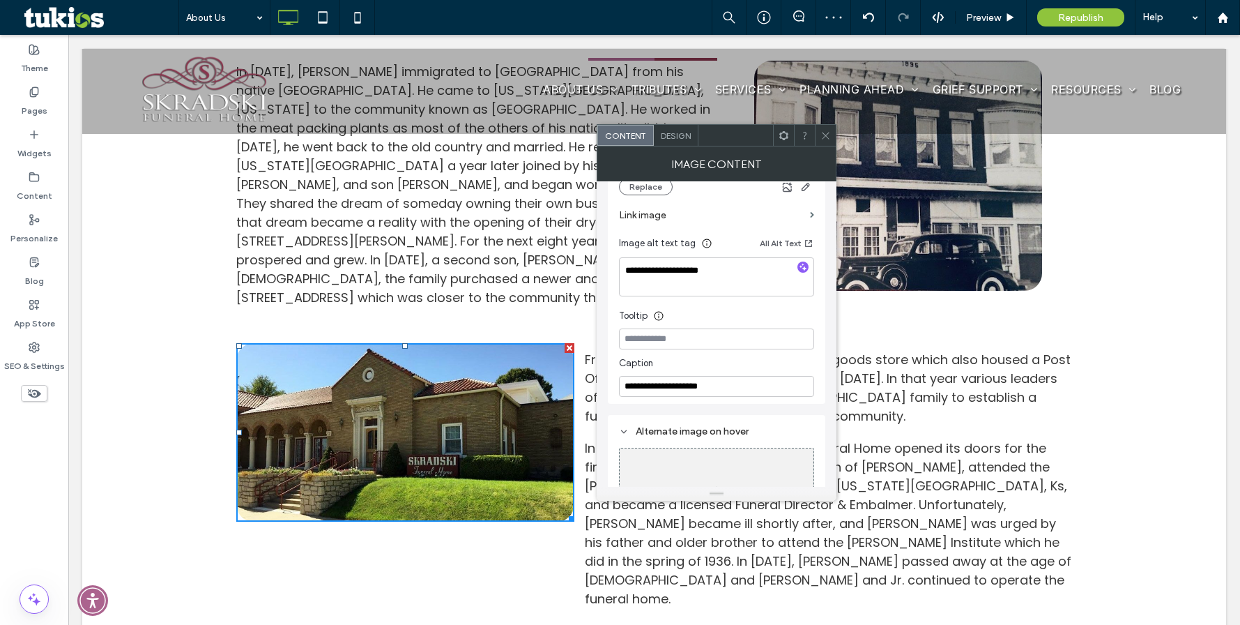
click at [737, 358] on div "Caption" at bounding box center [716, 359] width 195 height 21
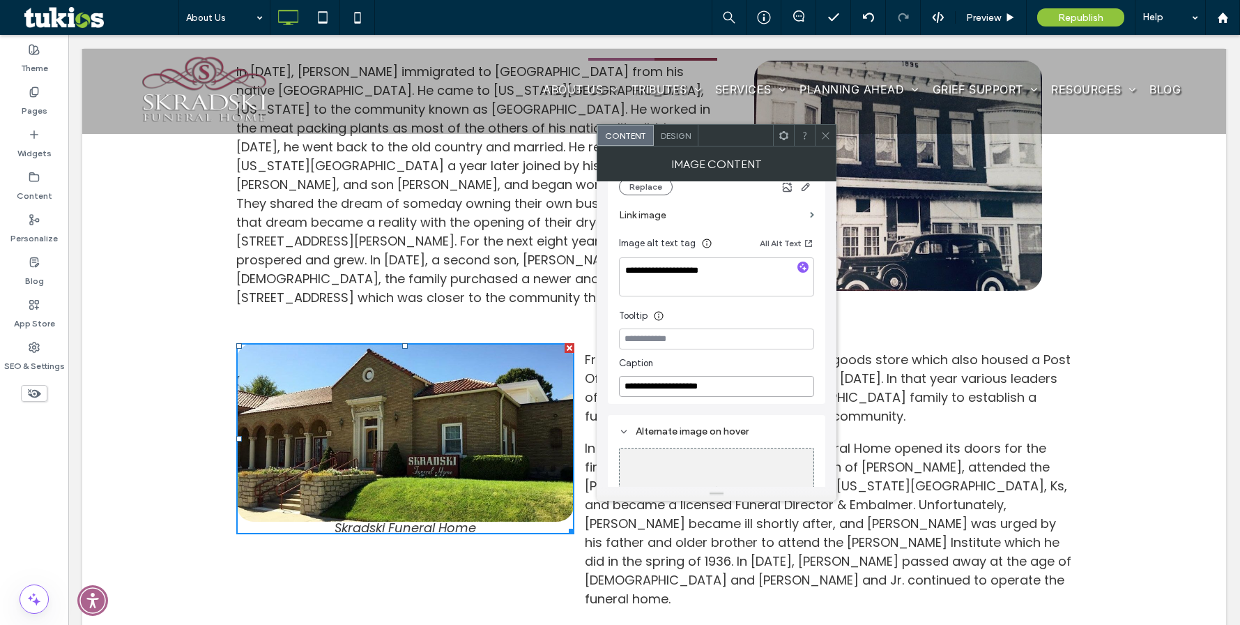
drag, startPoint x: 822, startPoint y: 409, endPoint x: 570, endPoint y: 363, distance: 255.9
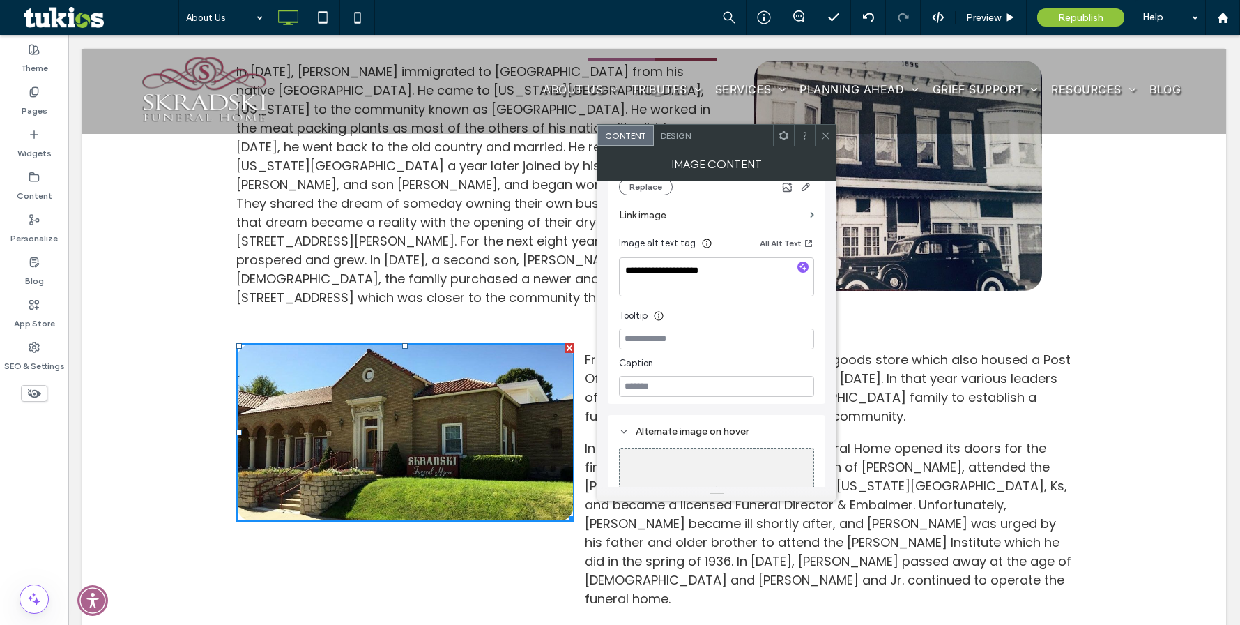
click at [821, 132] on icon at bounding box center [826, 135] width 10 height 10
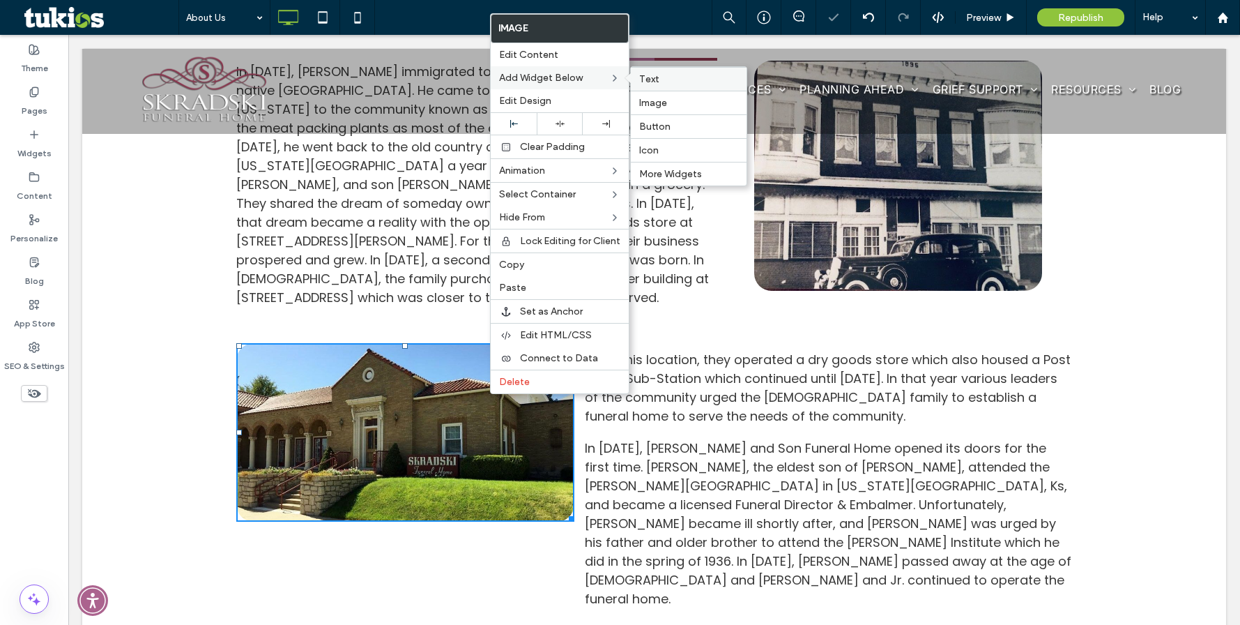
click at [661, 86] on div "Text" at bounding box center [689, 79] width 116 height 24
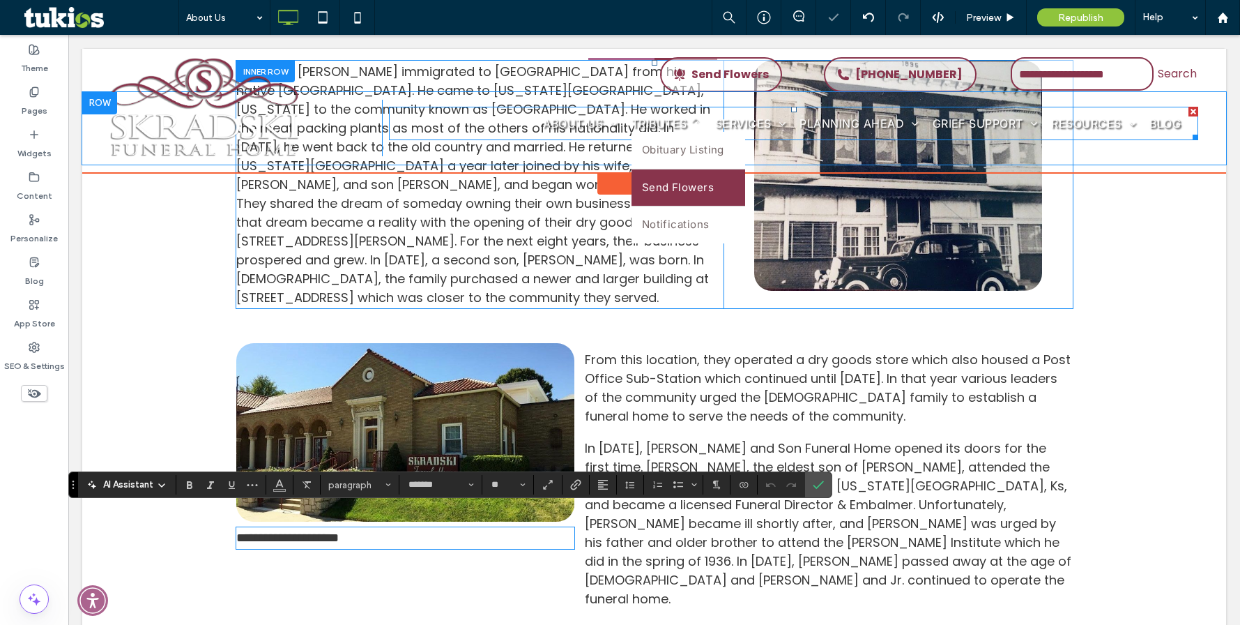
scroll to position [0, 0]
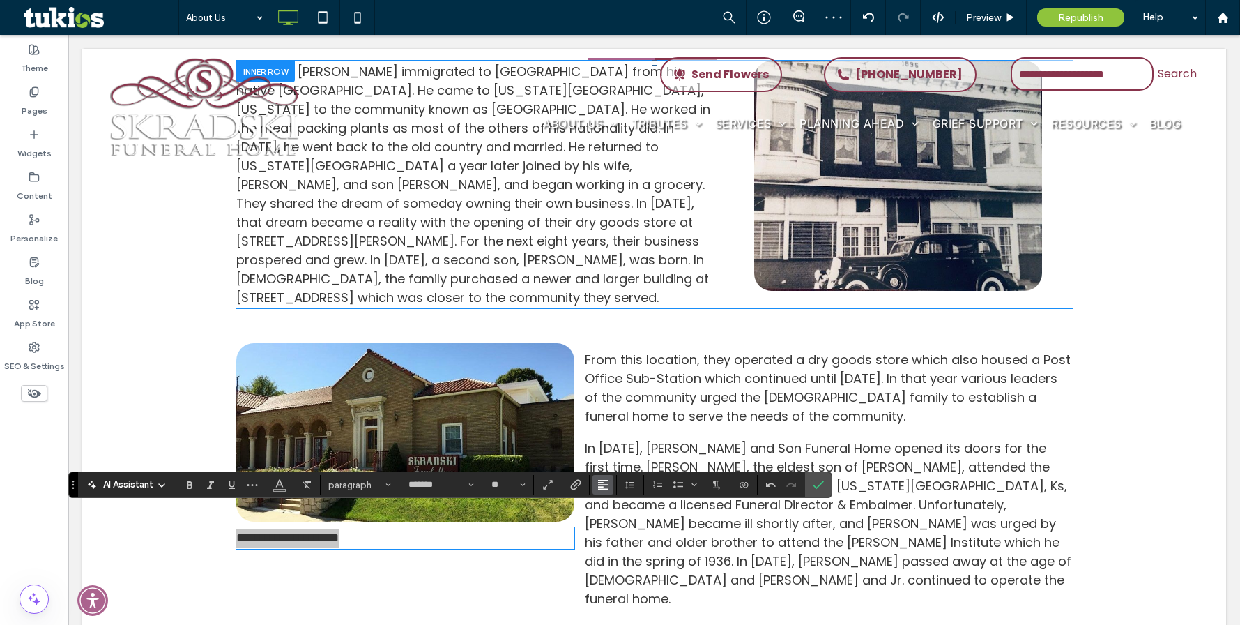
click at [600, 485] on use "Alignment" at bounding box center [603, 485] width 10 height 10
click at [615, 417] on use "ui.textEditor.alignment.center" at bounding box center [614, 422] width 10 height 10
click at [816, 482] on icon "Confirm" at bounding box center [818, 484] width 11 height 11
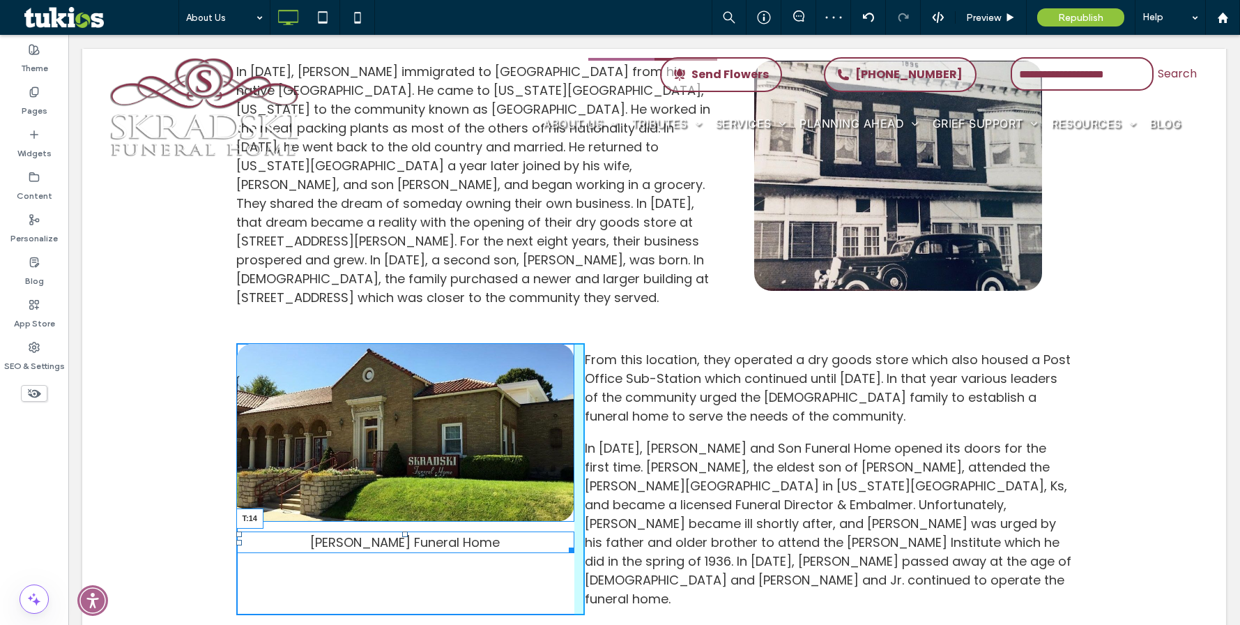
click at [402, 531] on div at bounding box center [405, 534] width 6 height 6
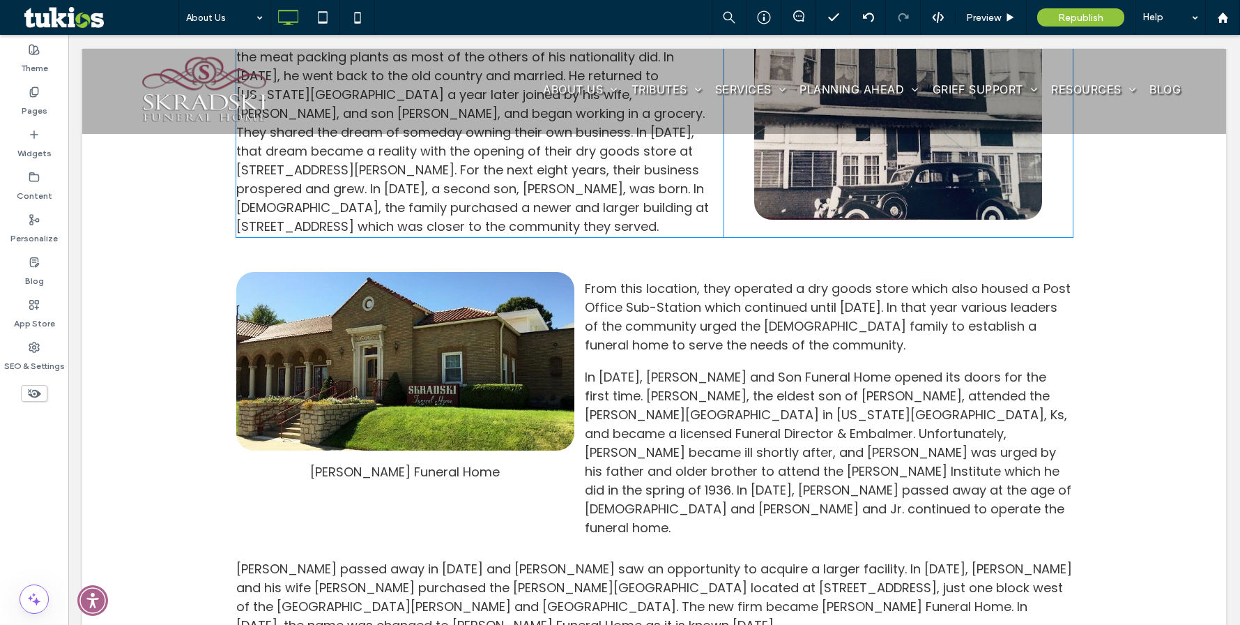
scroll to position [938, 0]
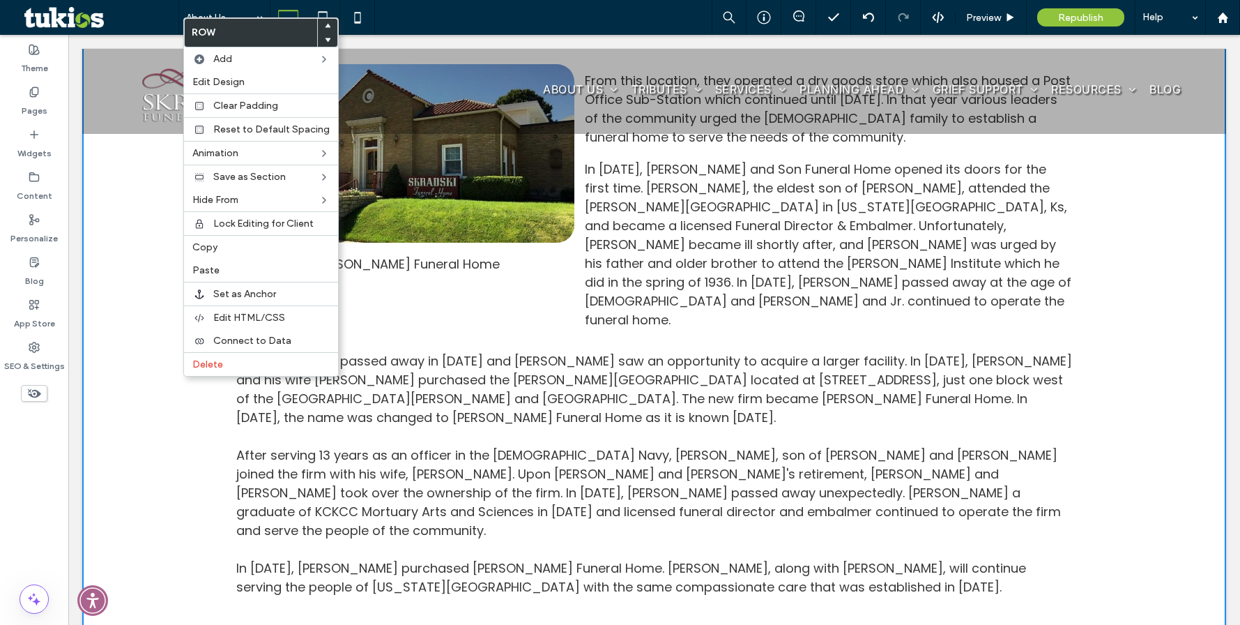
click at [87, 344] on div "Our Story Our History In [DATE], [PERSON_NAME] immigrated to [GEOGRAPHIC_DATA] …" at bounding box center [654, 125] width 1144 height 1051
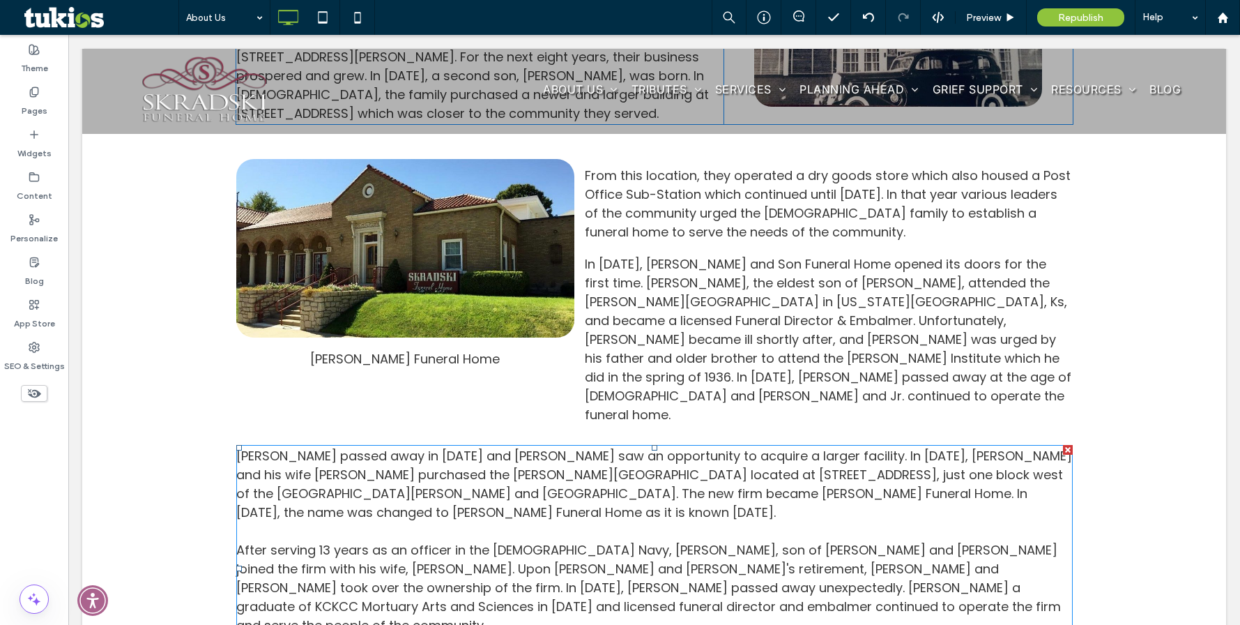
scroll to position [1008, 0]
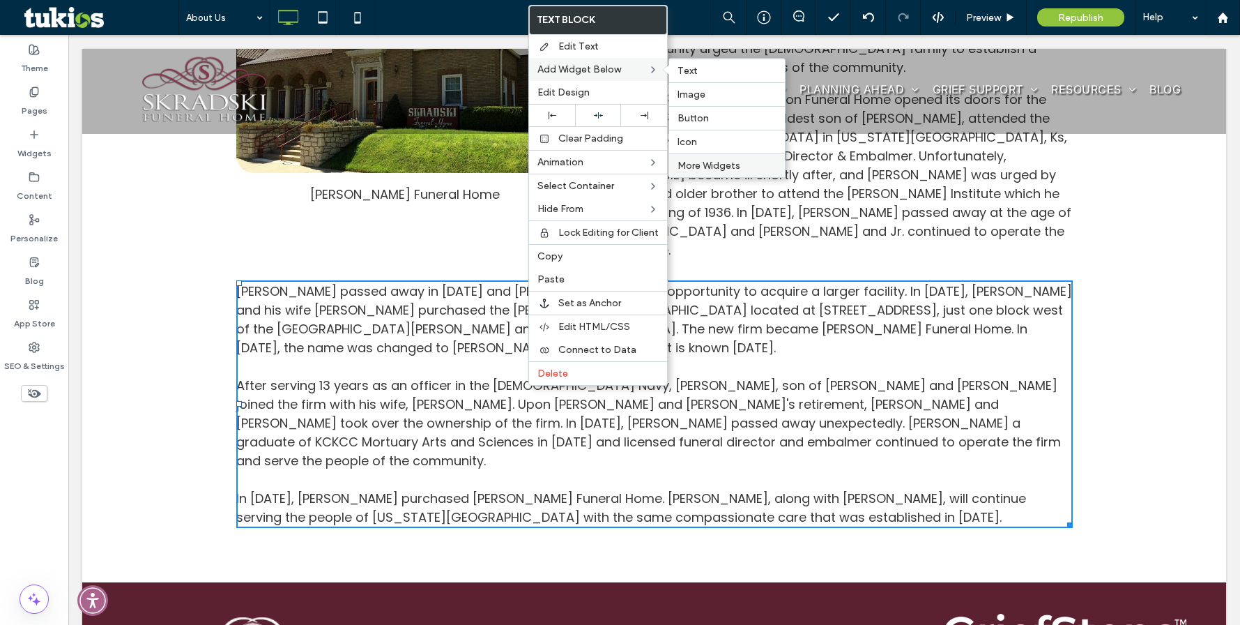
click at [718, 166] on span "More Widgets" at bounding box center [709, 166] width 63 height 12
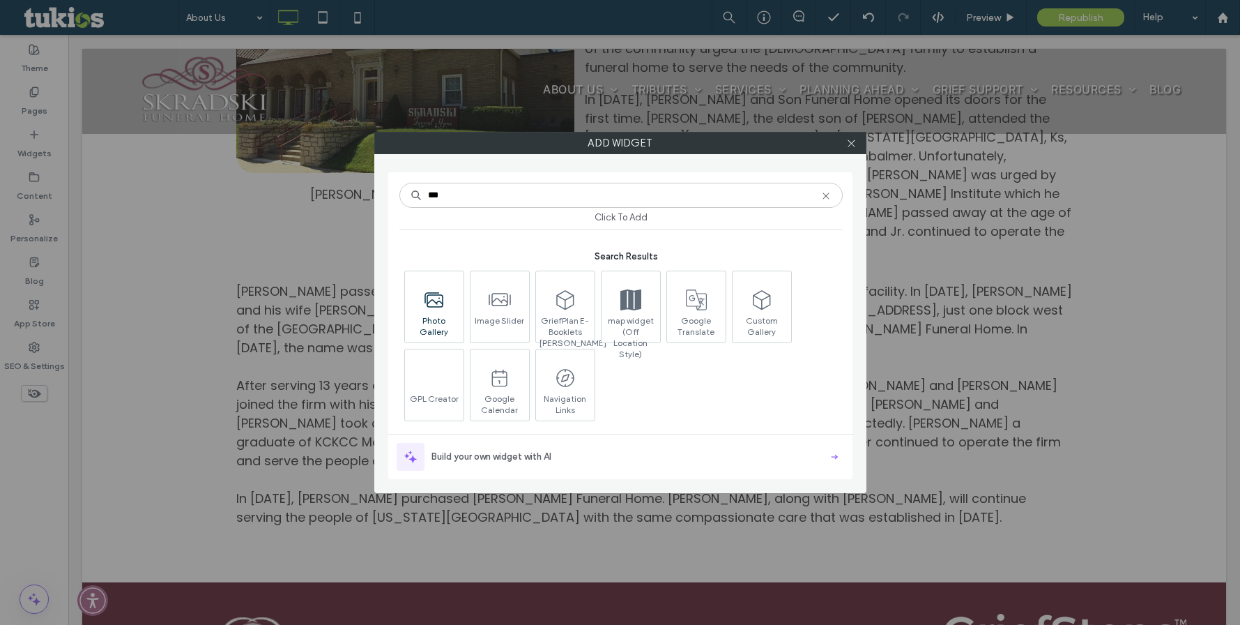
type input "***"
click at [436, 312] on span at bounding box center [434, 299] width 59 height 31
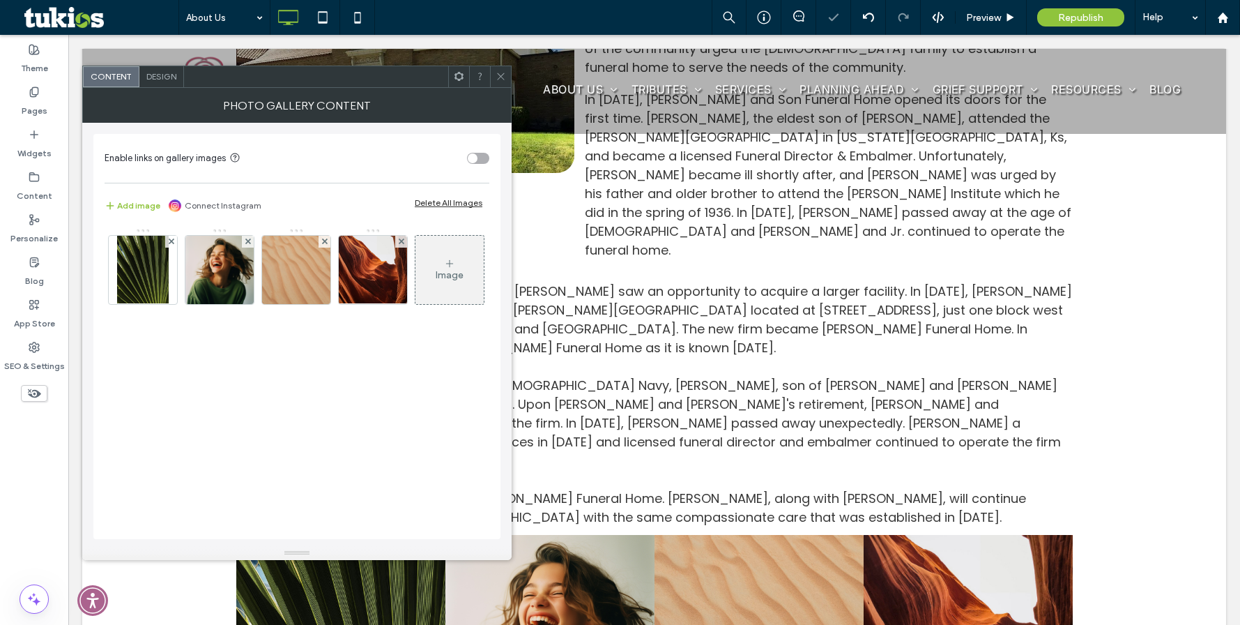
click at [452, 205] on div "Delete All Images" at bounding box center [449, 202] width 68 height 10
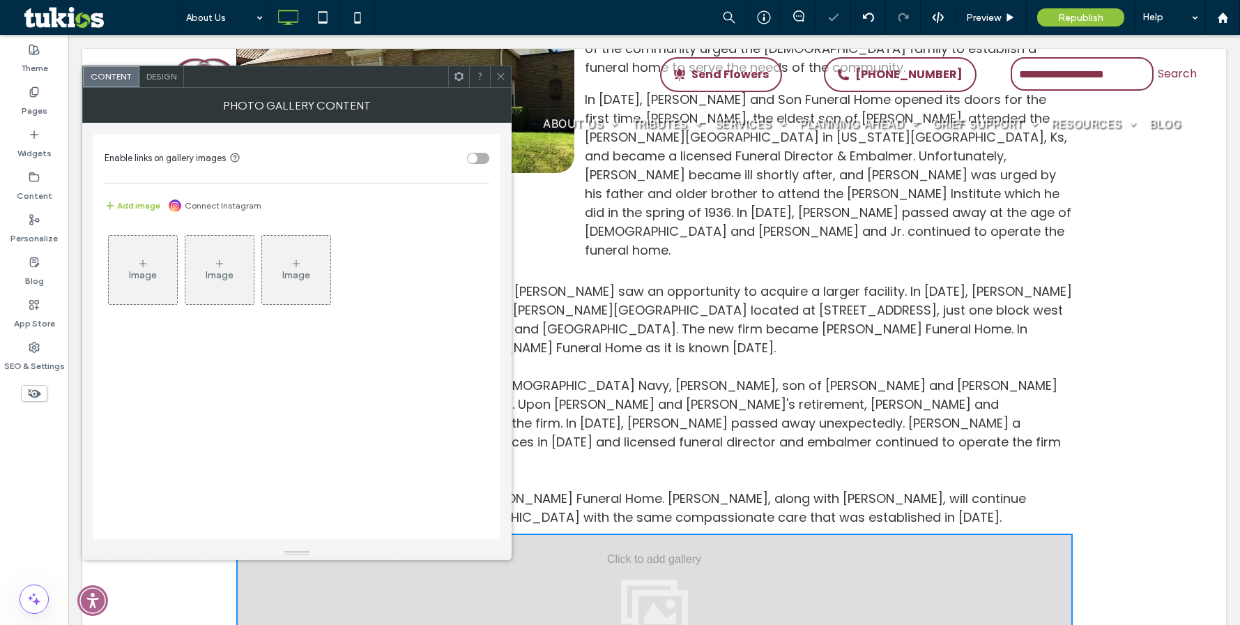
click at [146, 271] on div "Image" at bounding box center [143, 275] width 28 height 12
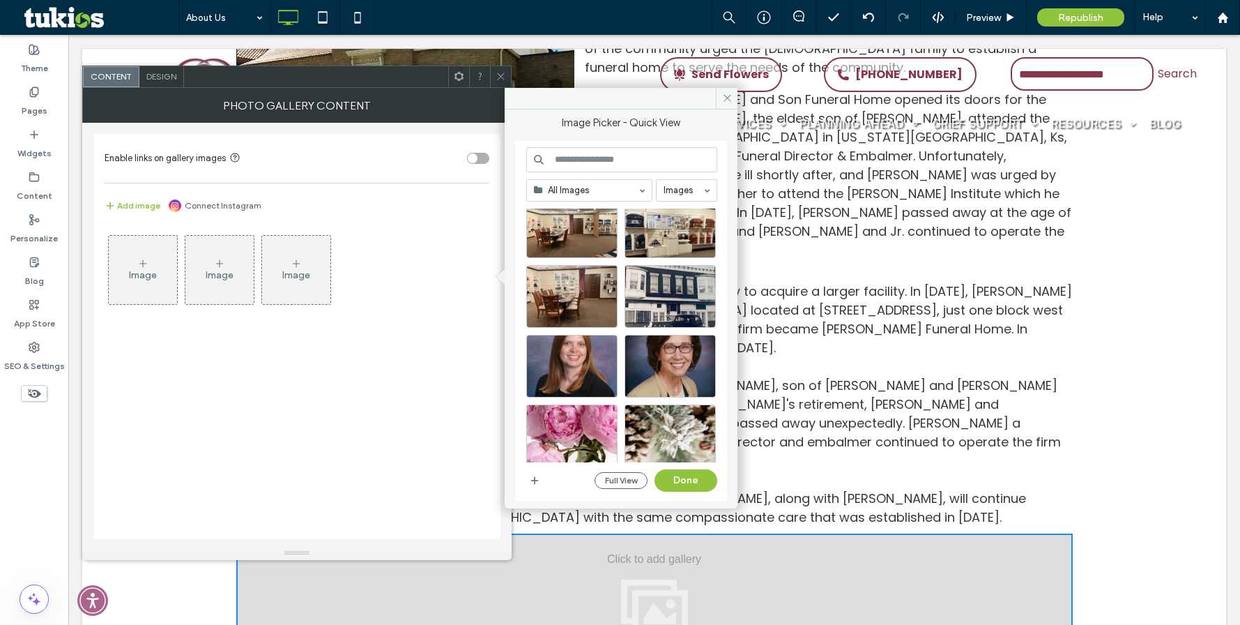
scroll to position [0, 0]
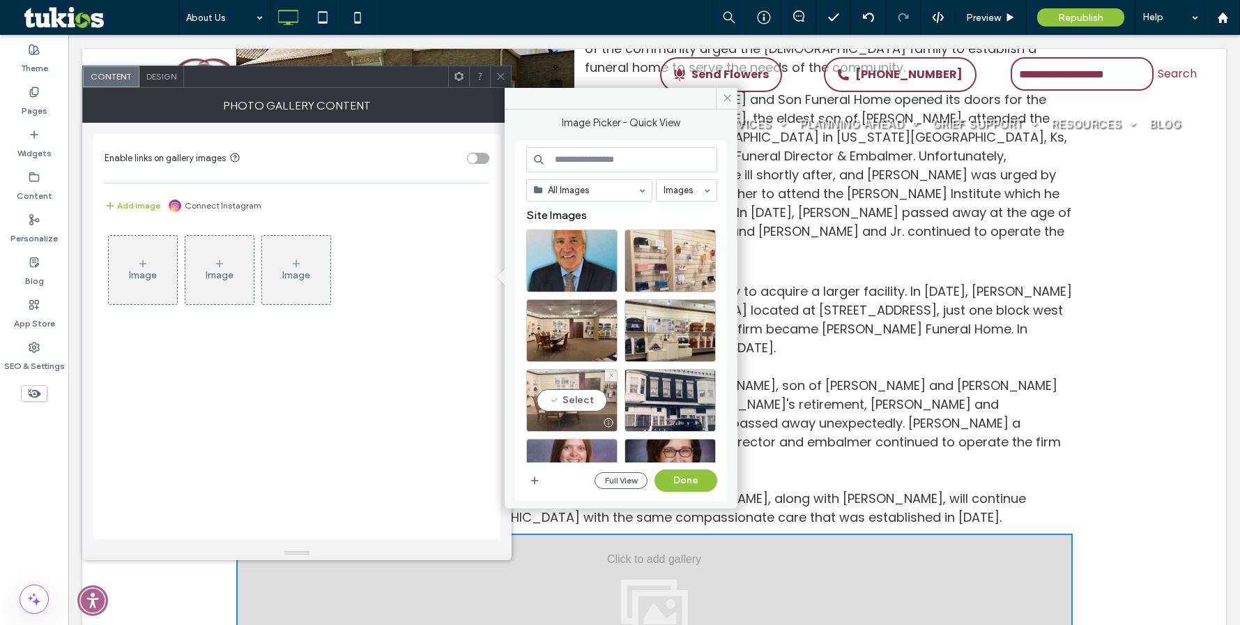
click at [545, 393] on div "Select" at bounding box center [571, 400] width 91 height 63
click at [653, 342] on div "Select" at bounding box center [670, 330] width 91 height 63
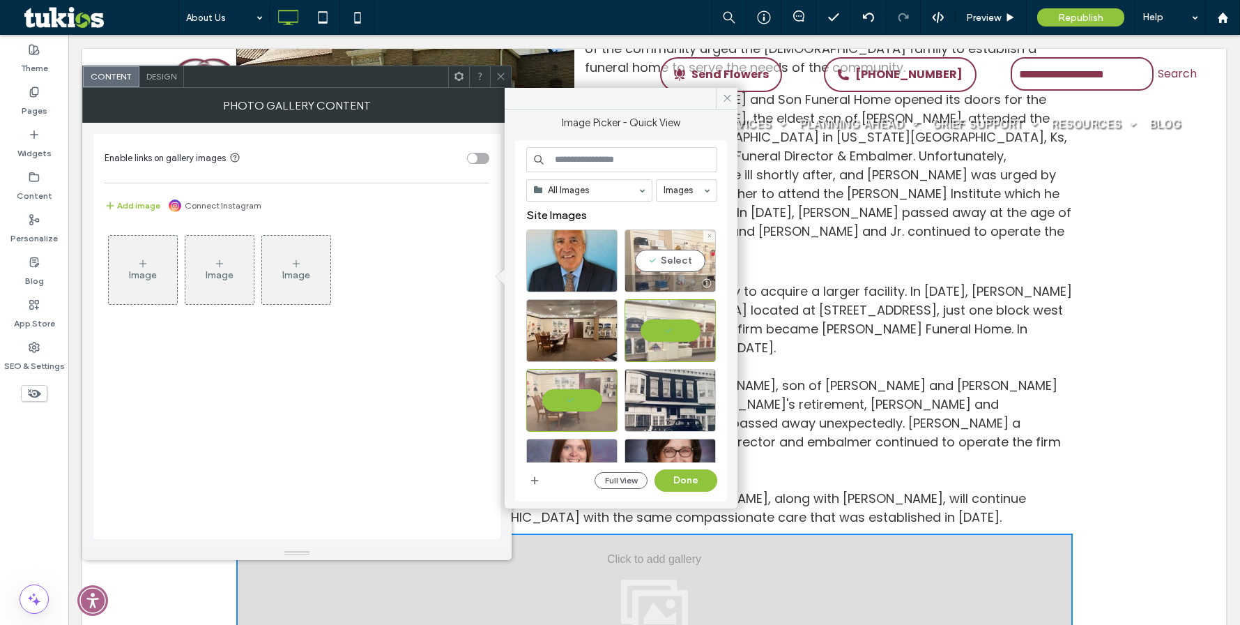
click at [685, 262] on div "Select" at bounding box center [670, 260] width 91 height 63
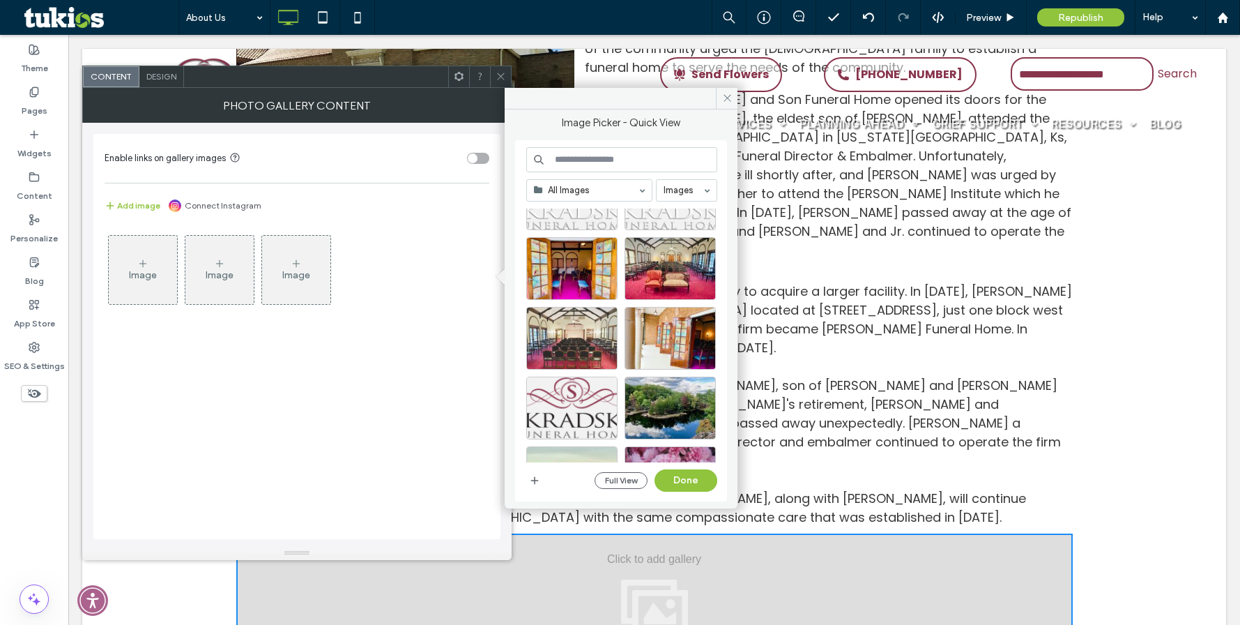
scroll to position [826, 0]
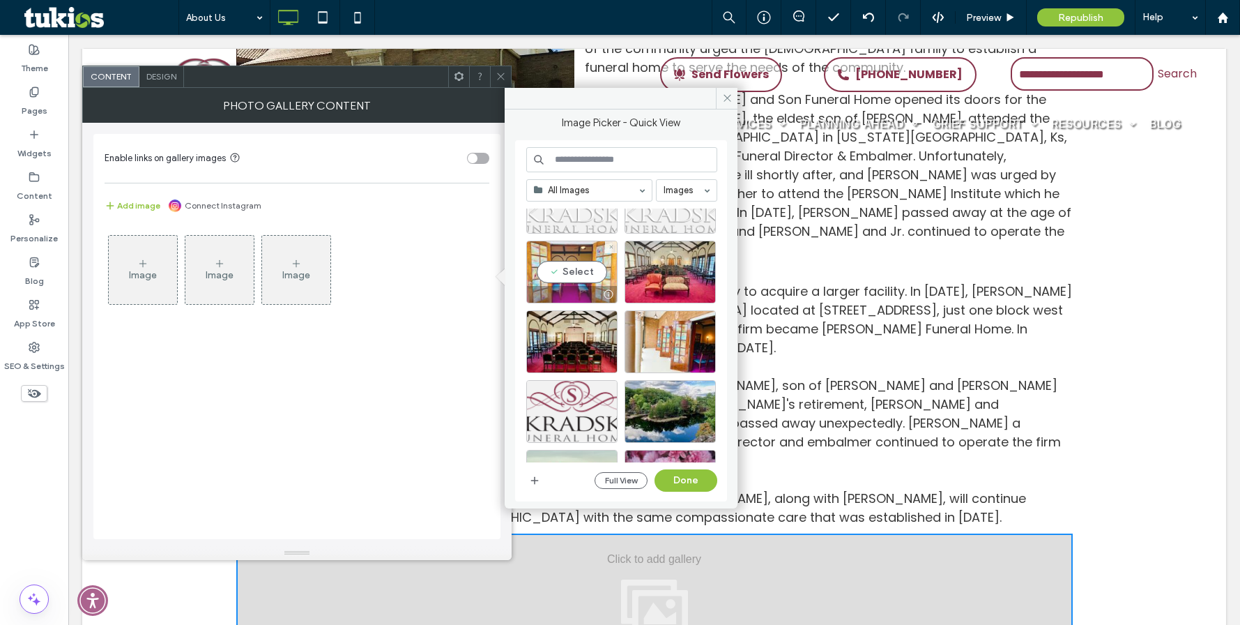
click at [582, 278] on div "Select" at bounding box center [571, 272] width 91 height 63
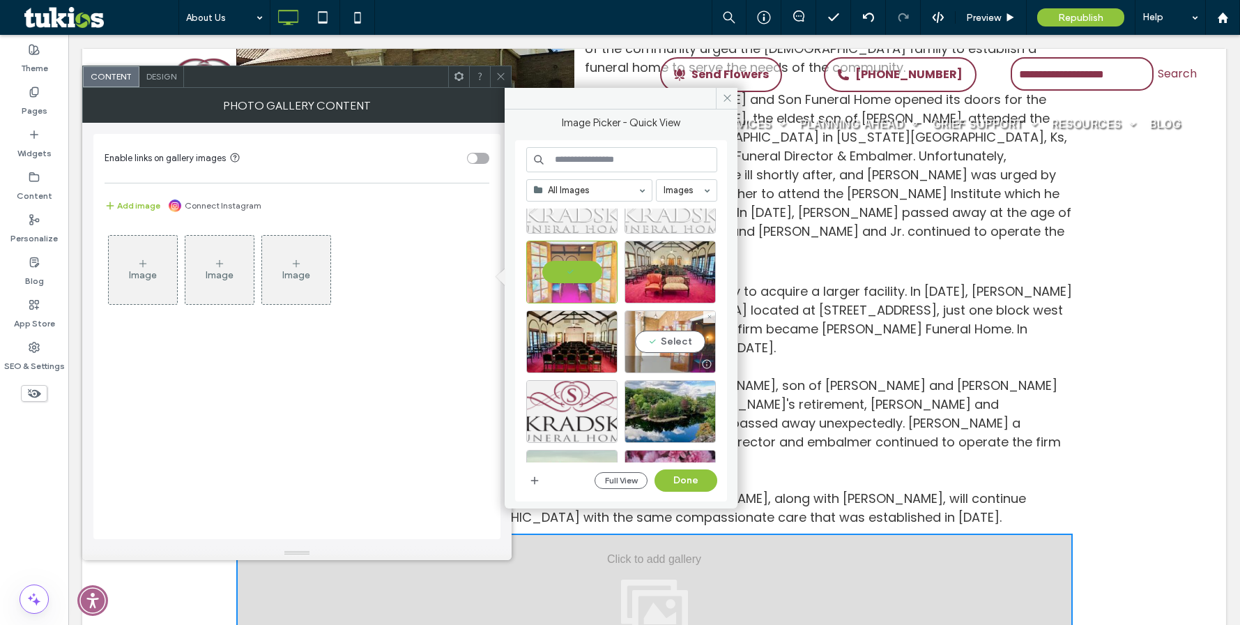
click at [664, 336] on div "Select" at bounding box center [670, 341] width 91 height 63
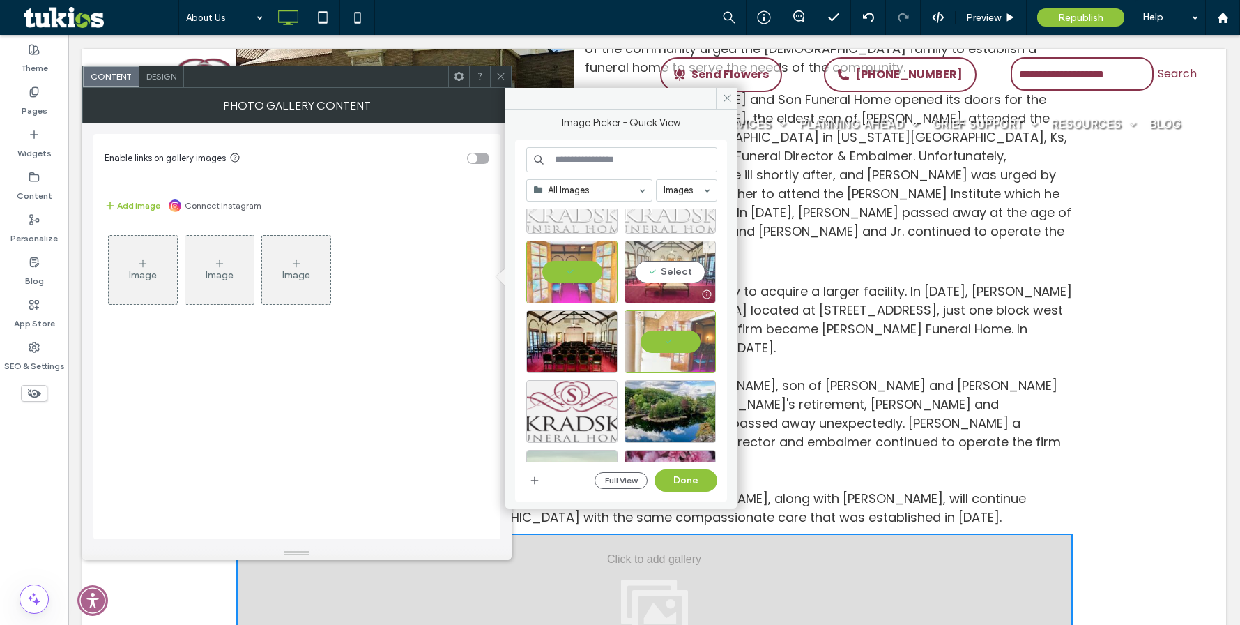
click at [669, 268] on div "Select" at bounding box center [670, 272] width 91 height 63
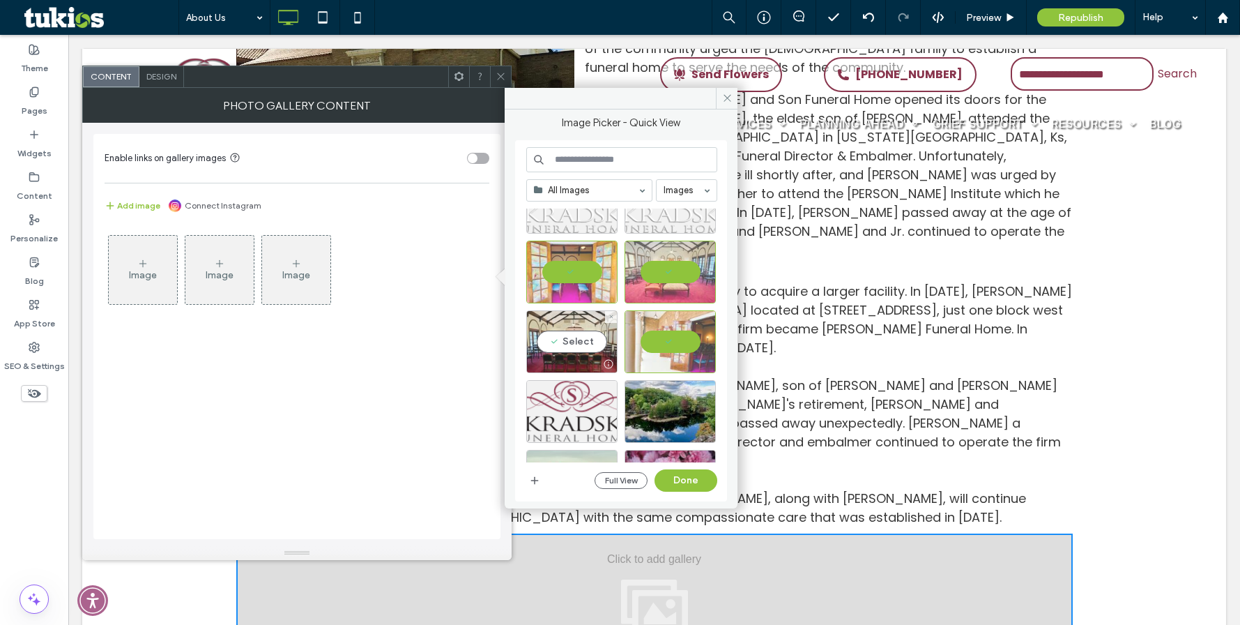
click at [593, 335] on div "Select" at bounding box center [571, 341] width 91 height 63
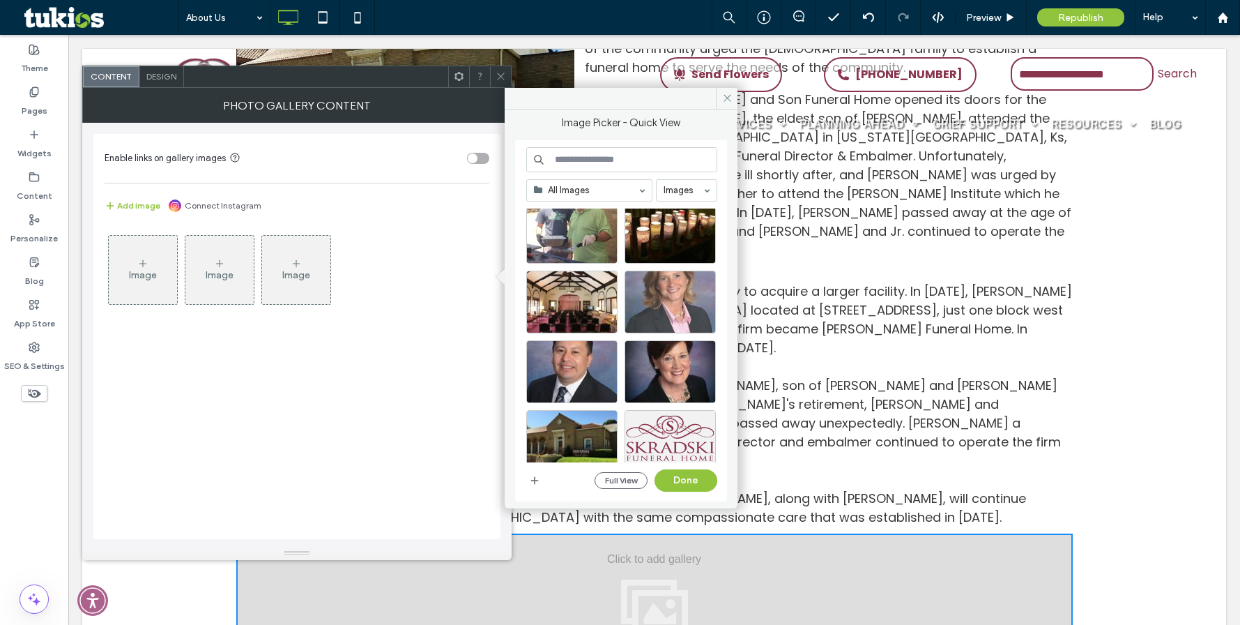
scroll to position [1441, 0]
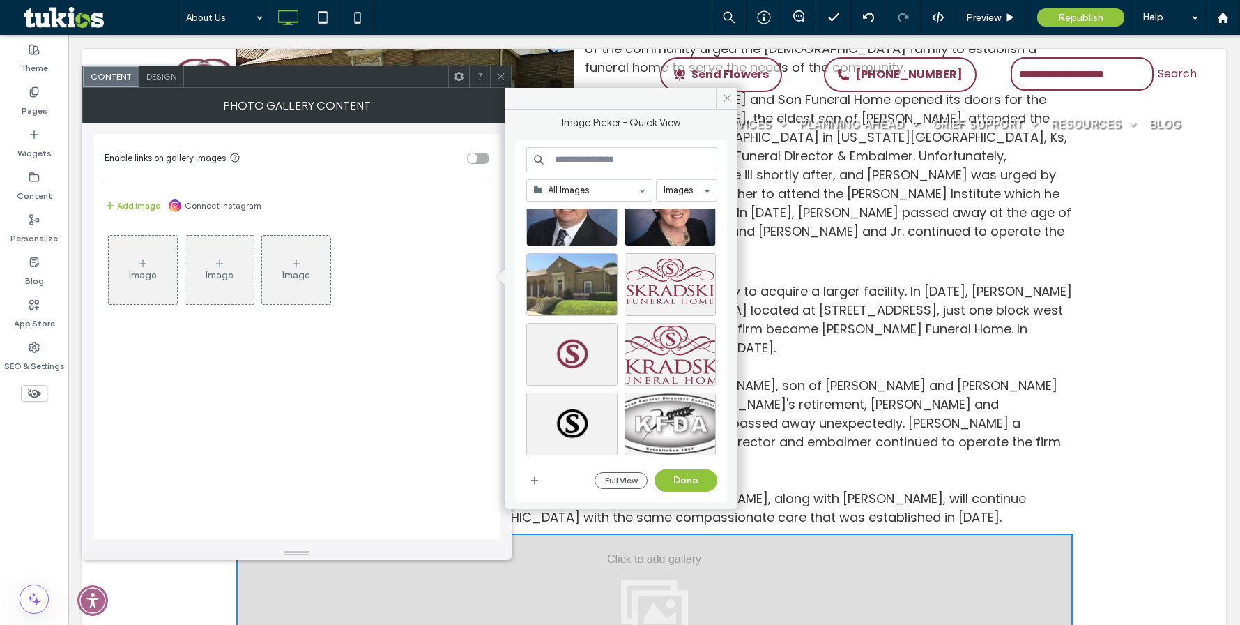
click at [579, 266] on div at bounding box center [571, 284] width 91 height 63
click at [682, 478] on button "Done" at bounding box center [686, 480] width 63 height 22
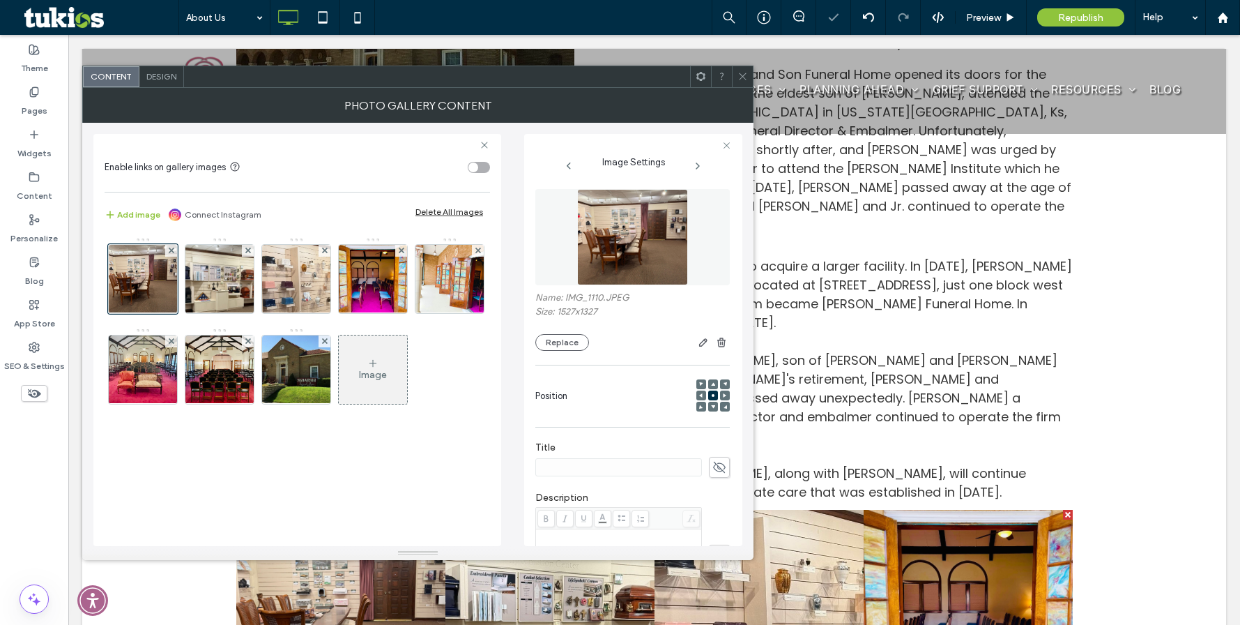
scroll to position [1077, 0]
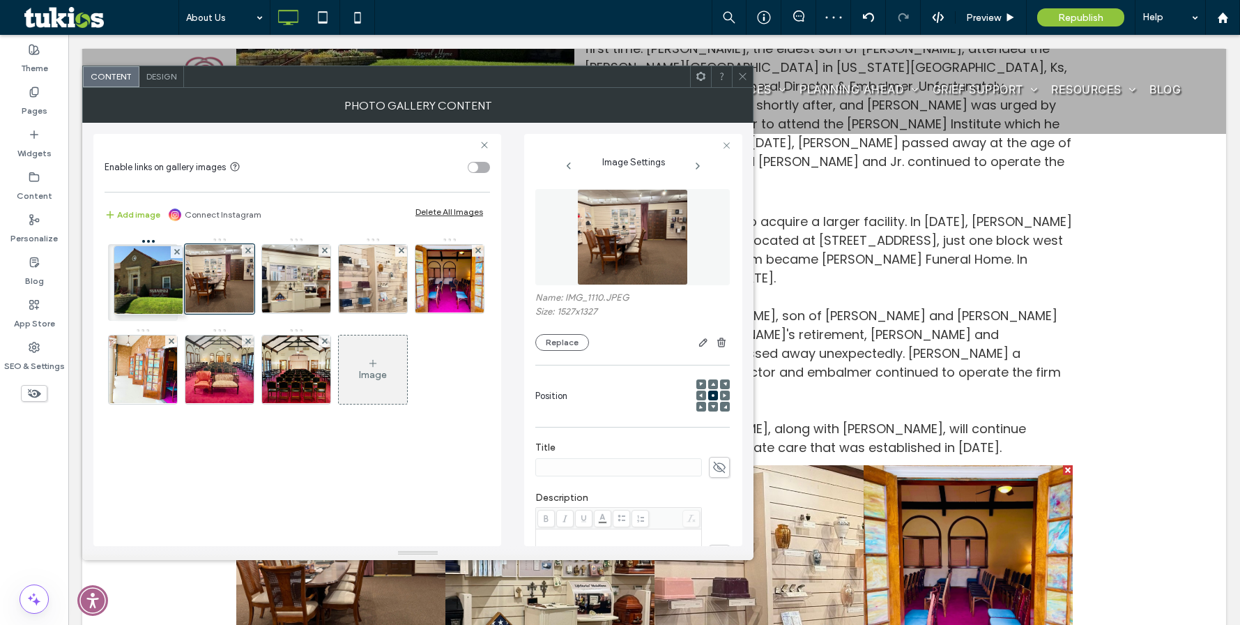
drag, startPoint x: 303, startPoint y: 367, endPoint x: 141, endPoint y: 274, distance: 186.8
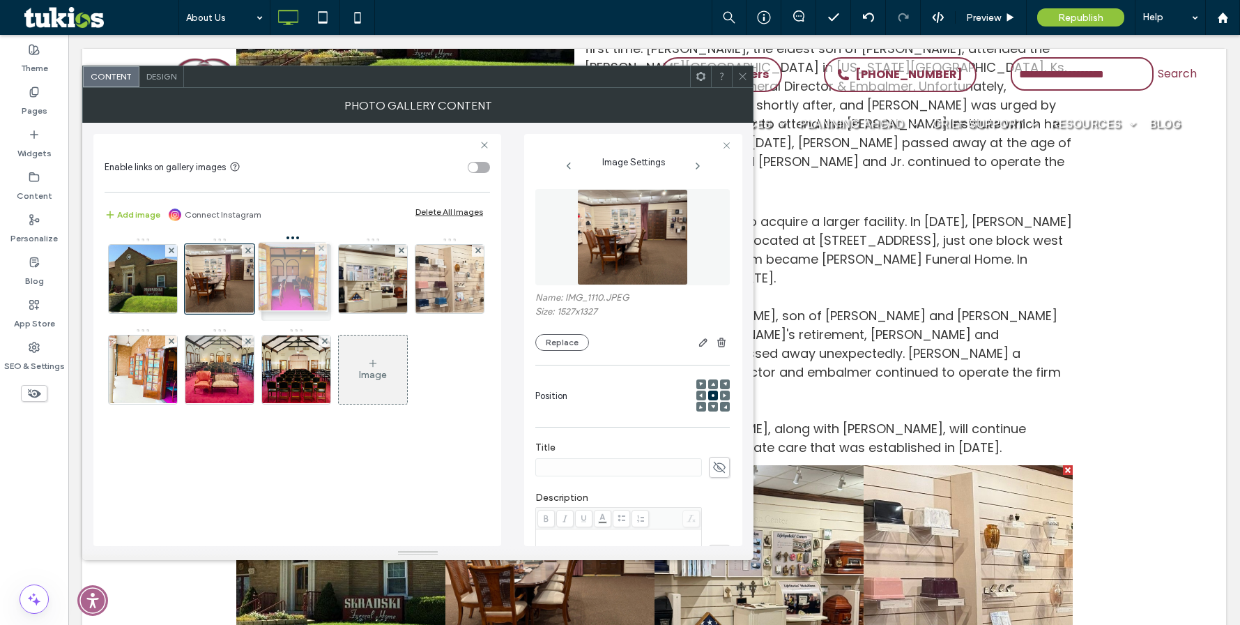
drag, startPoint x: 462, startPoint y: 283, endPoint x: 303, endPoint y: 281, distance: 159.7
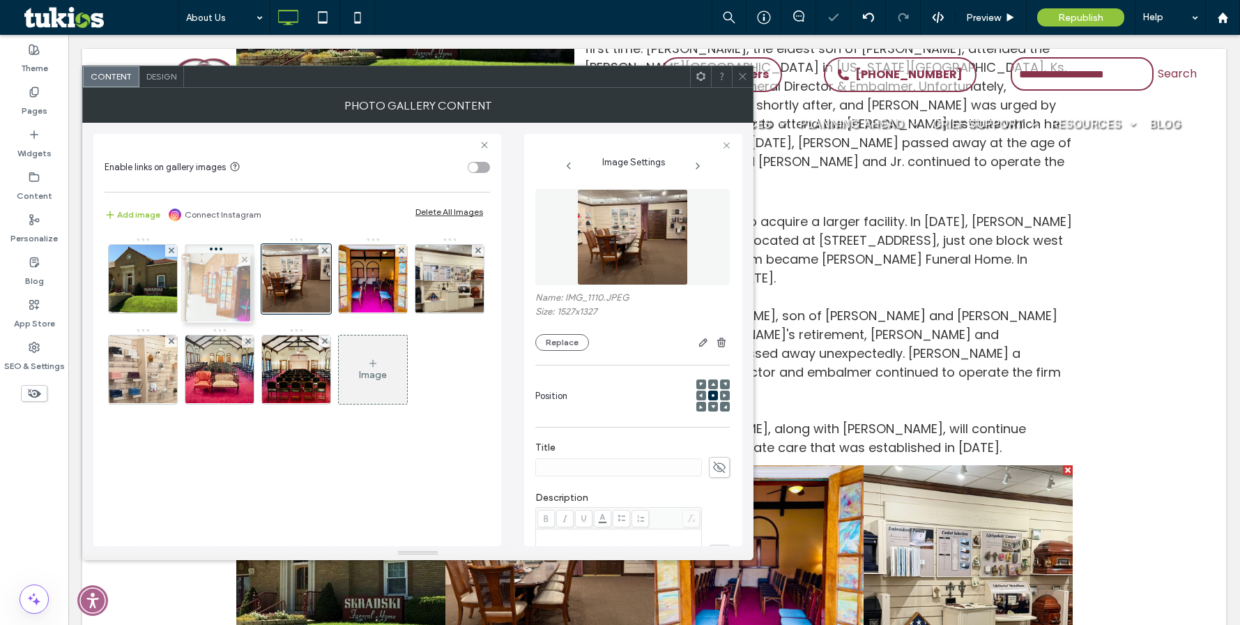
drag, startPoint x: 144, startPoint y: 372, endPoint x: 212, endPoint y: 293, distance: 104.4
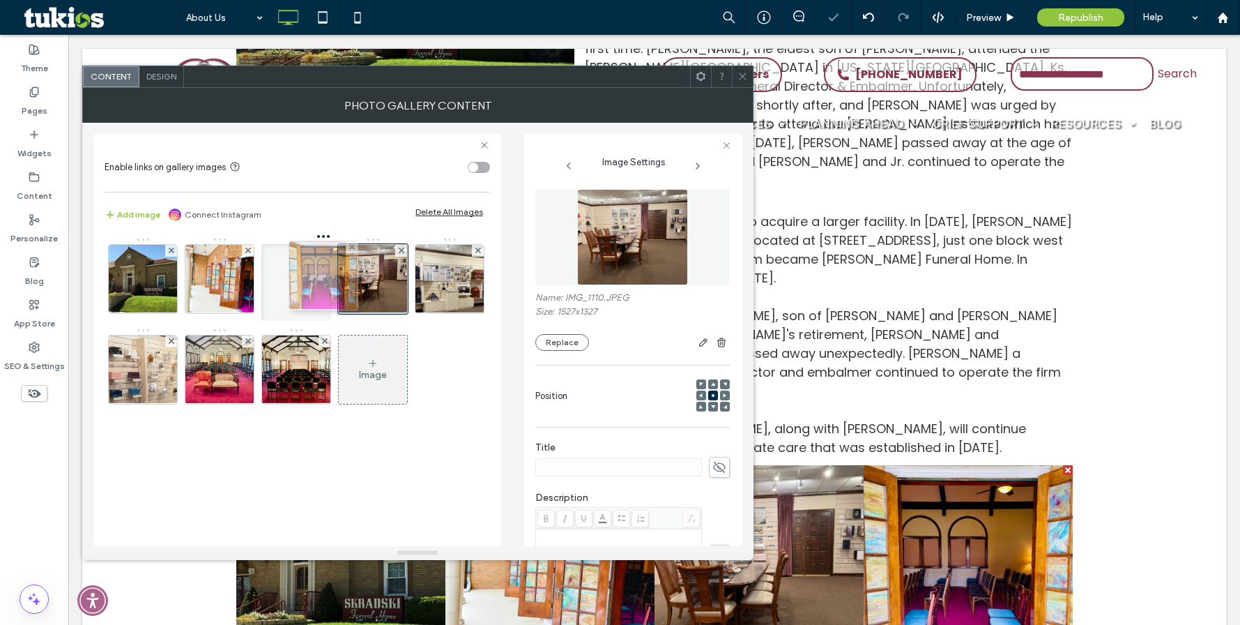
drag, startPoint x: 359, startPoint y: 291, endPoint x: 287, endPoint y: 288, distance: 72.6
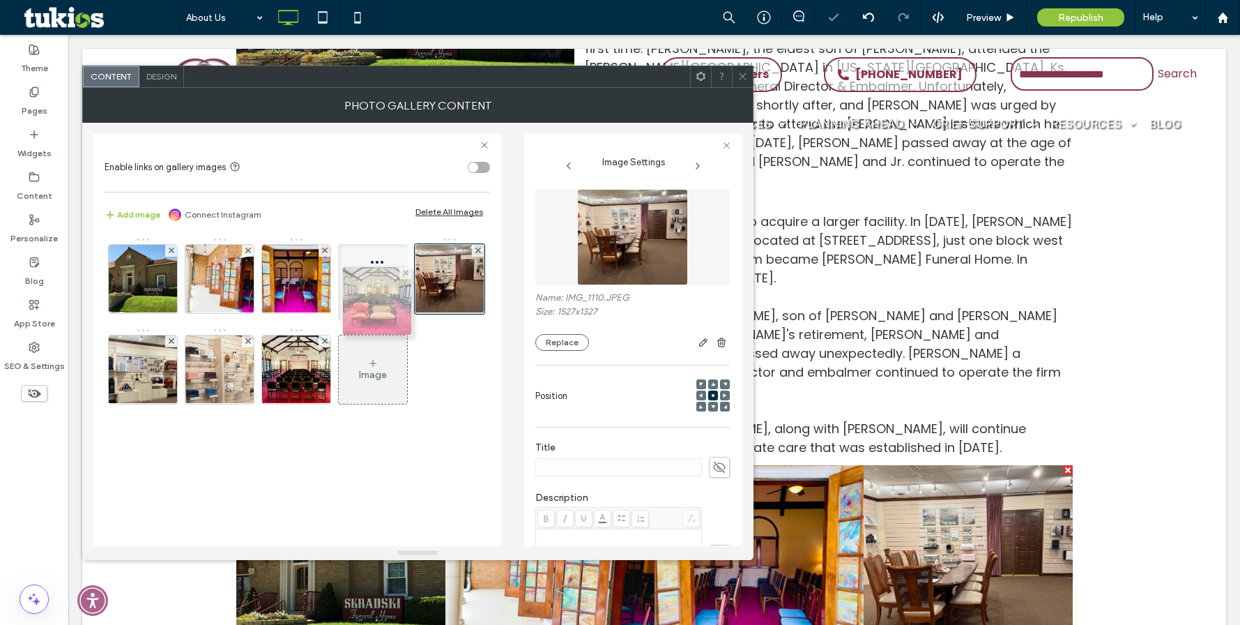
drag, startPoint x: 227, startPoint y: 370, endPoint x: 379, endPoint y: 303, distance: 166.1
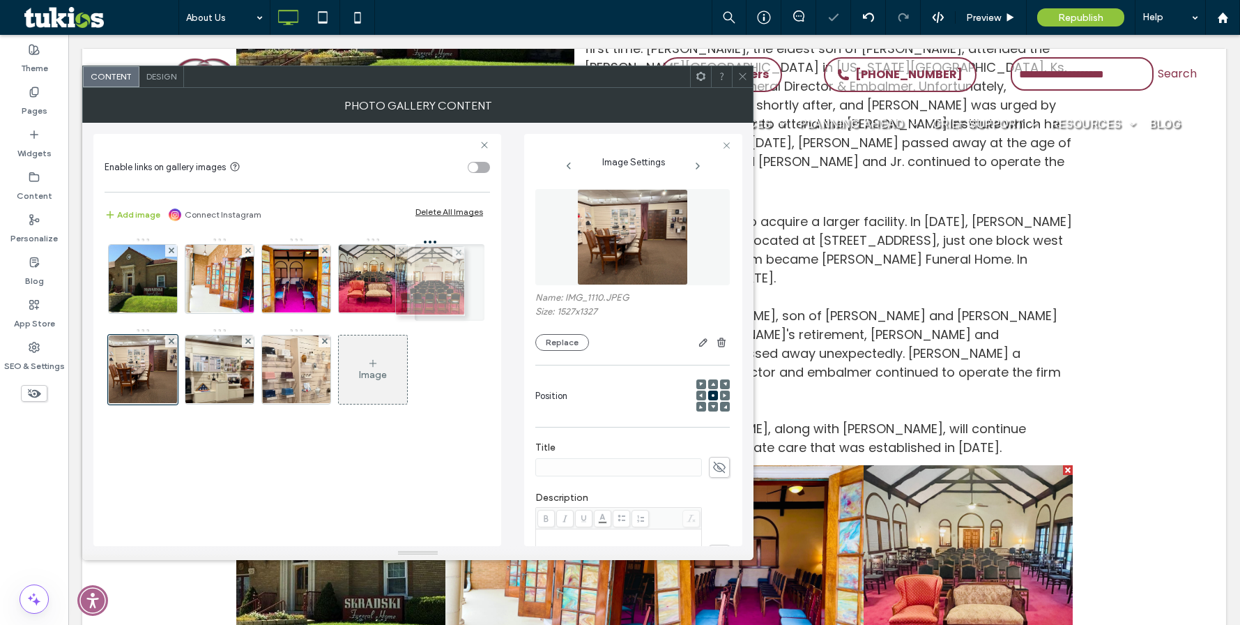
drag, startPoint x: 317, startPoint y: 376, endPoint x: 444, endPoint y: 290, distance: 153.2
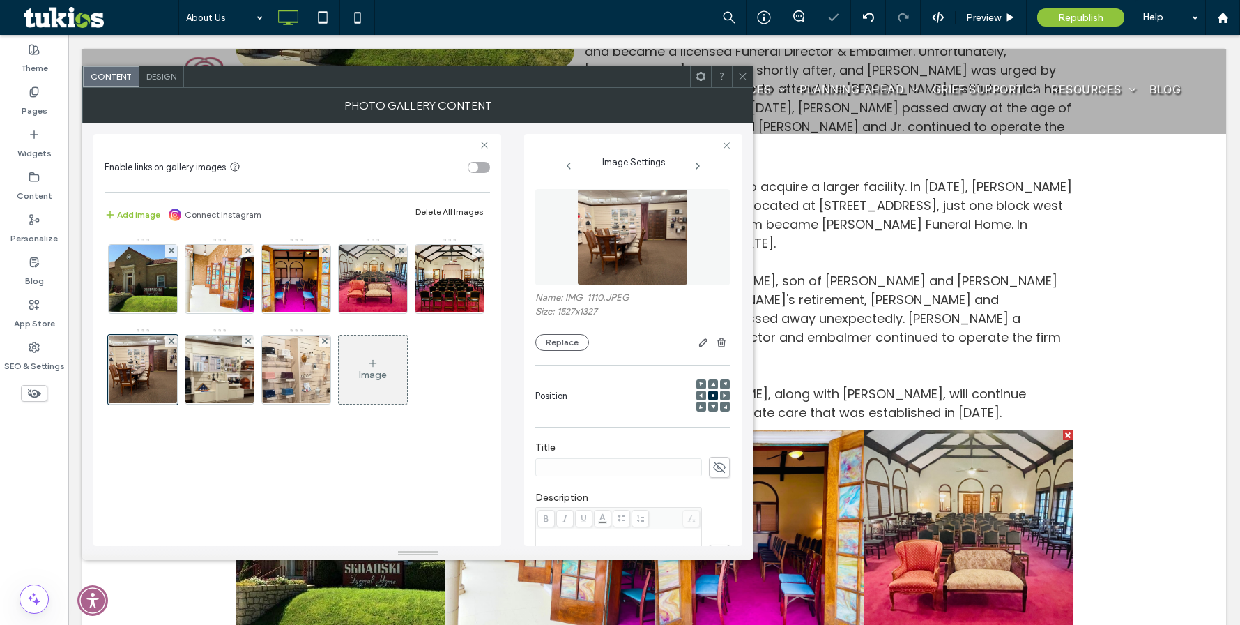
scroll to position [1286, 0]
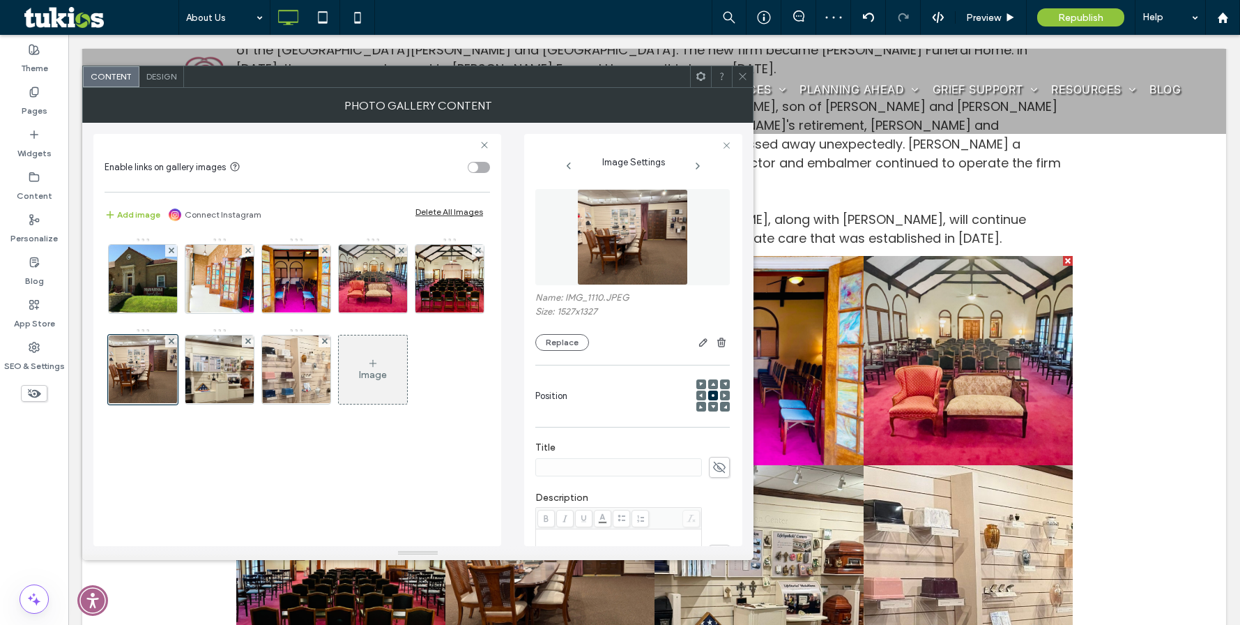
click at [162, 76] on span "Design" at bounding box center [161, 76] width 30 height 10
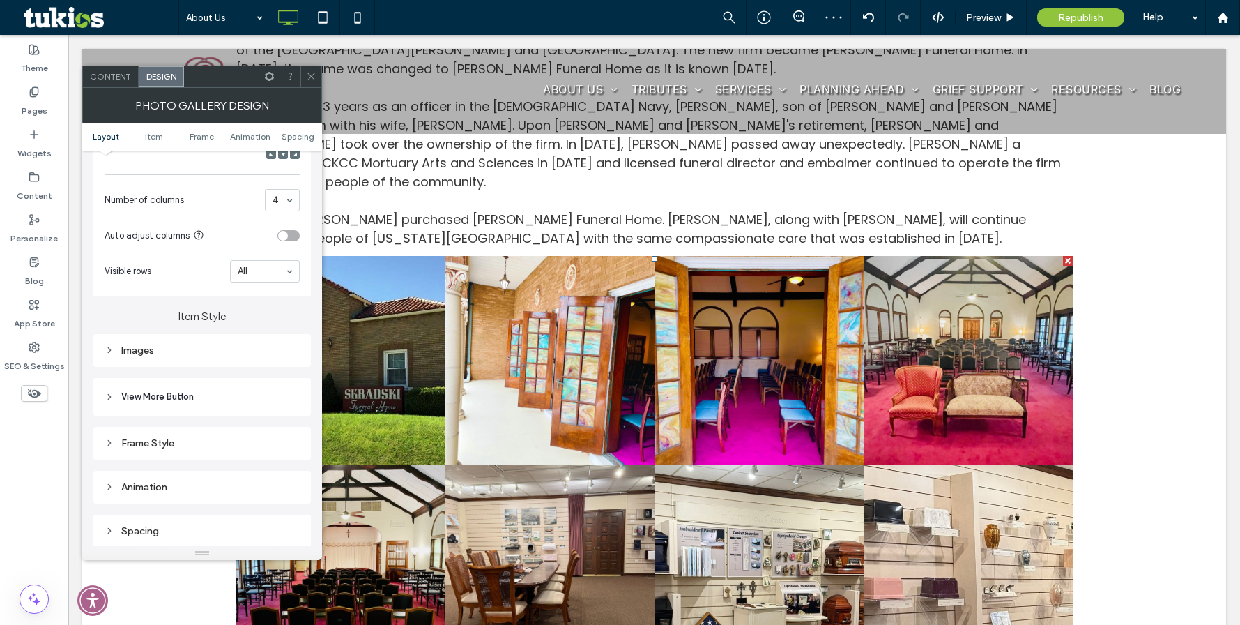
click at [211, 355] on div "Images" at bounding box center [202, 350] width 195 height 12
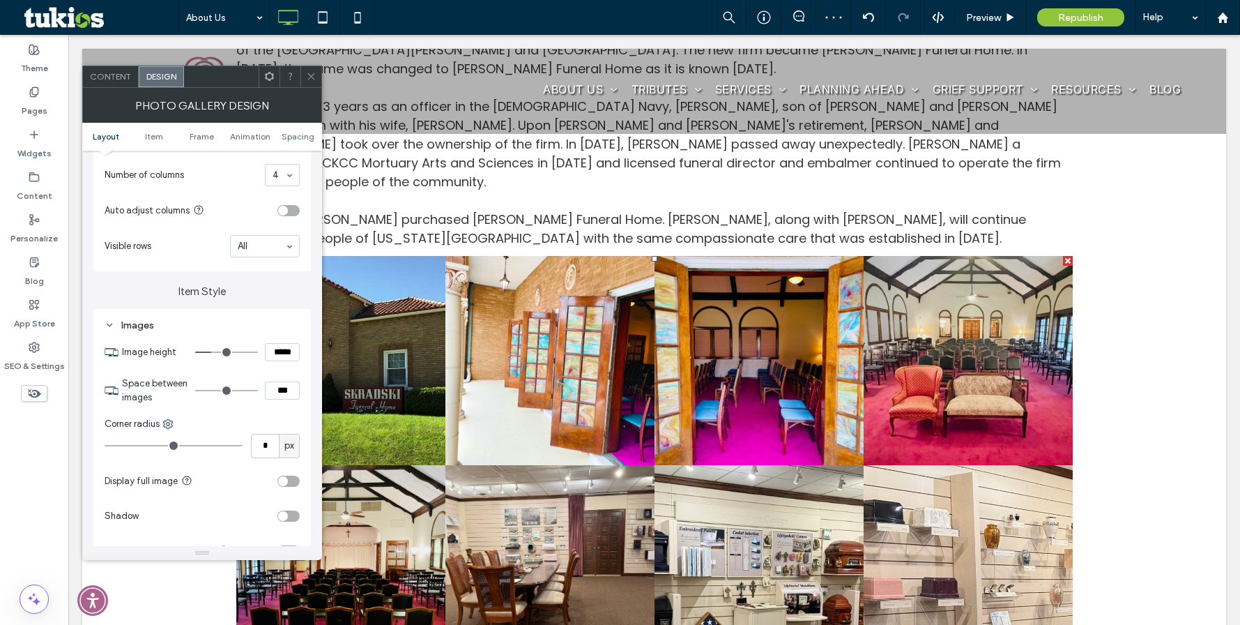
scroll to position [418, 0]
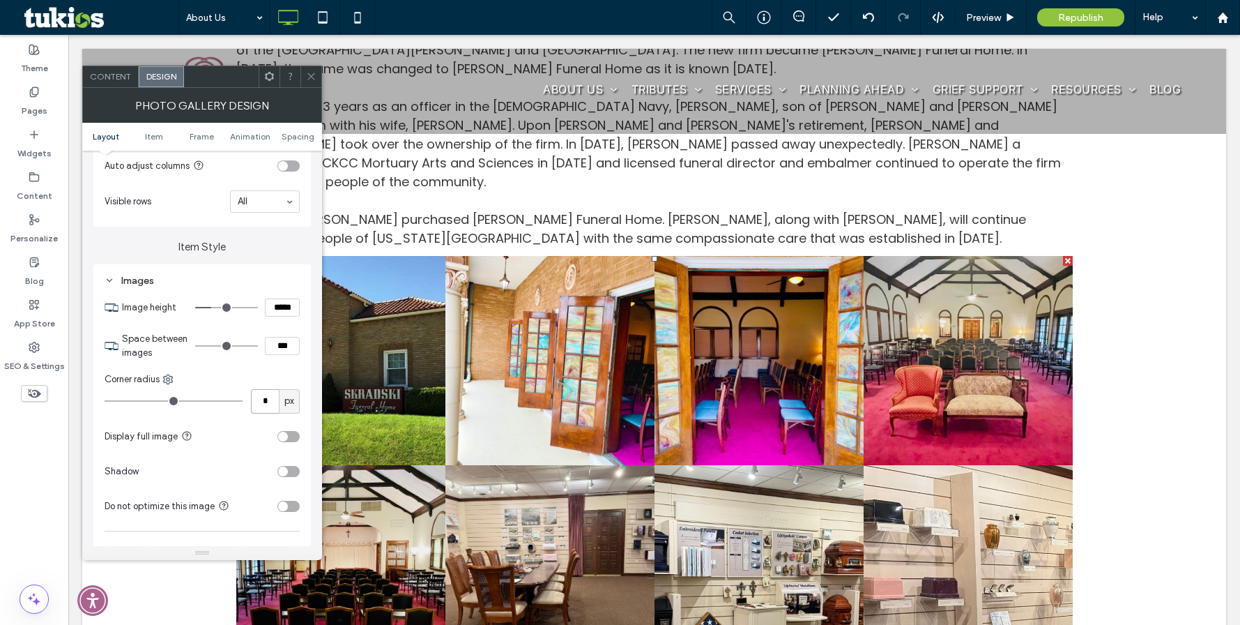
drag, startPoint x: 277, startPoint y: 398, endPoint x: 245, endPoint y: 393, distance: 31.8
click at [245, 397] on div "* px" at bounding box center [202, 401] width 195 height 24
type input "**"
click at [289, 374] on div "Corner radius" at bounding box center [202, 379] width 195 height 14
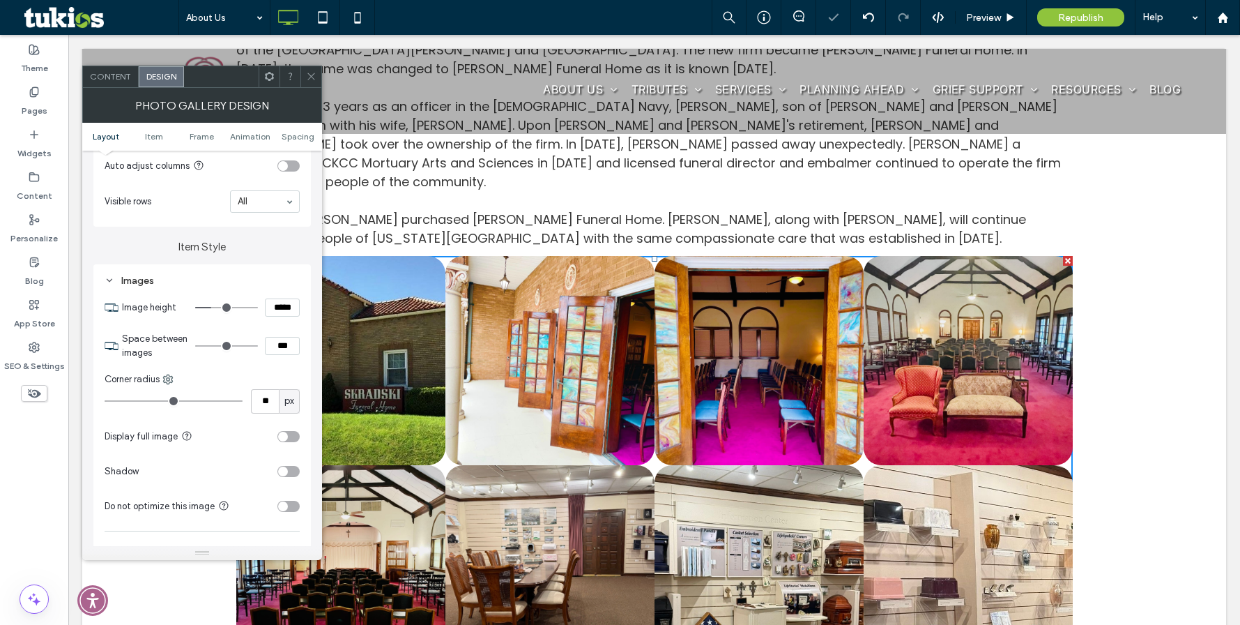
drag, startPoint x: 274, startPoint y: 347, endPoint x: 248, endPoint y: 351, distance: 26.7
click at [257, 351] on div "***" at bounding box center [247, 346] width 105 height 18
type input "****"
type input "**"
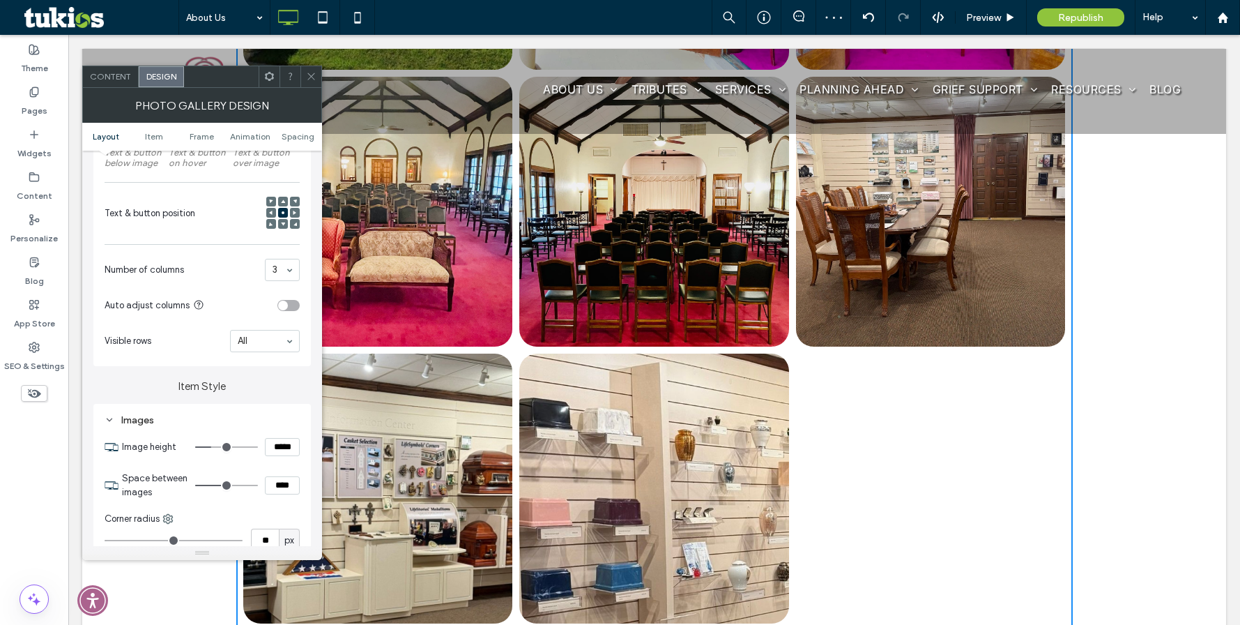
scroll to position [1705, 0]
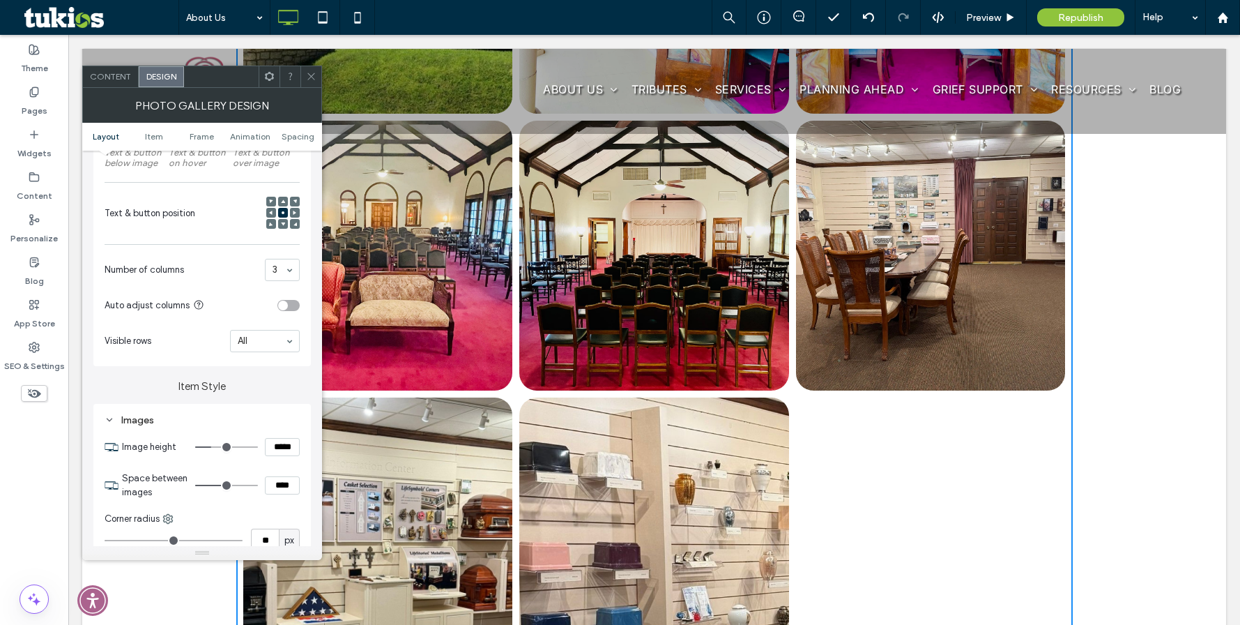
type input "***"
type input "*****"
type input "***"
type input "*****"
type input "***"
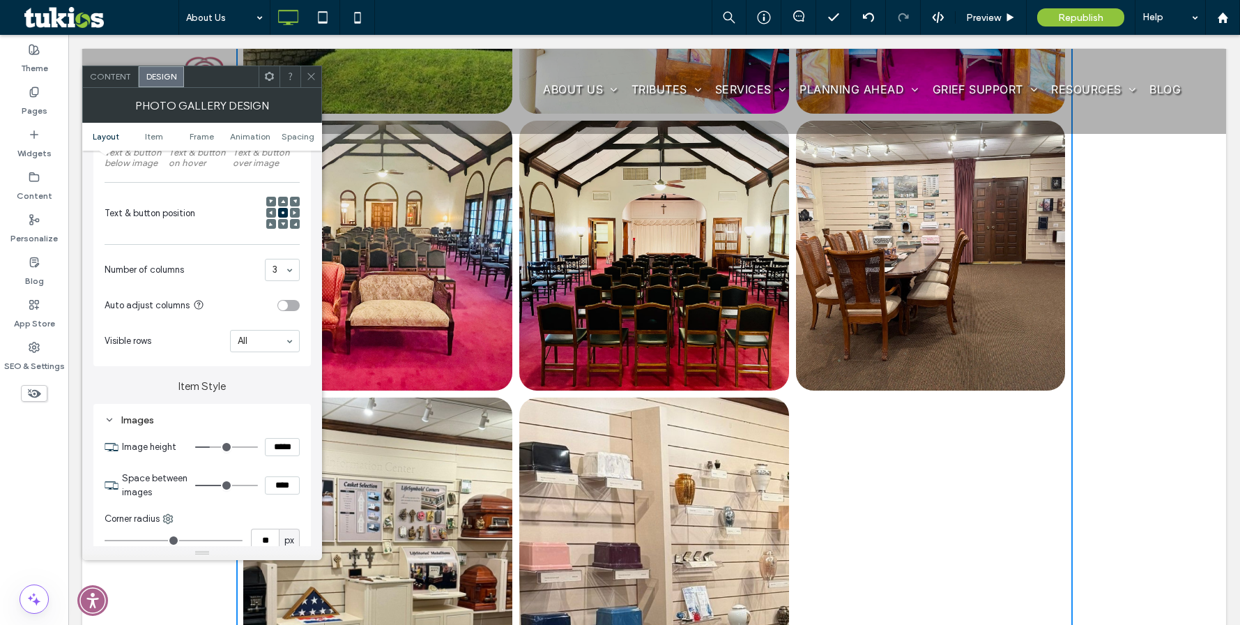
type input "*****"
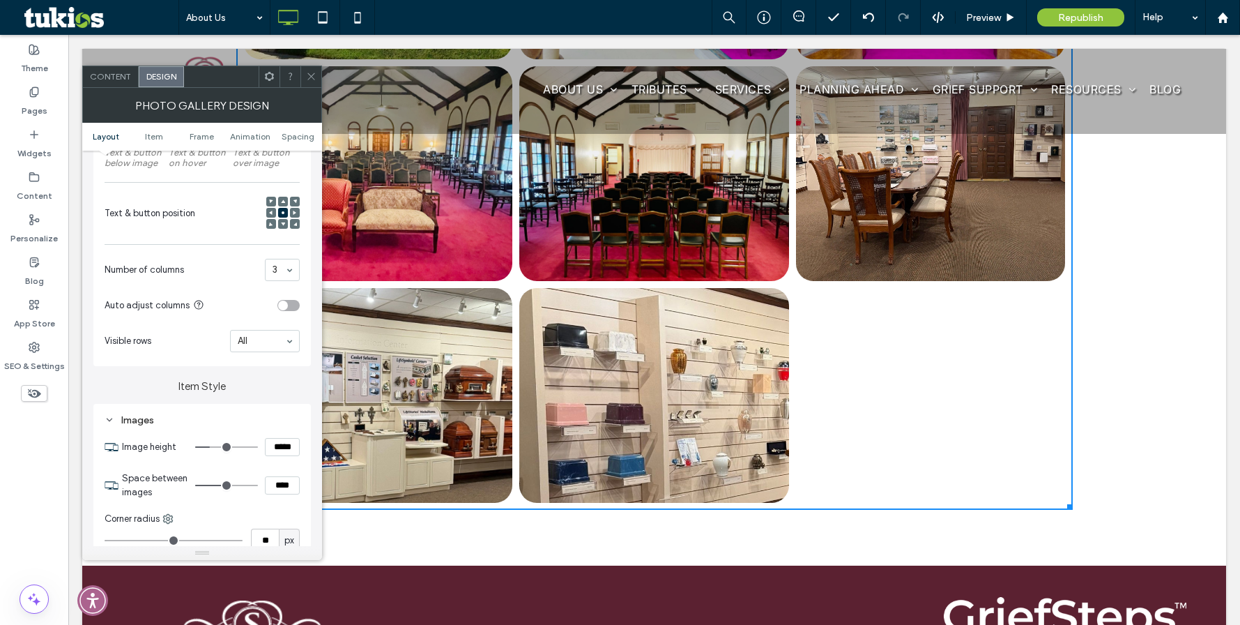
type input "***"
type input "*****"
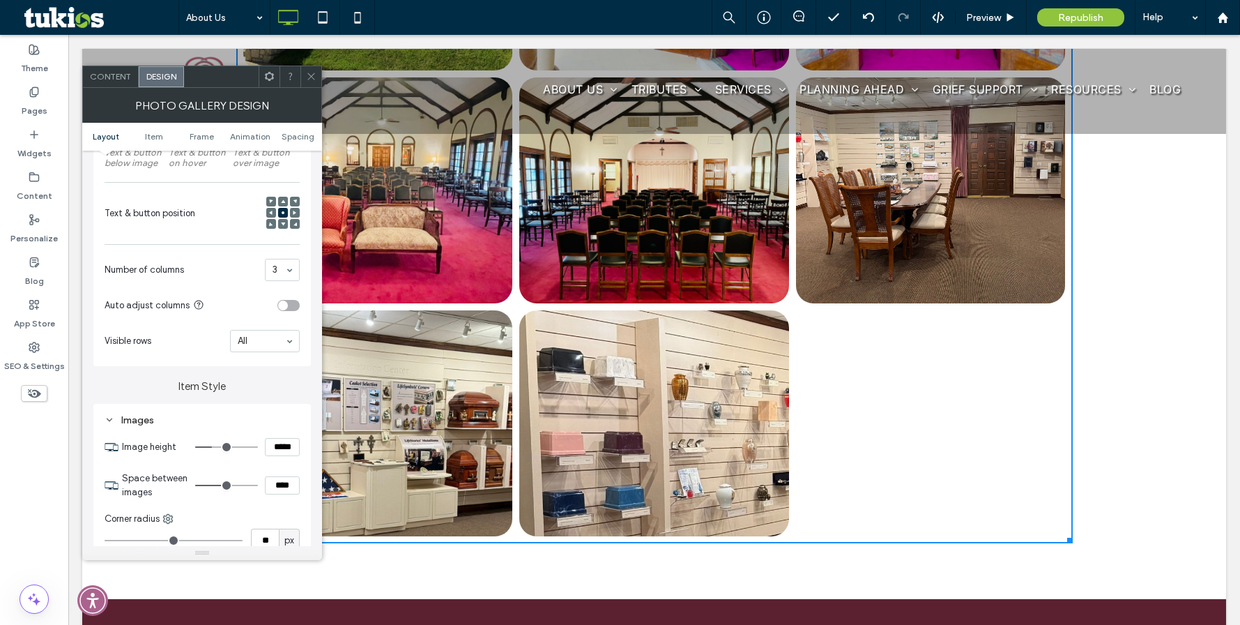
type input "***"
click at [215, 448] on input "range" at bounding box center [226, 446] width 63 height 1
drag, startPoint x: 259, startPoint y: 443, endPoint x: 201, endPoint y: 428, distance: 60.5
click at [229, 441] on div "*****" at bounding box center [247, 447] width 105 height 18
type input "*****"
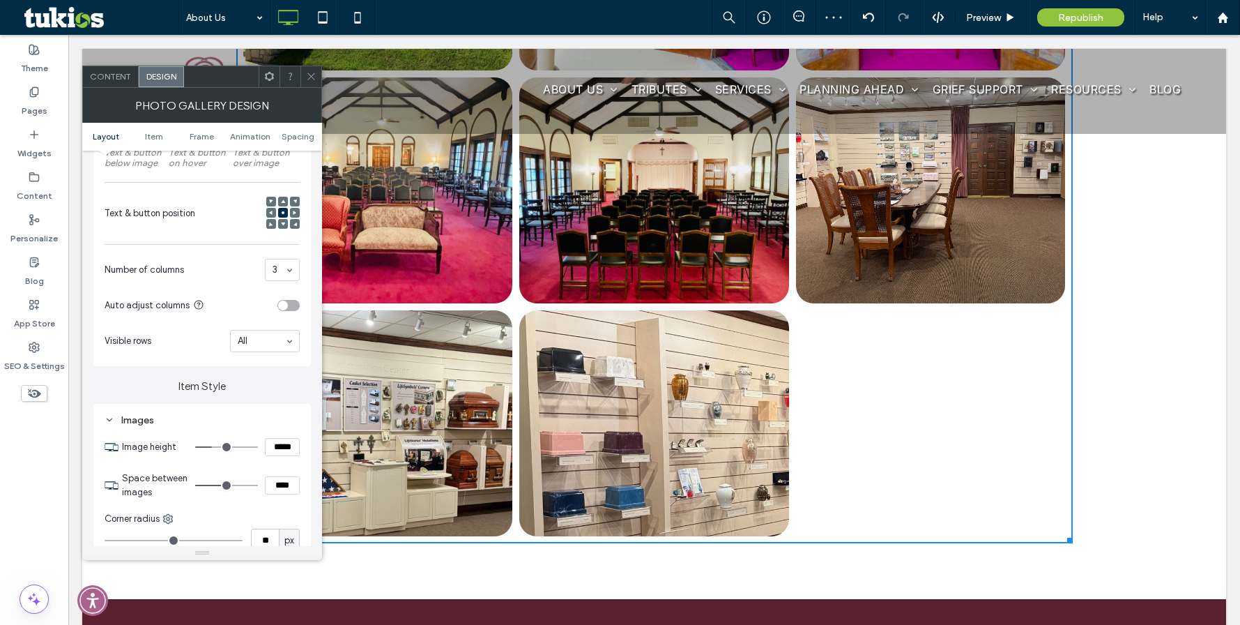
type input "***"
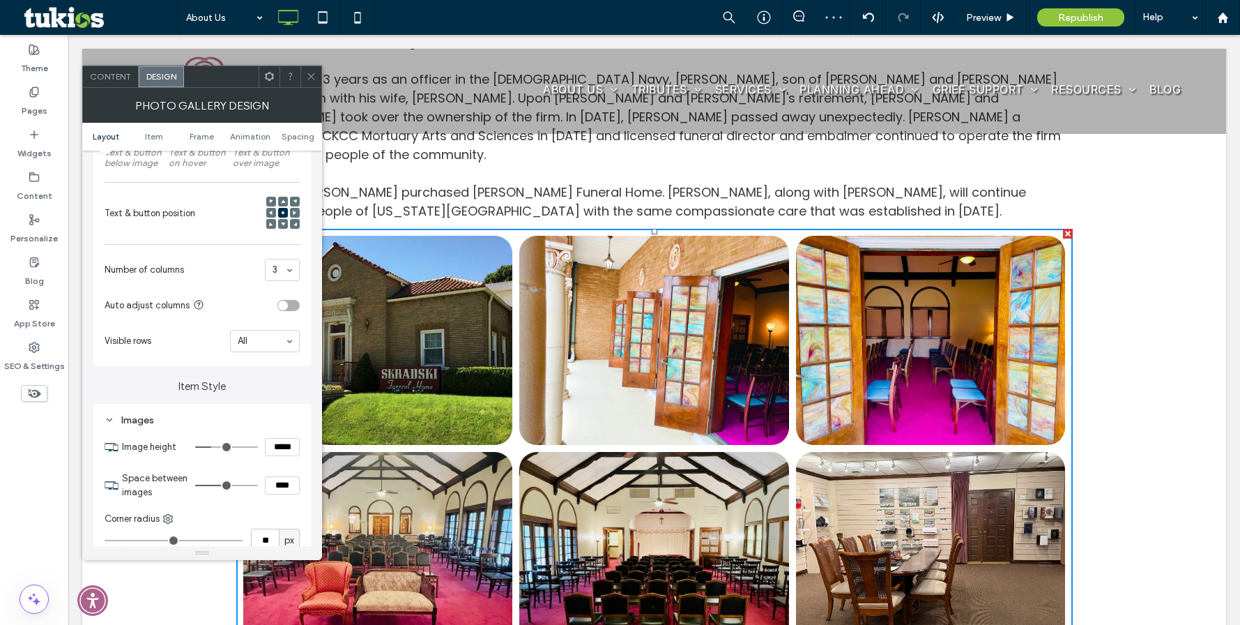
scroll to position [1286, 0]
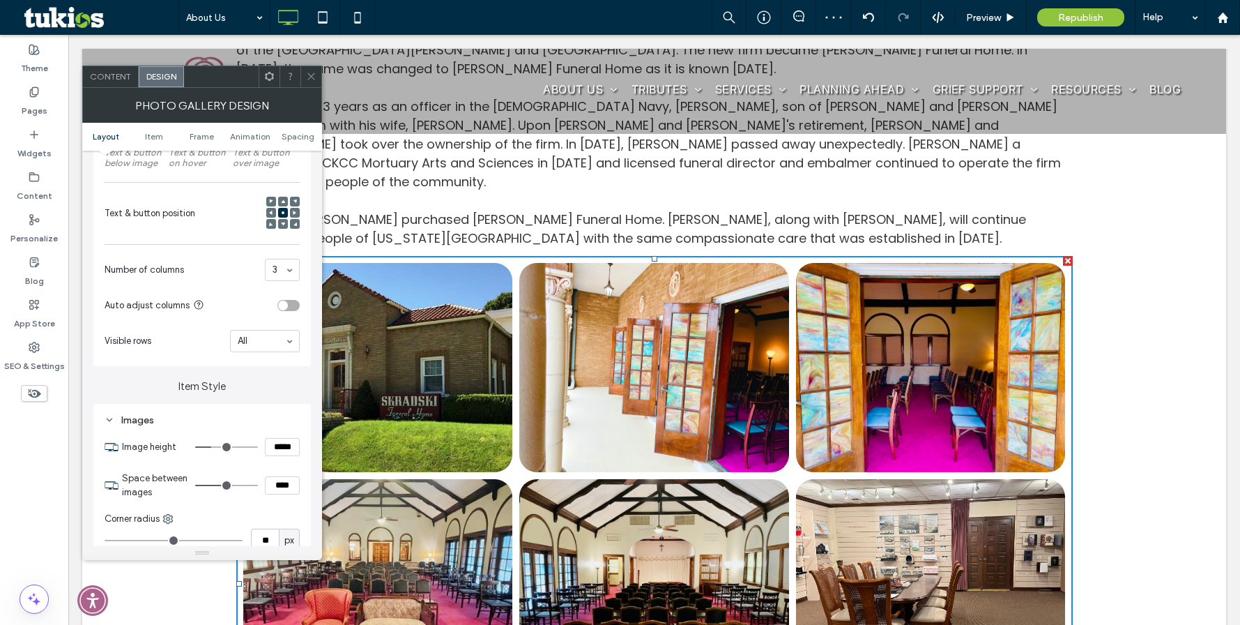
click at [310, 74] on icon at bounding box center [311, 76] width 10 height 10
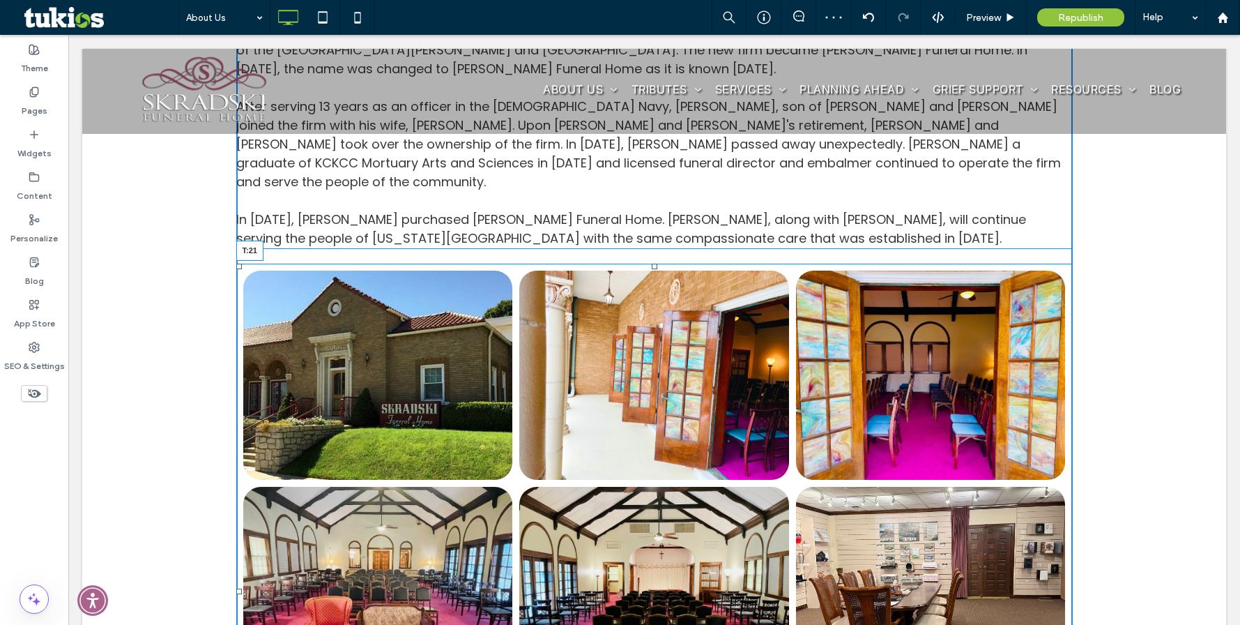
drag, startPoint x: 648, startPoint y: 182, endPoint x: 645, endPoint y: 192, distance: 10.4
click at [645, 264] on div "Button Button Button Button Button Button Button Button T:21" at bounding box center [654, 591] width 837 height 655
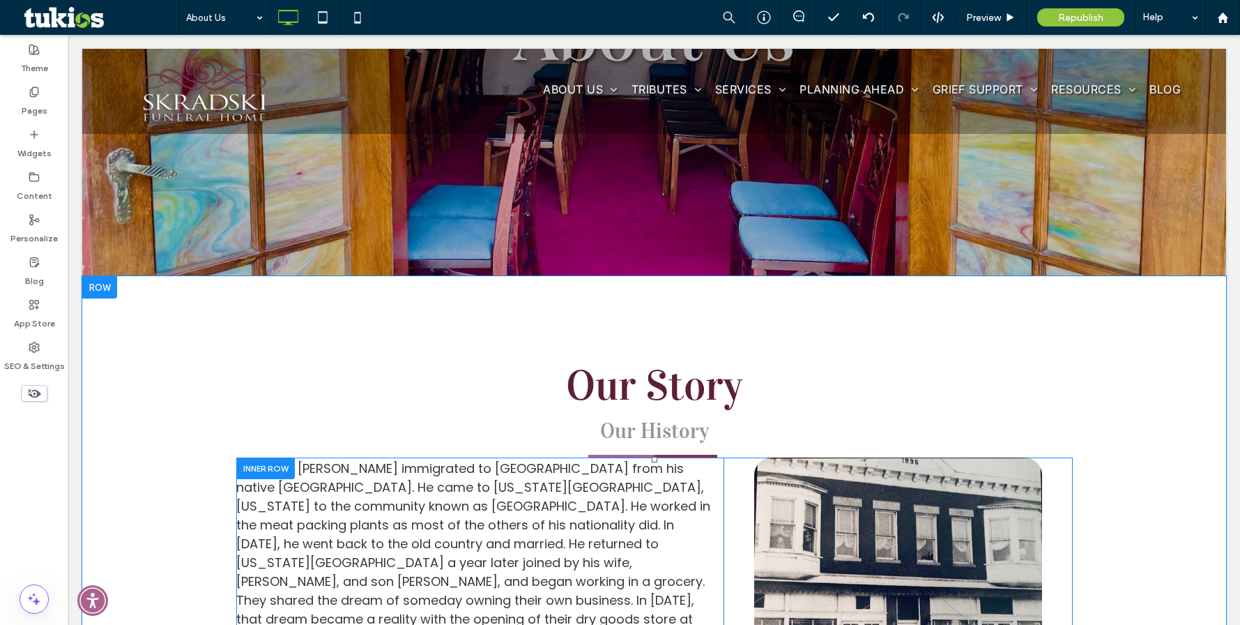
scroll to position [241, 0]
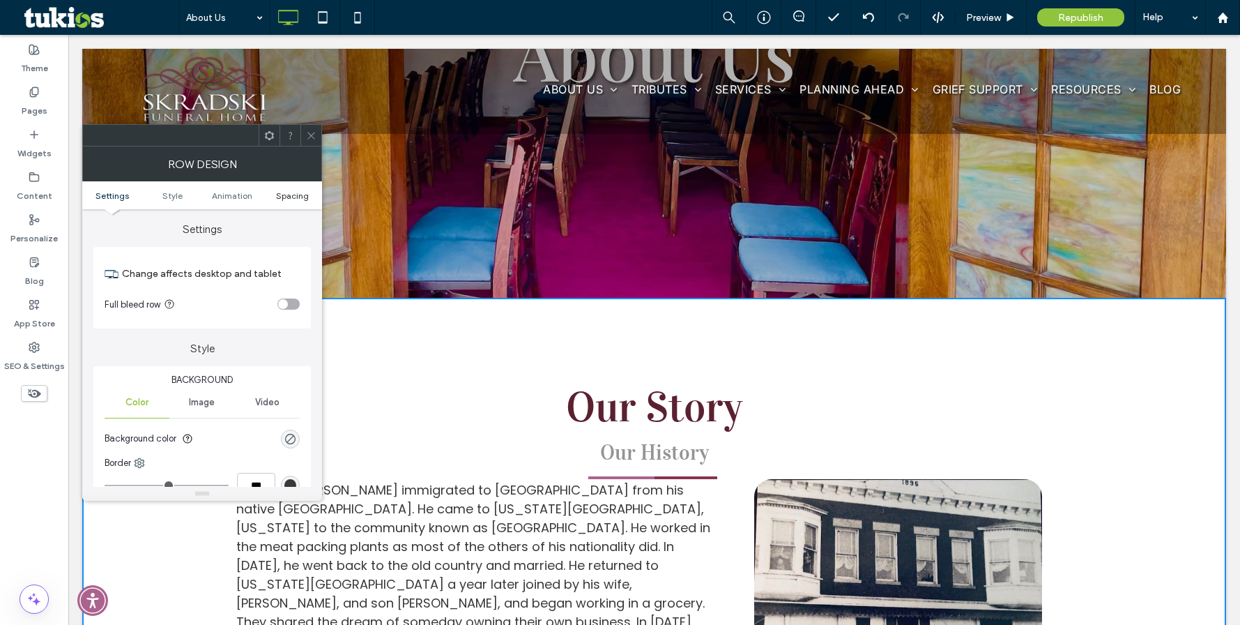
click at [291, 195] on span "Spacing" at bounding box center [292, 195] width 33 height 10
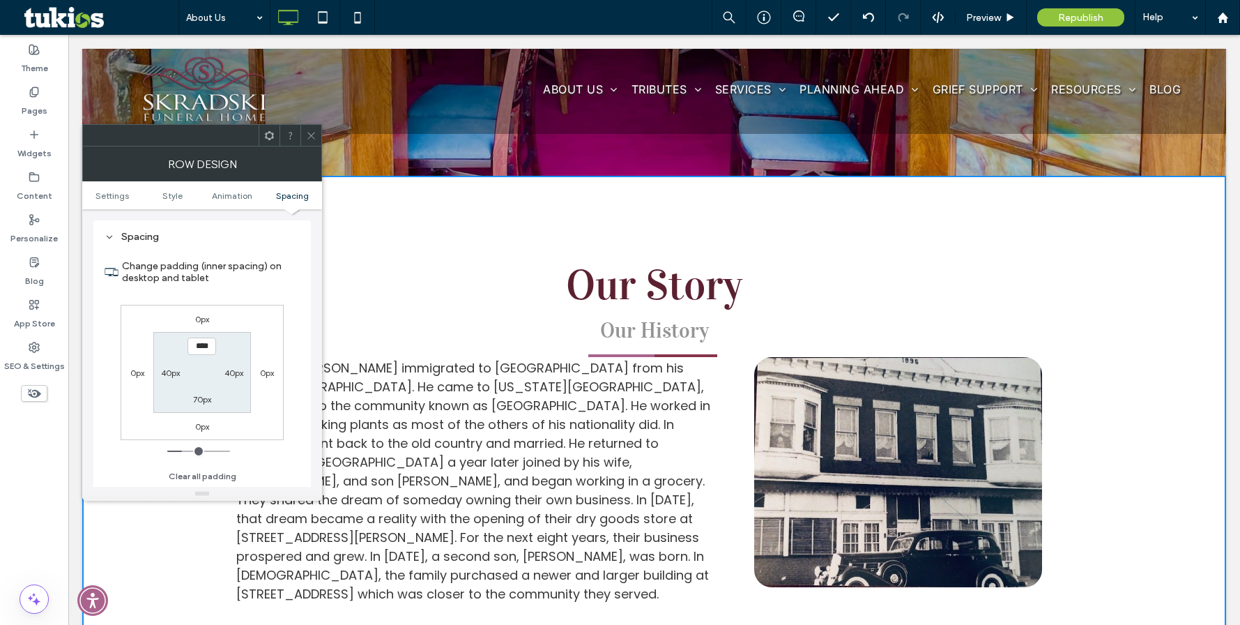
scroll to position [380, 0]
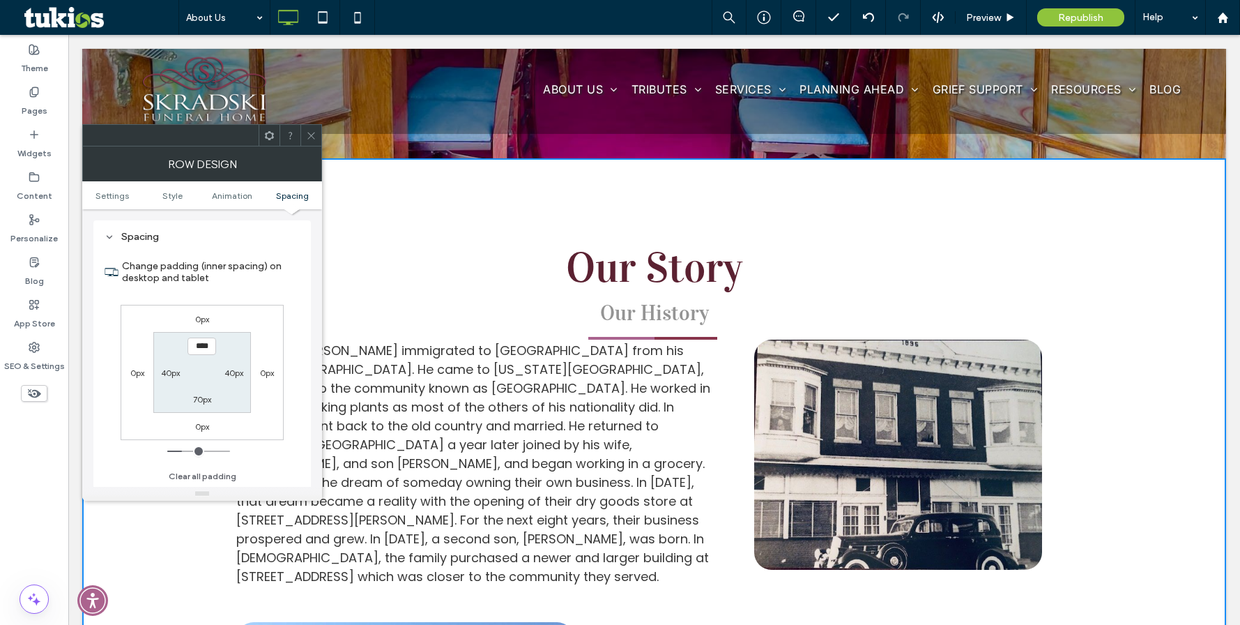
click at [314, 132] on icon at bounding box center [311, 135] width 10 height 10
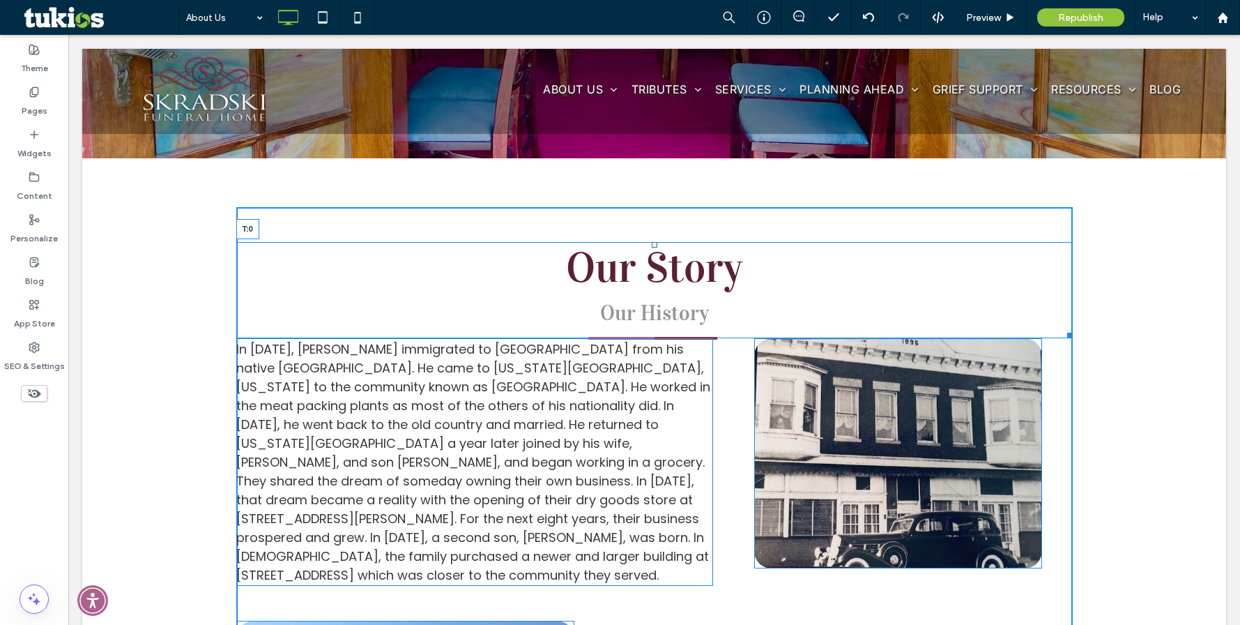
click at [652, 242] on div at bounding box center [655, 245] width 6 height 6
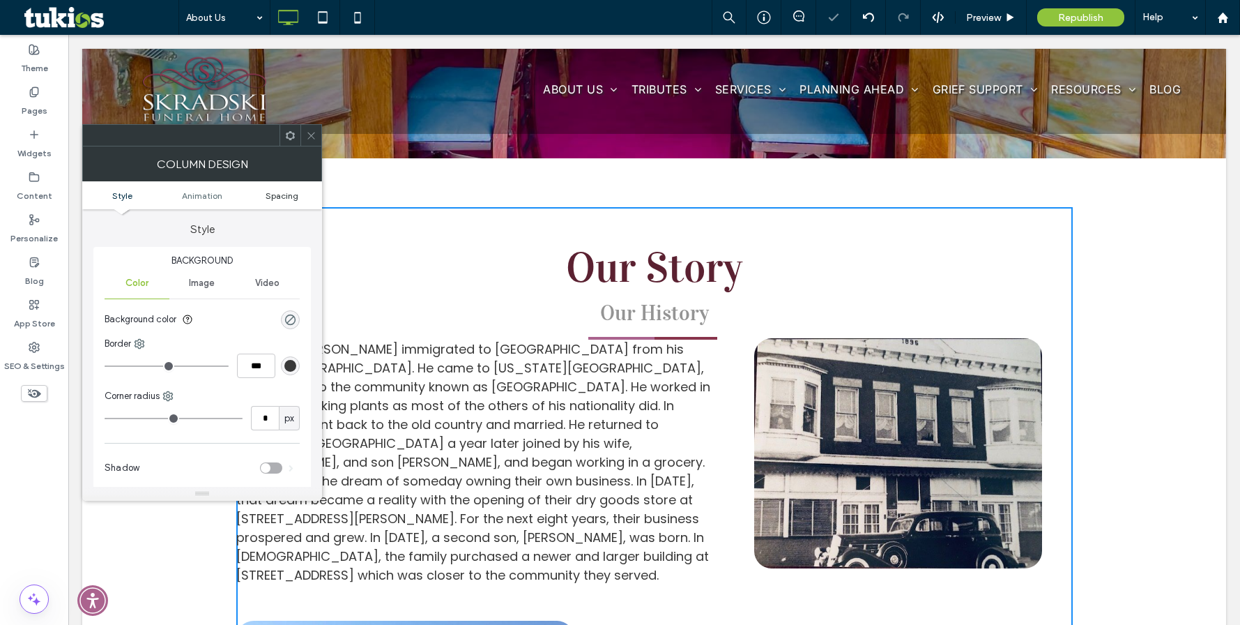
click at [273, 195] on span "Spacing" at bounding box center [282, 195] width 33 height 10
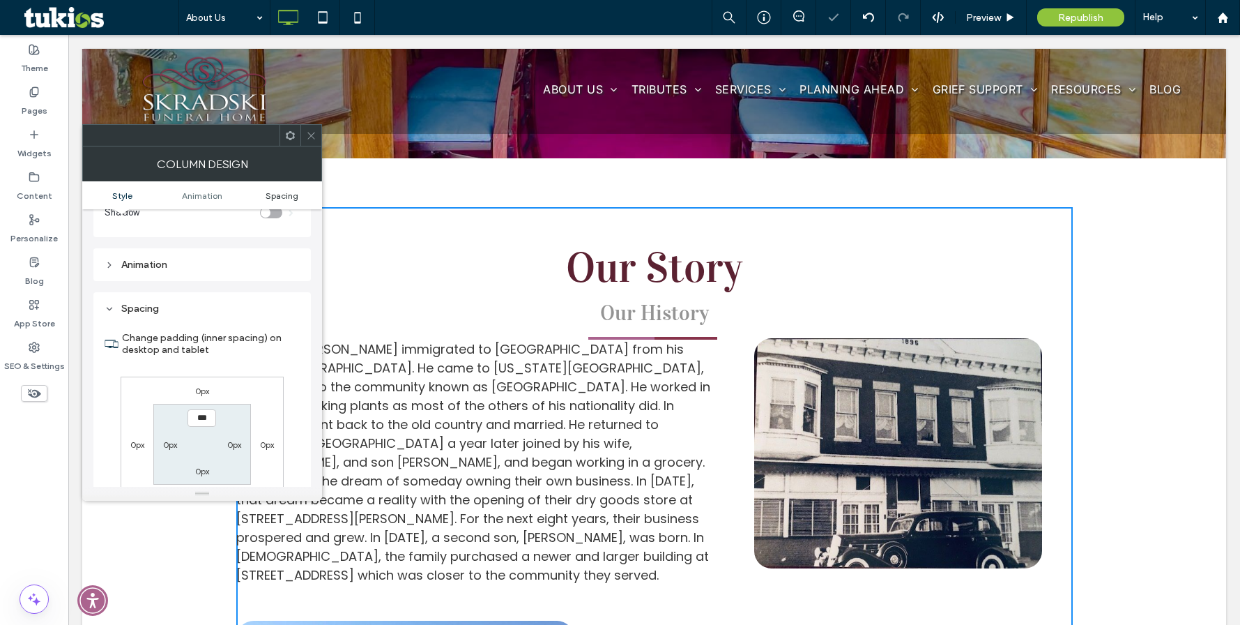
scroll to position [327, 0]
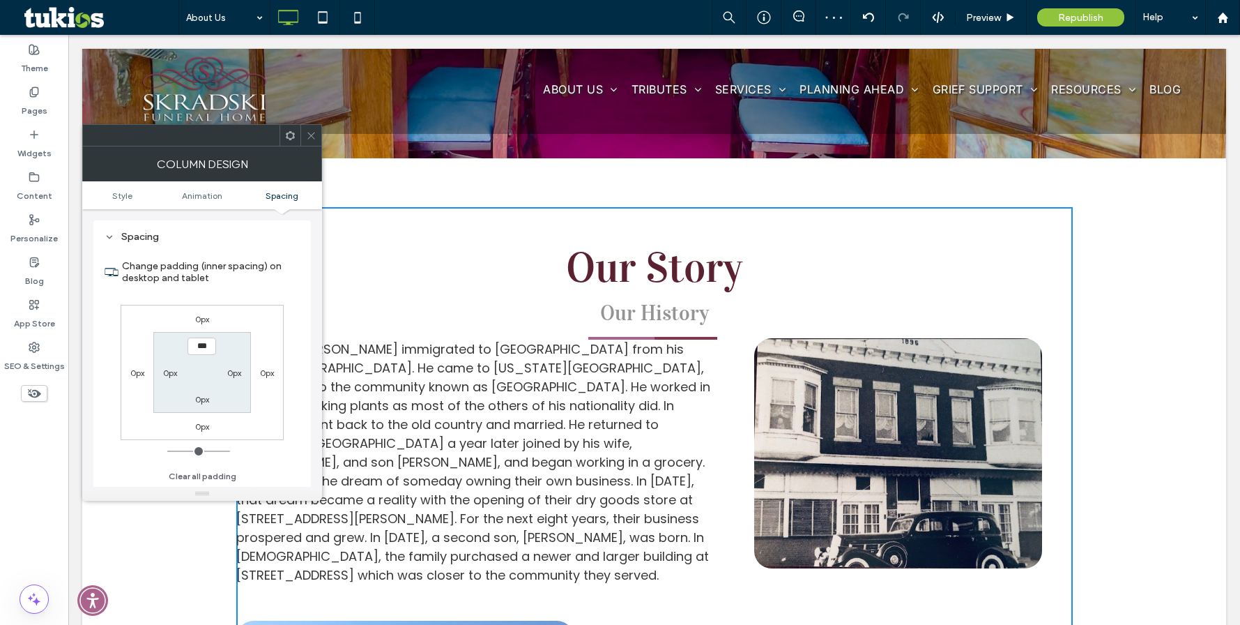
click at [312, 139] on icon at bounding box center [311, 135] width 10 height 10
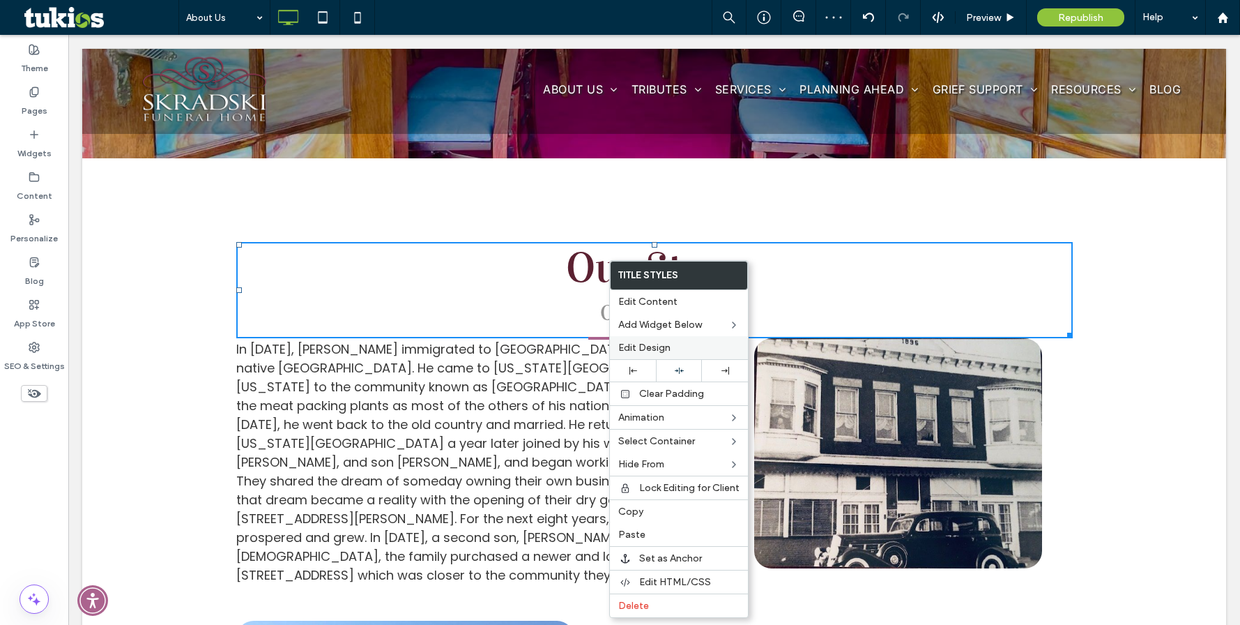
click at [667, 344] on span "Edit Design" at bounding box center [644, 348] width 52 height 12
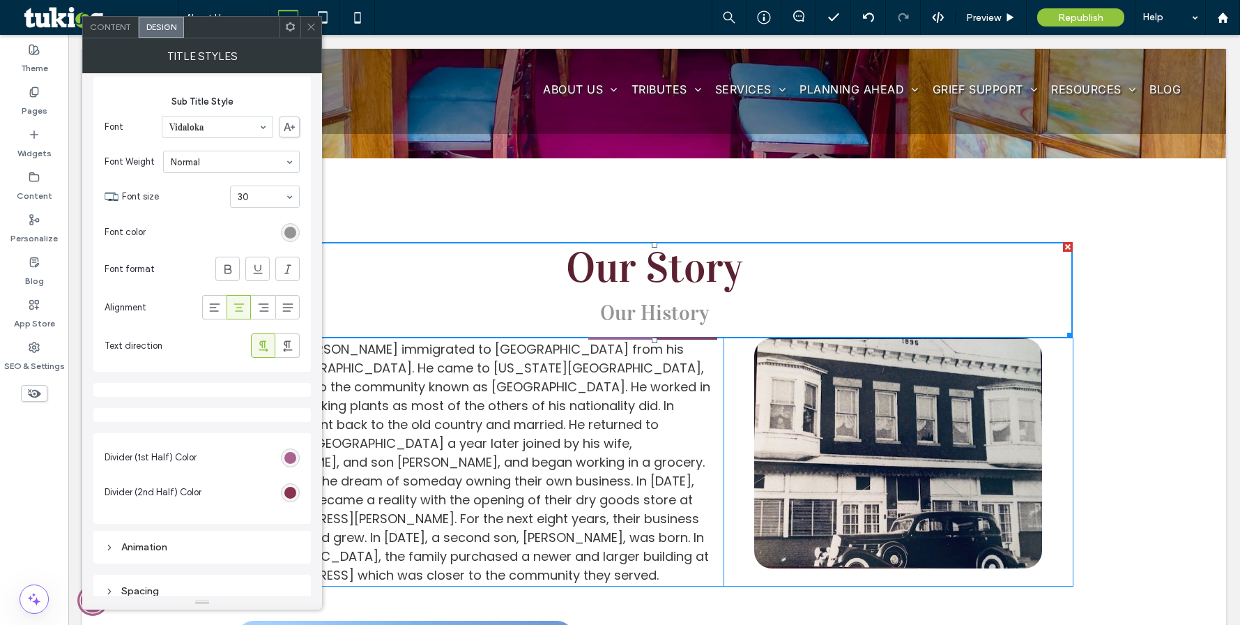
scroll to position [446, 0]
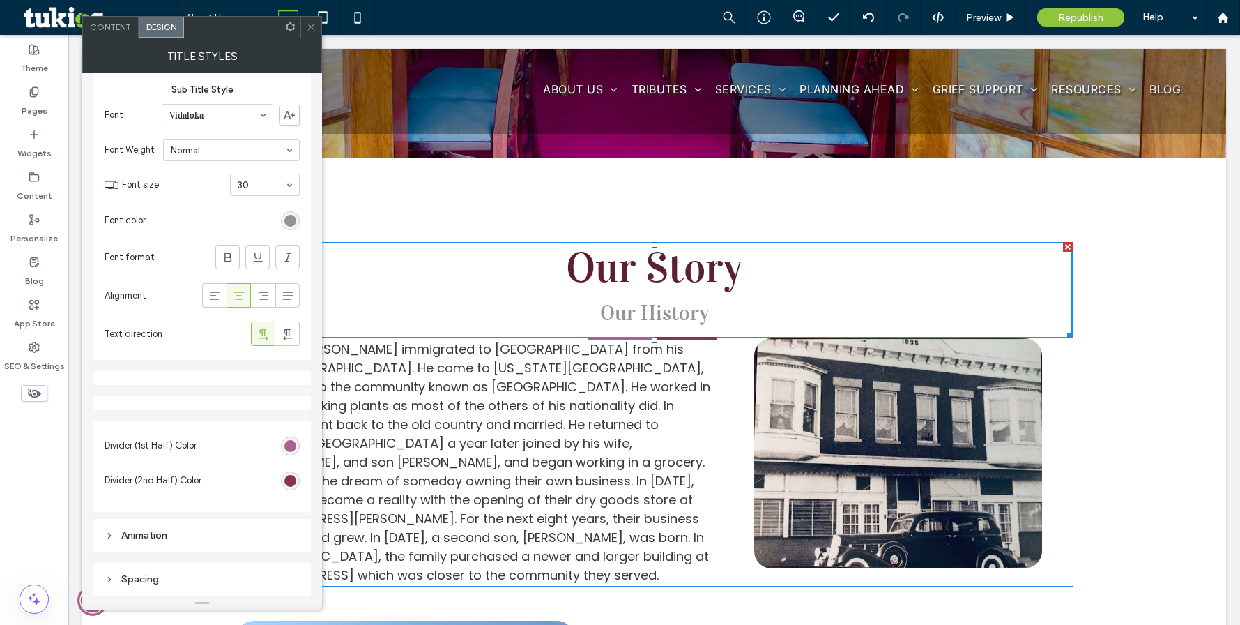
click at [165, 577] on div "Spacing" at bounding box center [202, 579] width 195 height 12
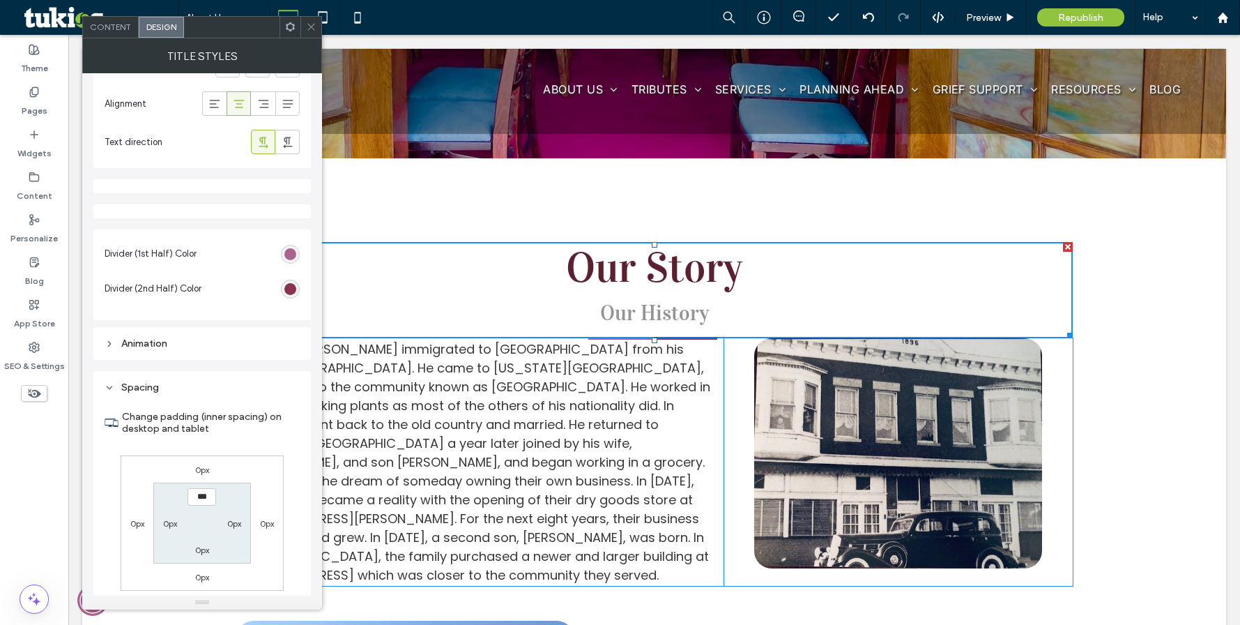
scroll to position [690, 0]
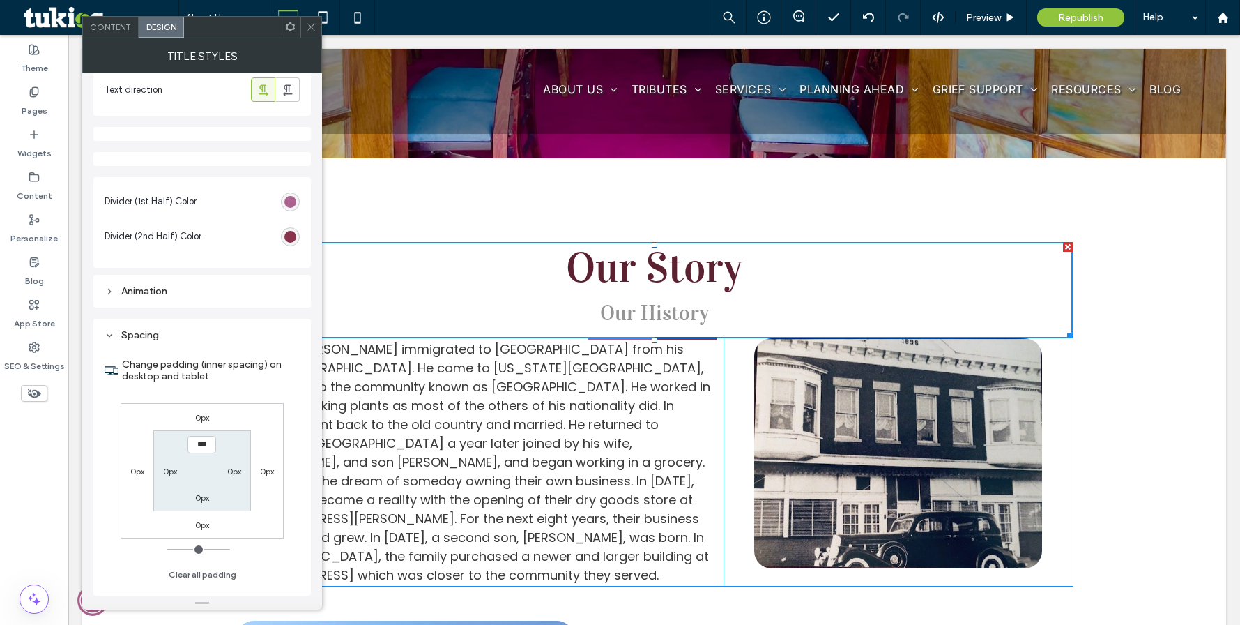
click at [312, 24] on icon at bounding box center [311, 27] width 10 height 10
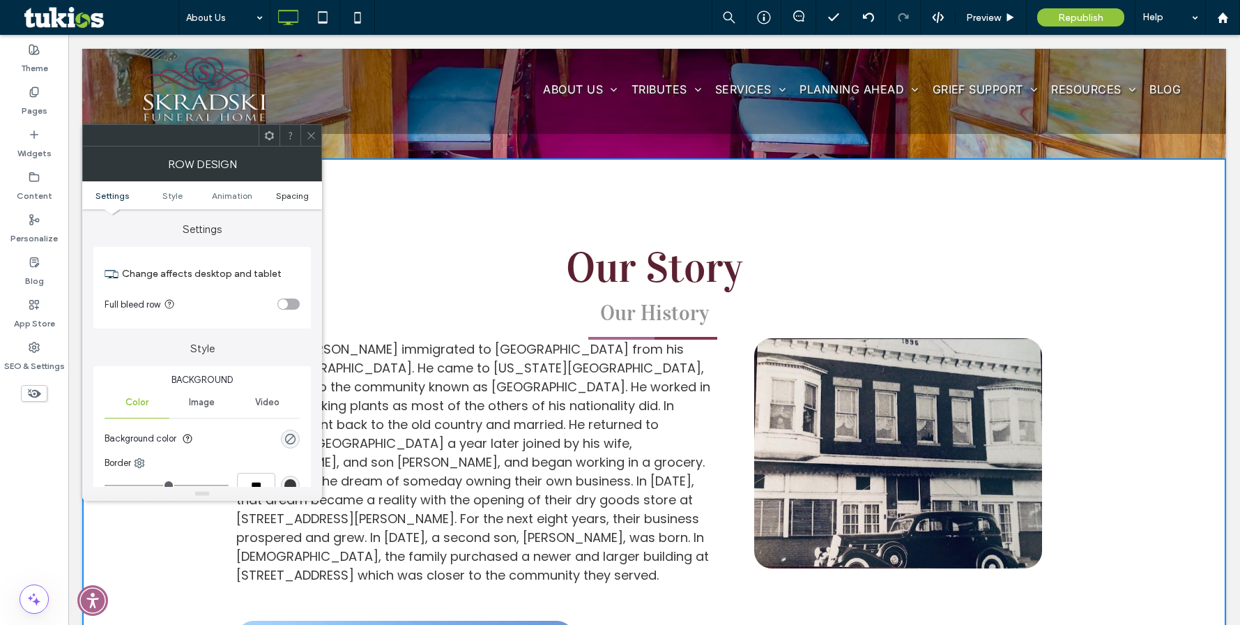
click at [294, 199] on span "Spacing" at bounding box center [292, 195] width 33 height 10
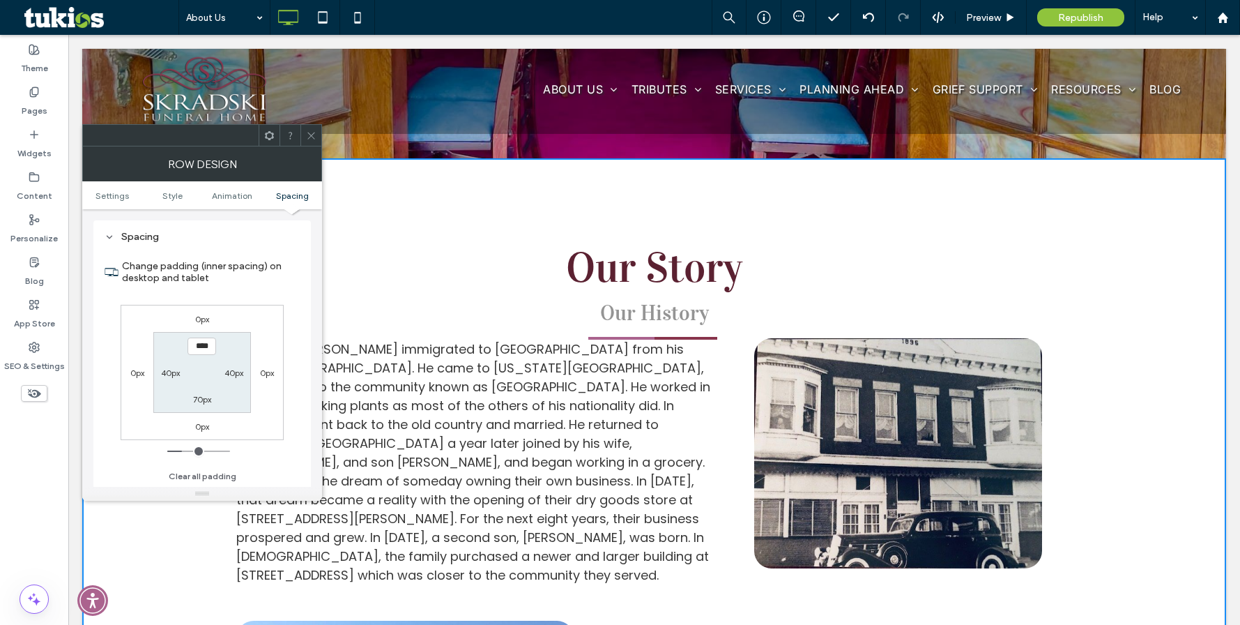
scroll to position [394, 0]
type input "***"
type input "*"
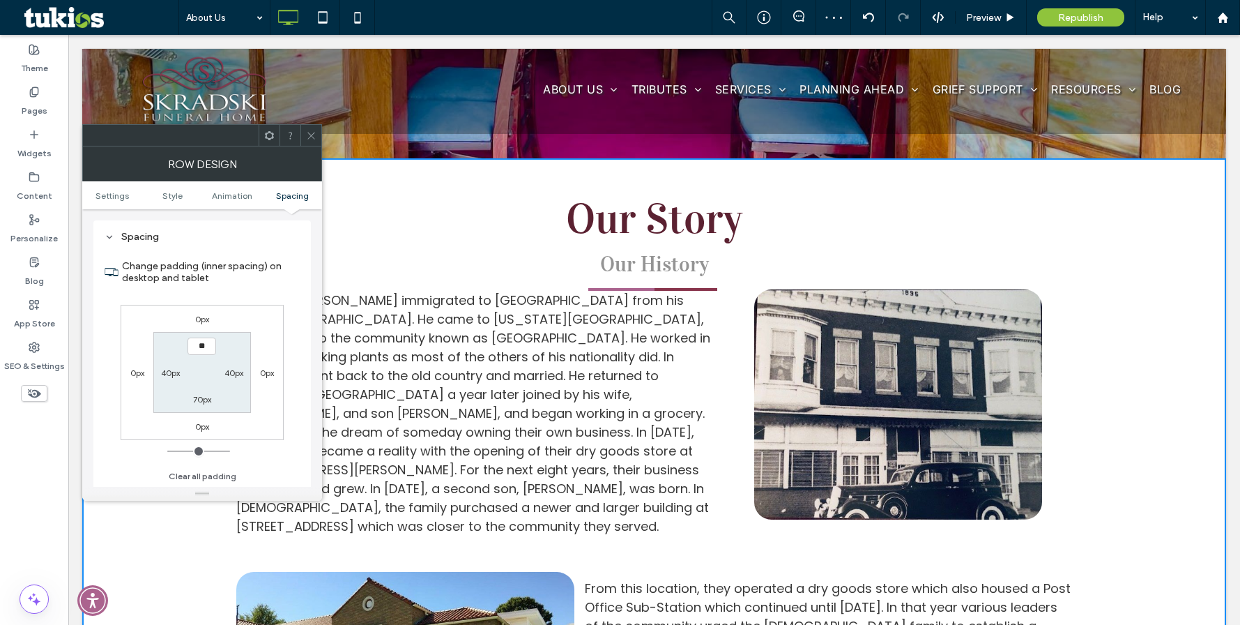
type input "****"
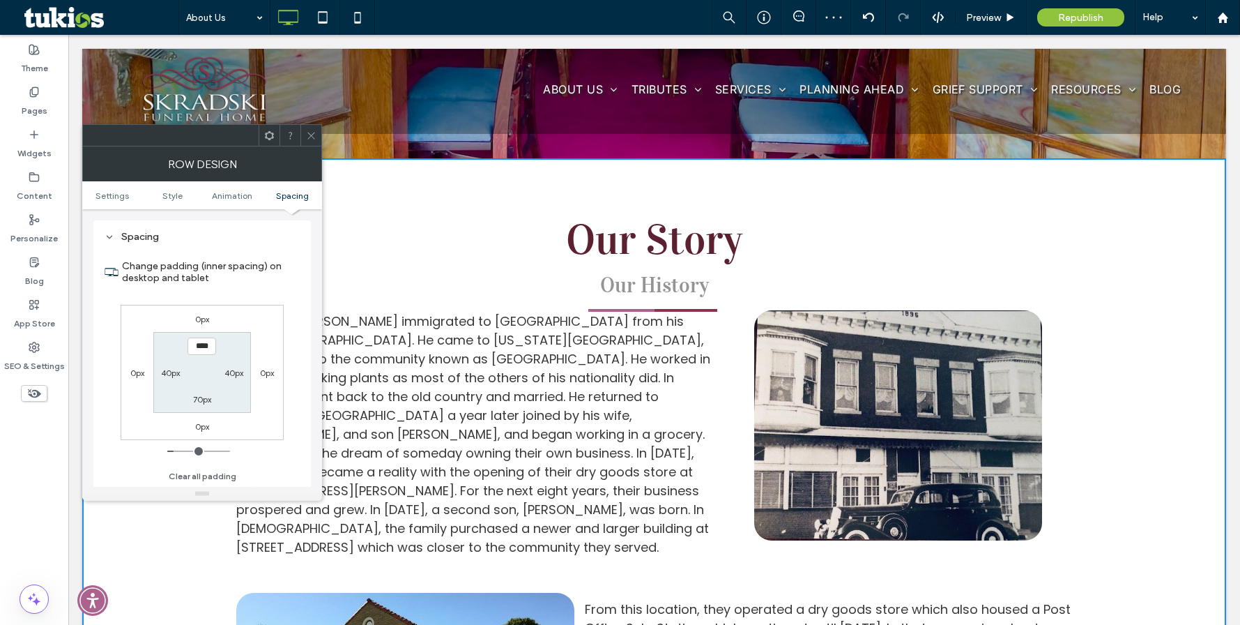
type input "**"
type input "***"
type input "*****"
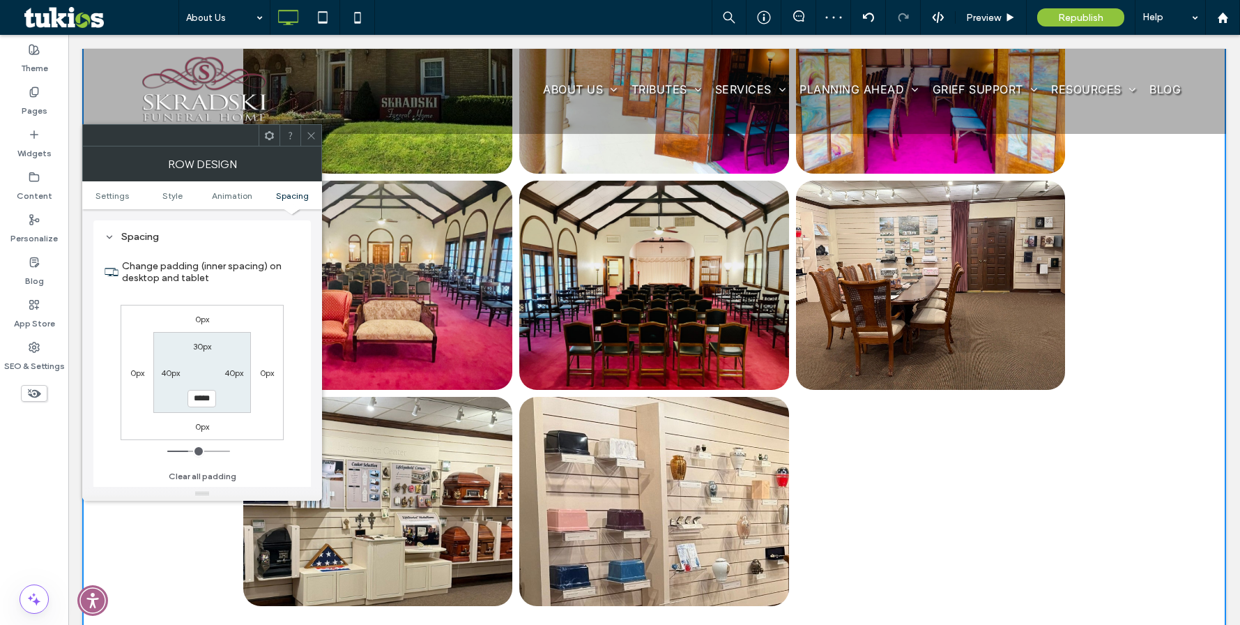
click at [315, 137] on icon at bounding box center [311, 135] width 10 height 10
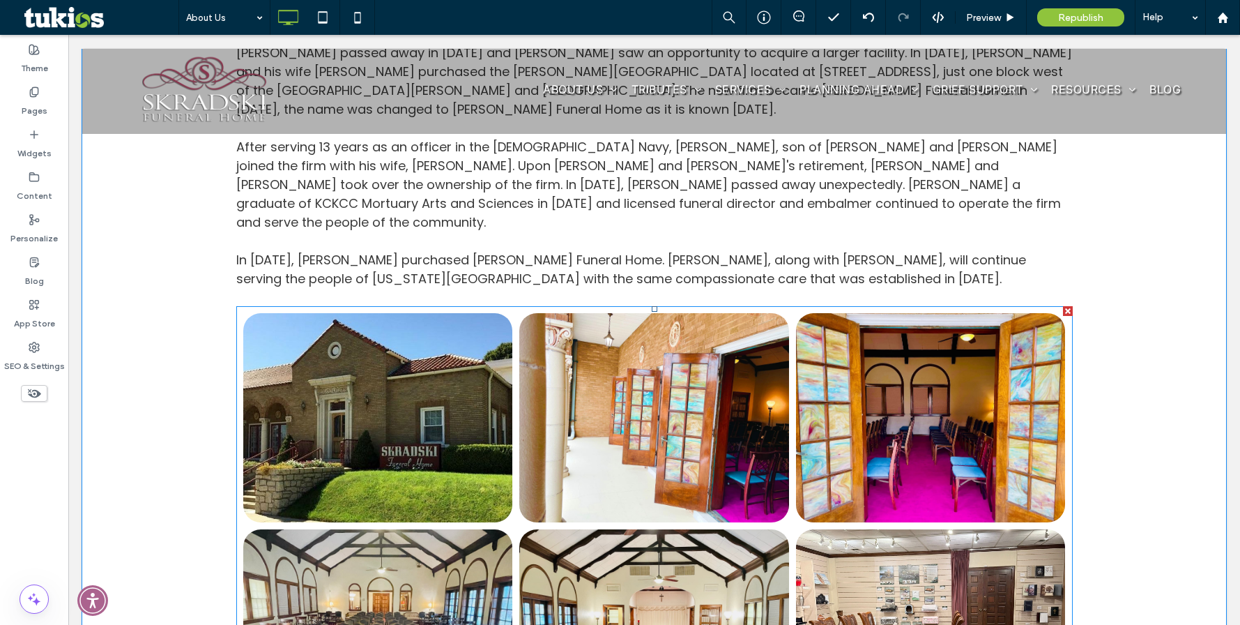
scroll to position [868, 0]
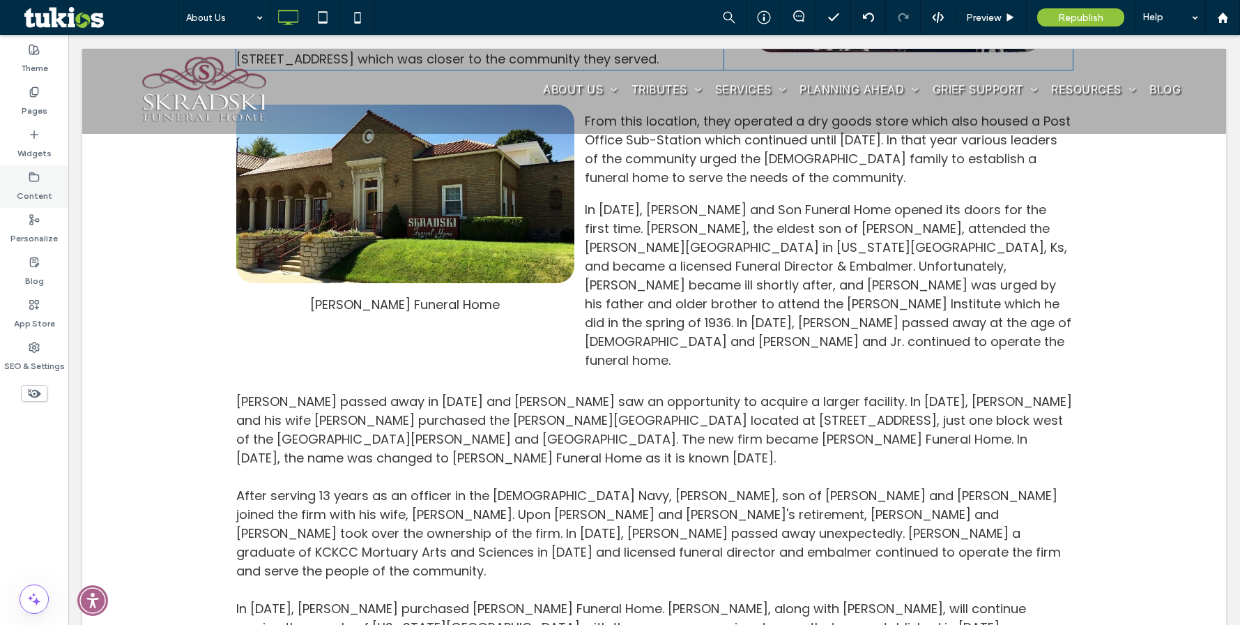
click at [40, 189] on label "Content" at bounding box center [35, 193] width 36 height 20
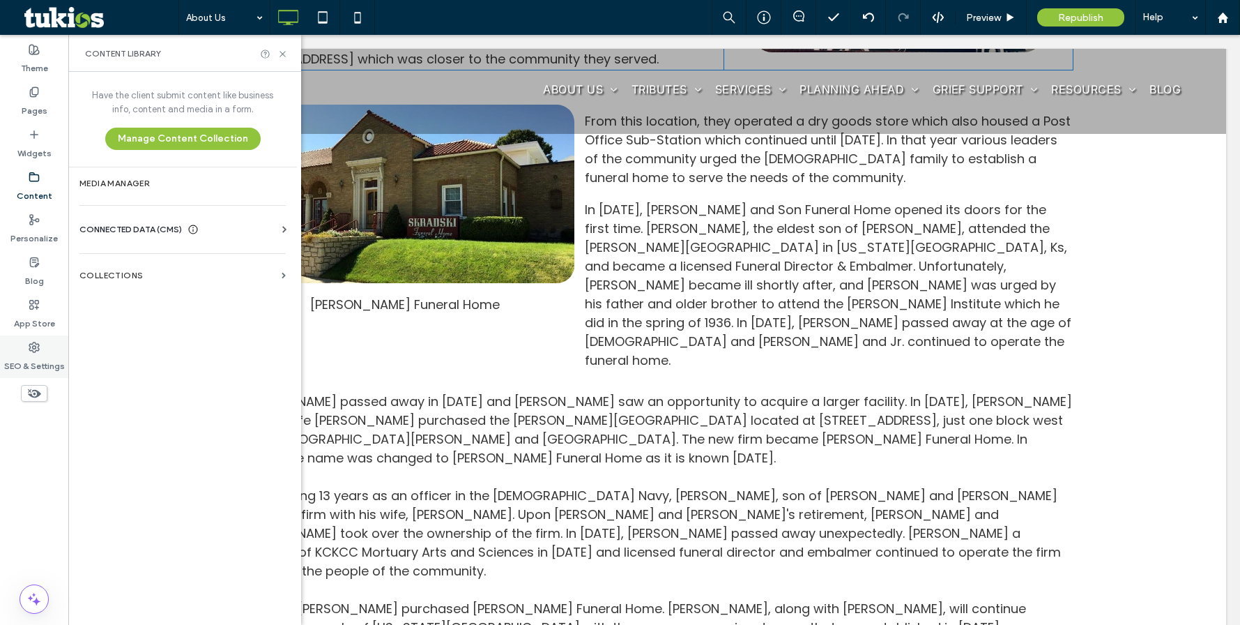
click at [43, 360] on label "SEO & Settings" at bounding box center [34, 363] width 61 height 20
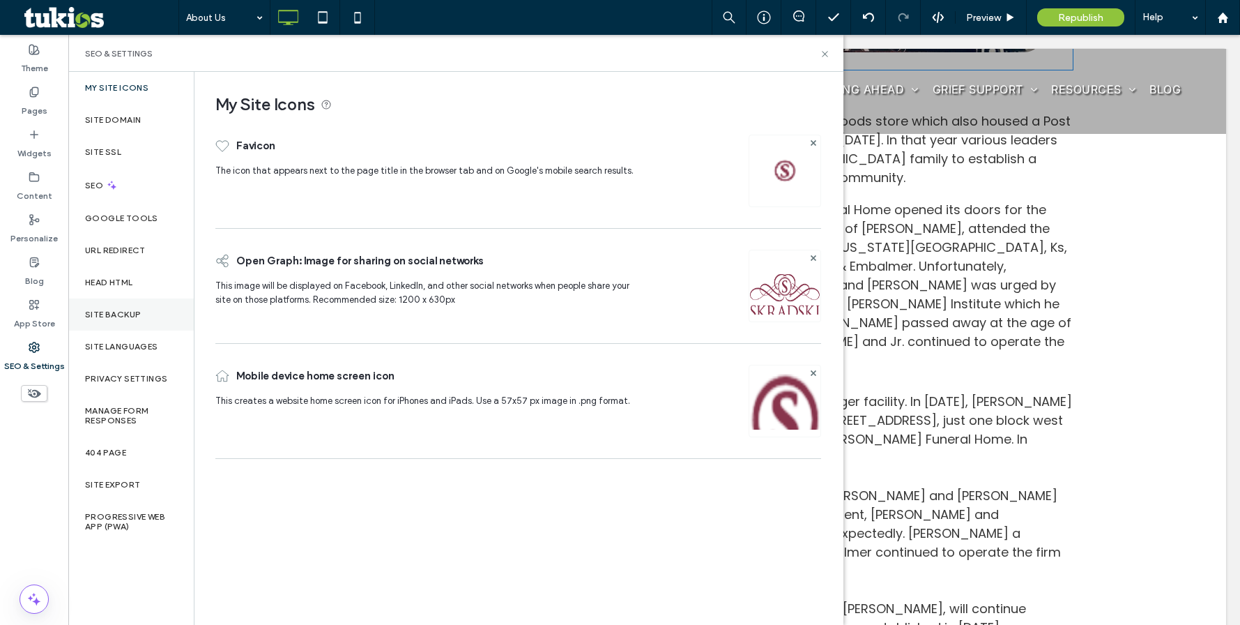
click at [144, 321] on div "Site Backup" at bounding box center [131, 314] width 126 height 32
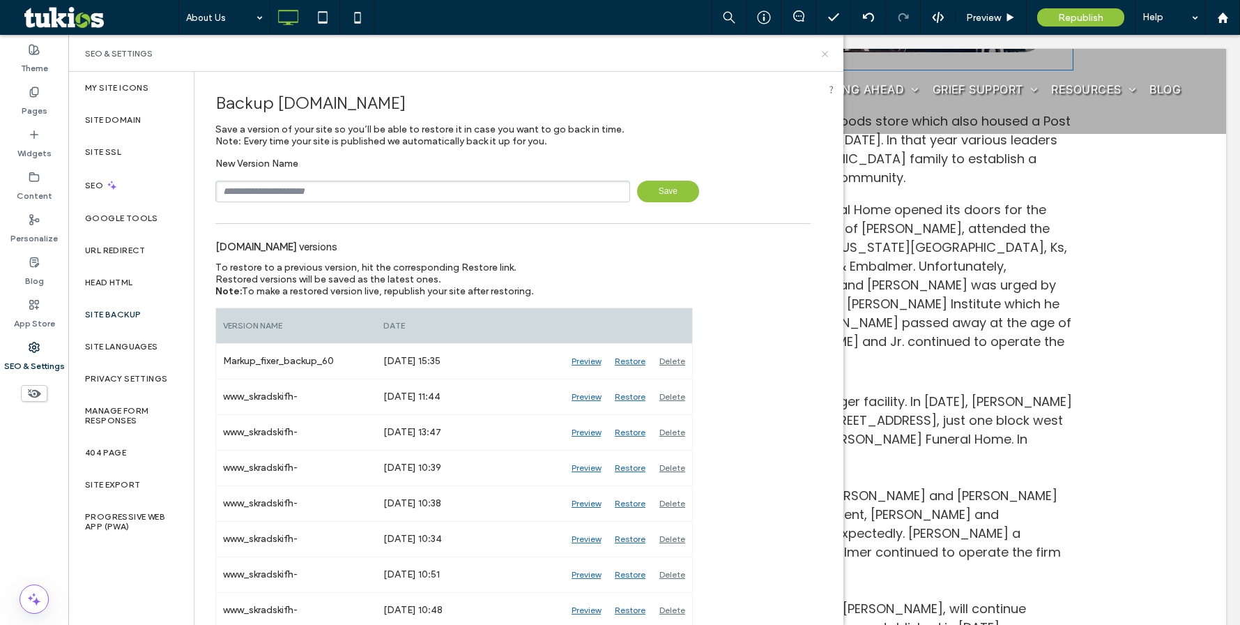
click at [821, 55] on icon at bounding box center [825, 54] width 10 height 10
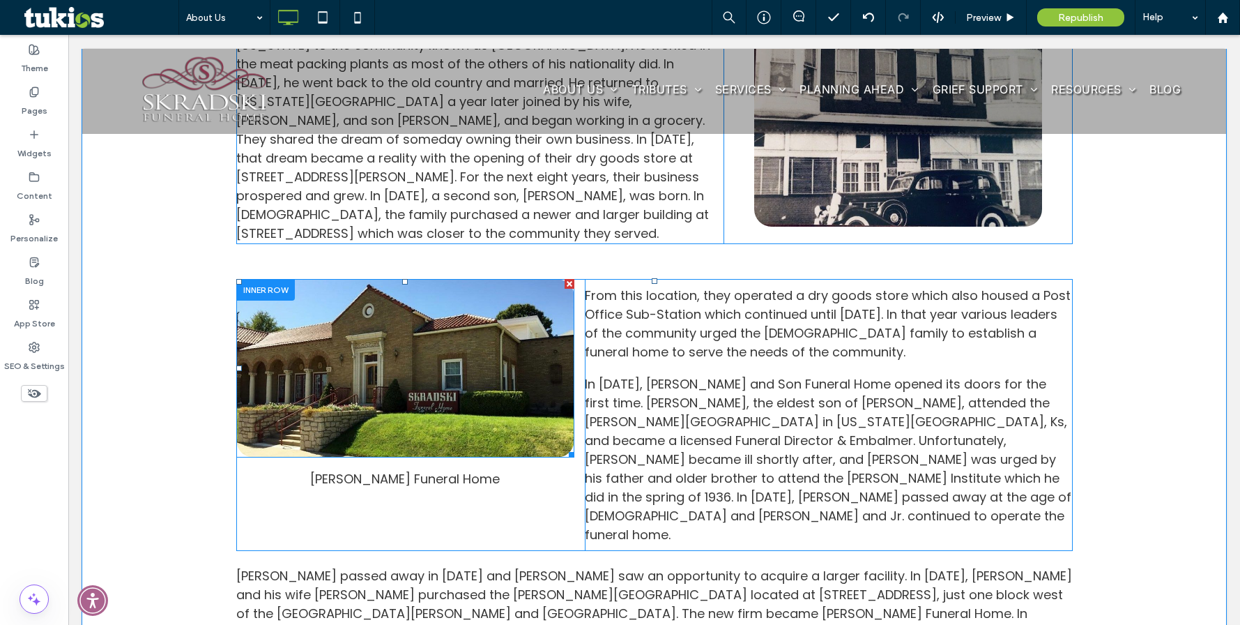
scroll to position [659, 0]
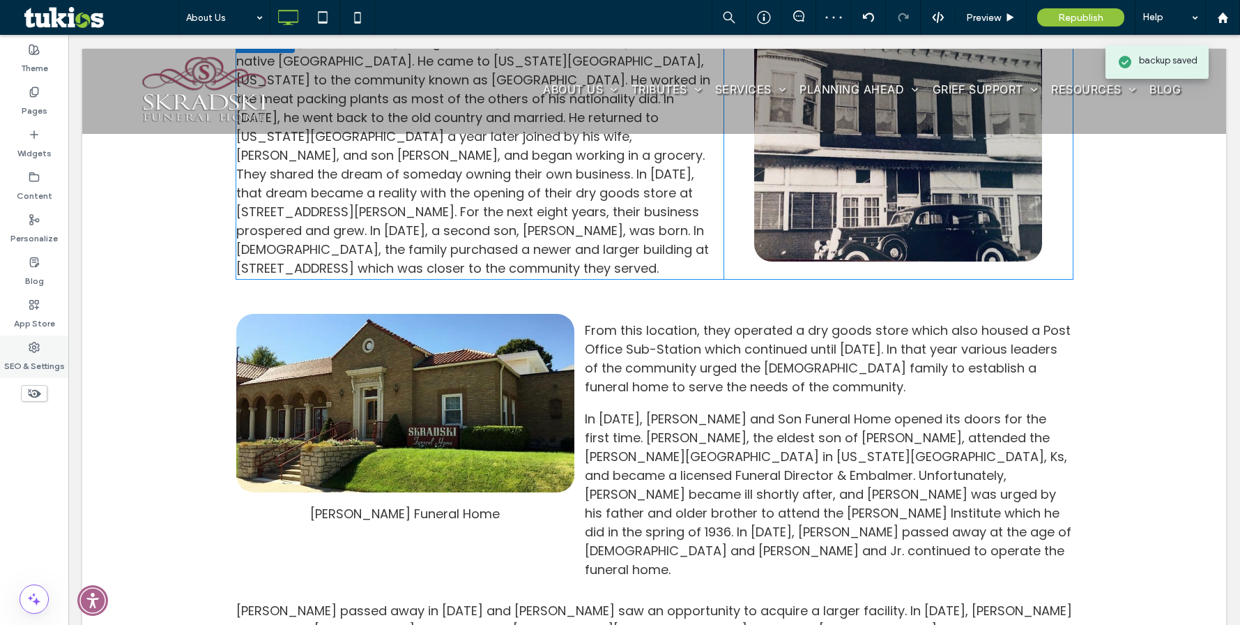
click at [52, 349] on div "SEO & Settings" at bounding box center [34, 356] width 68 height 43
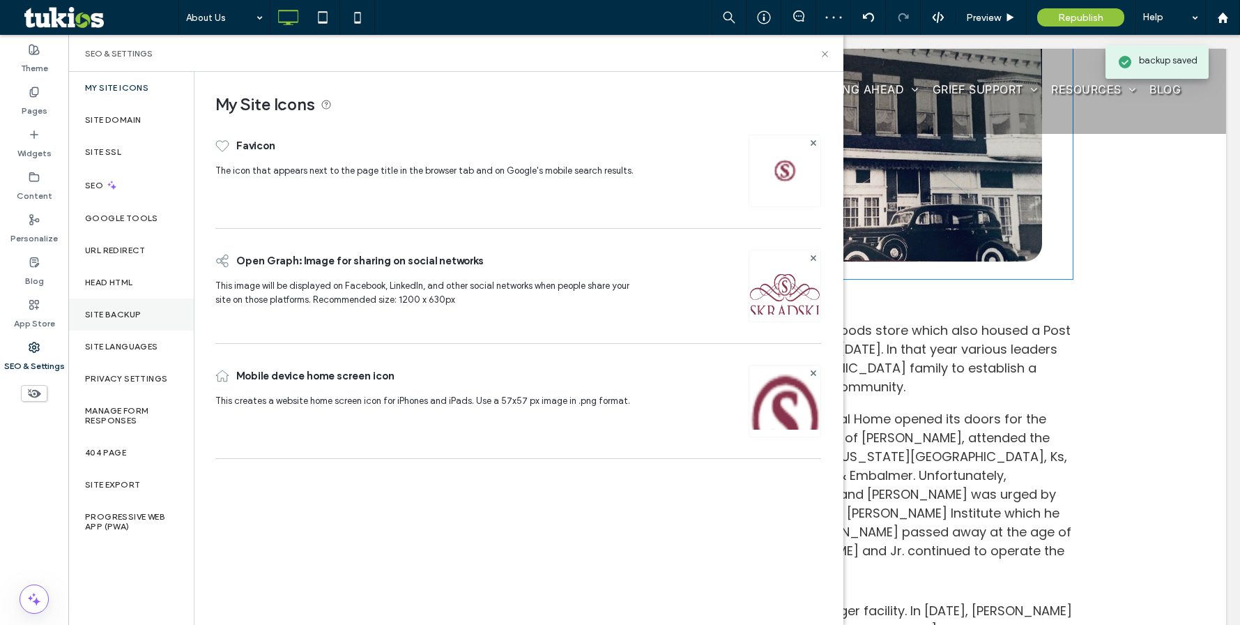
click at [144, 315] on div "Site Backup" at bounding box center [131, 314] width 126 height 32
